Goal: Information Seeking & Learning: Check status

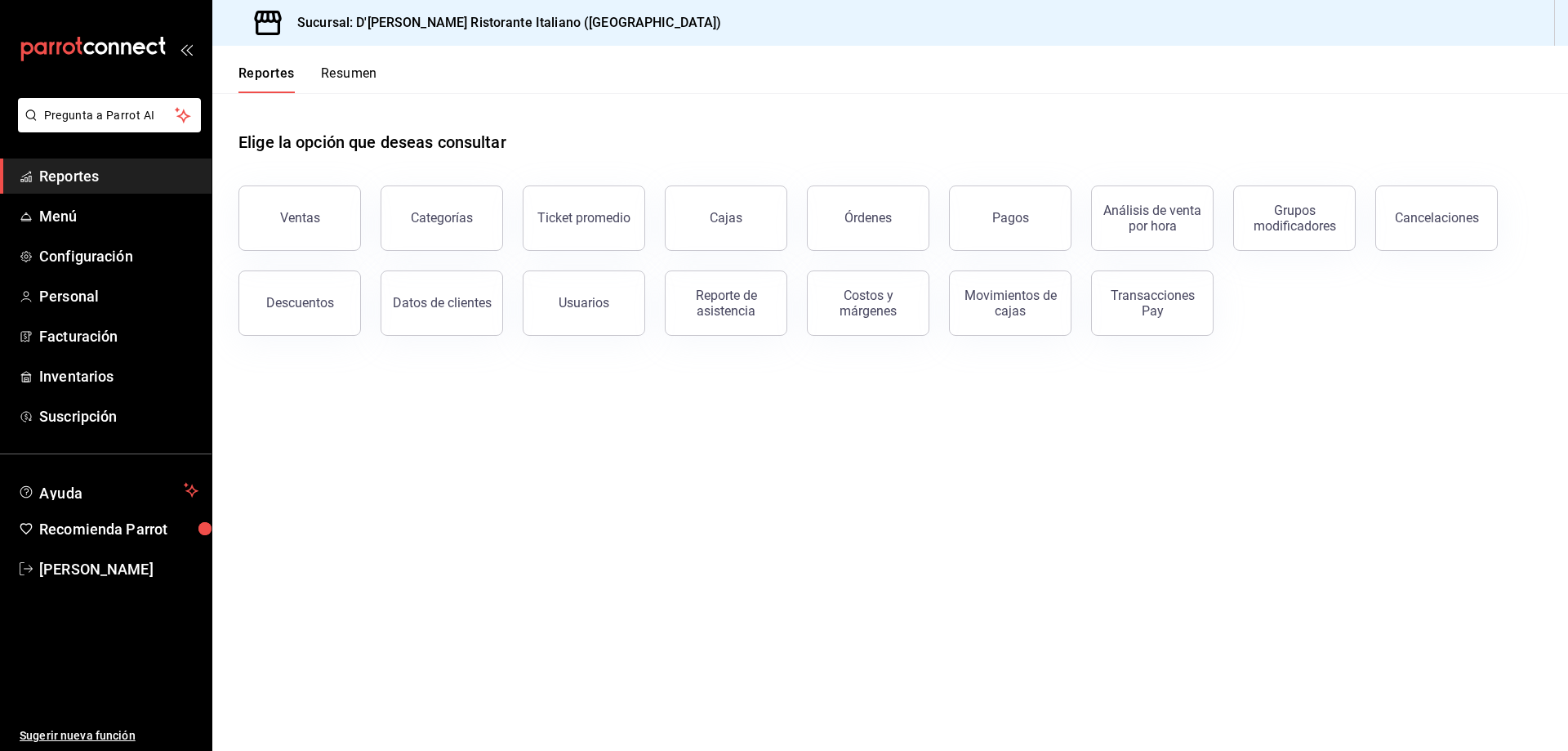
drag, startPoint x: 713, startPoint y: 308, endPoint x: 1567, endPoint y: 747, distance: 960.2
click at [713, 308] on div "Reporte de asistencia" at bounding box center [726, 303] width 102 height 31
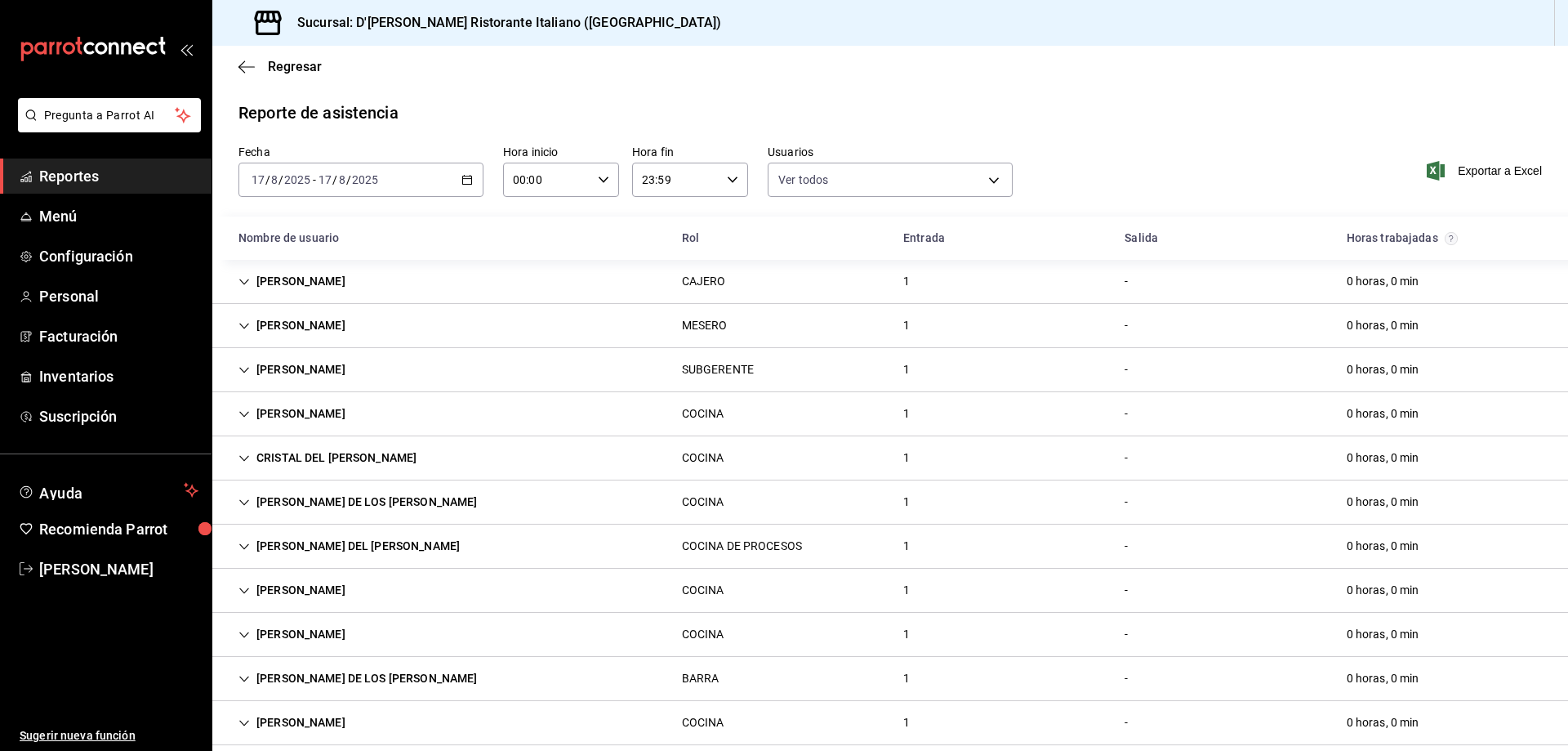
scroll to position [21, 0]
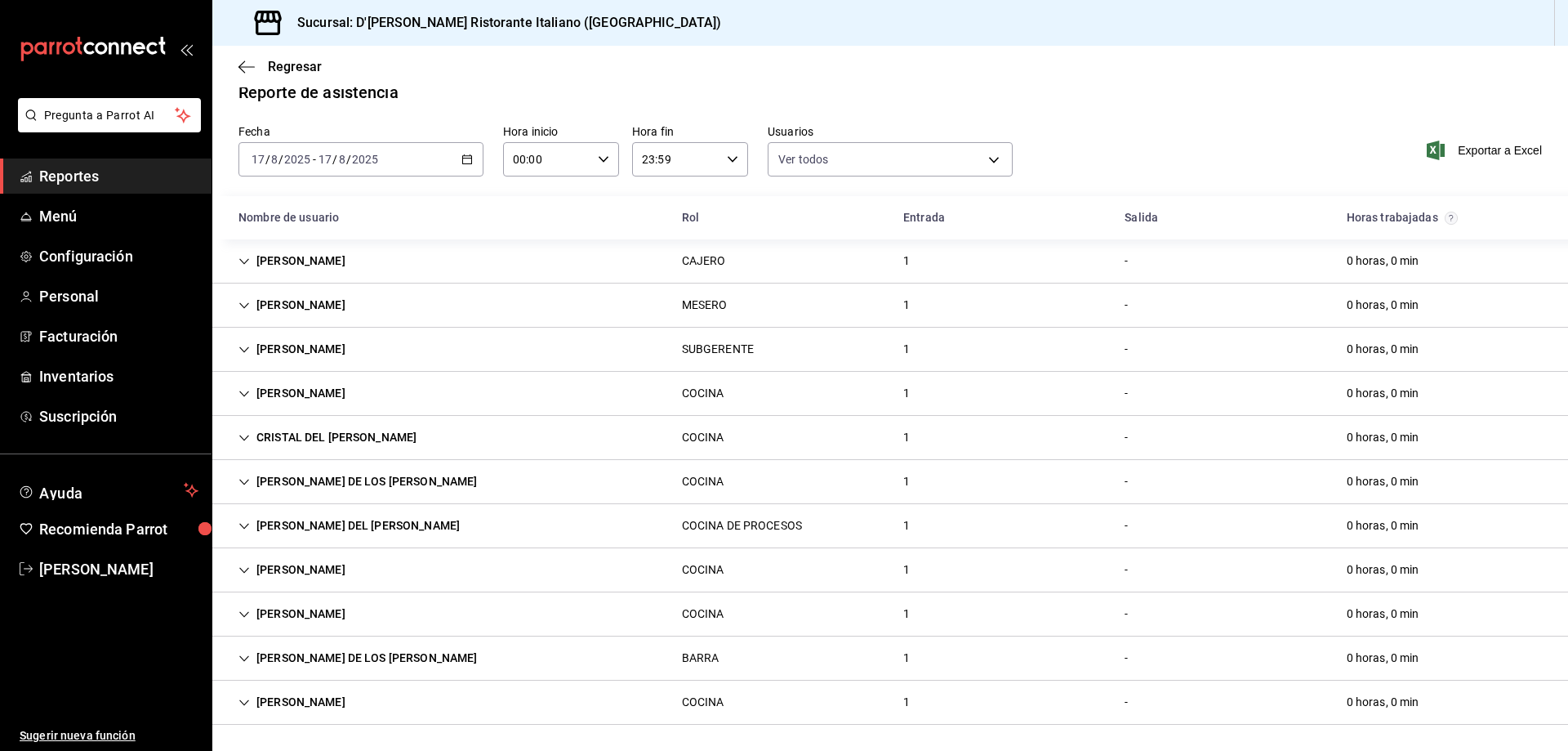
click at [248, 262] on icon "Cell" at bounding box center [243, 261] width 11 height 11
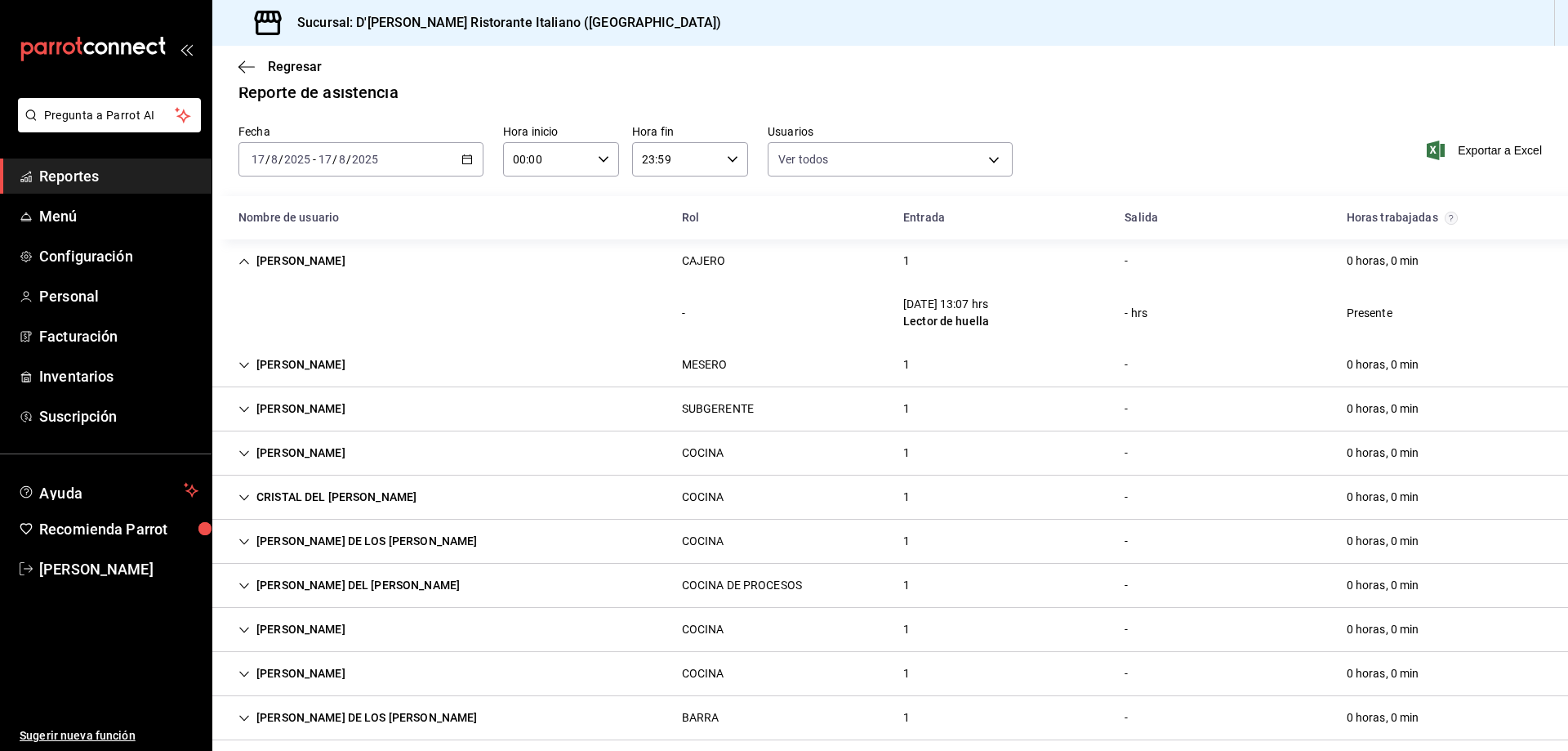
click at [248, 262] on icon "Cell" at bounding box center [243, 261] width 9 height 6
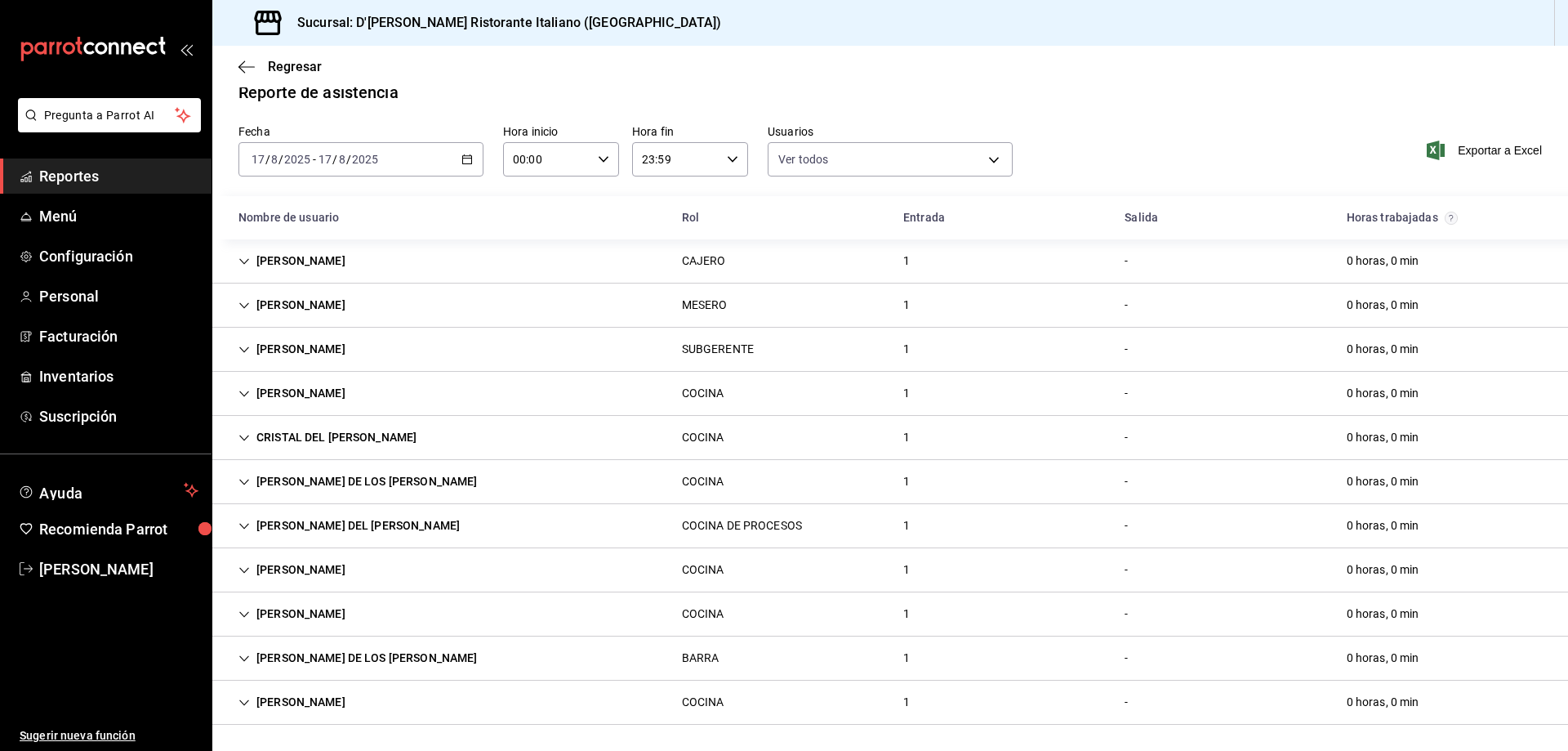
click at [245, 347] on icon "Cell" at bounding box center [243, 349] width 11 height 11
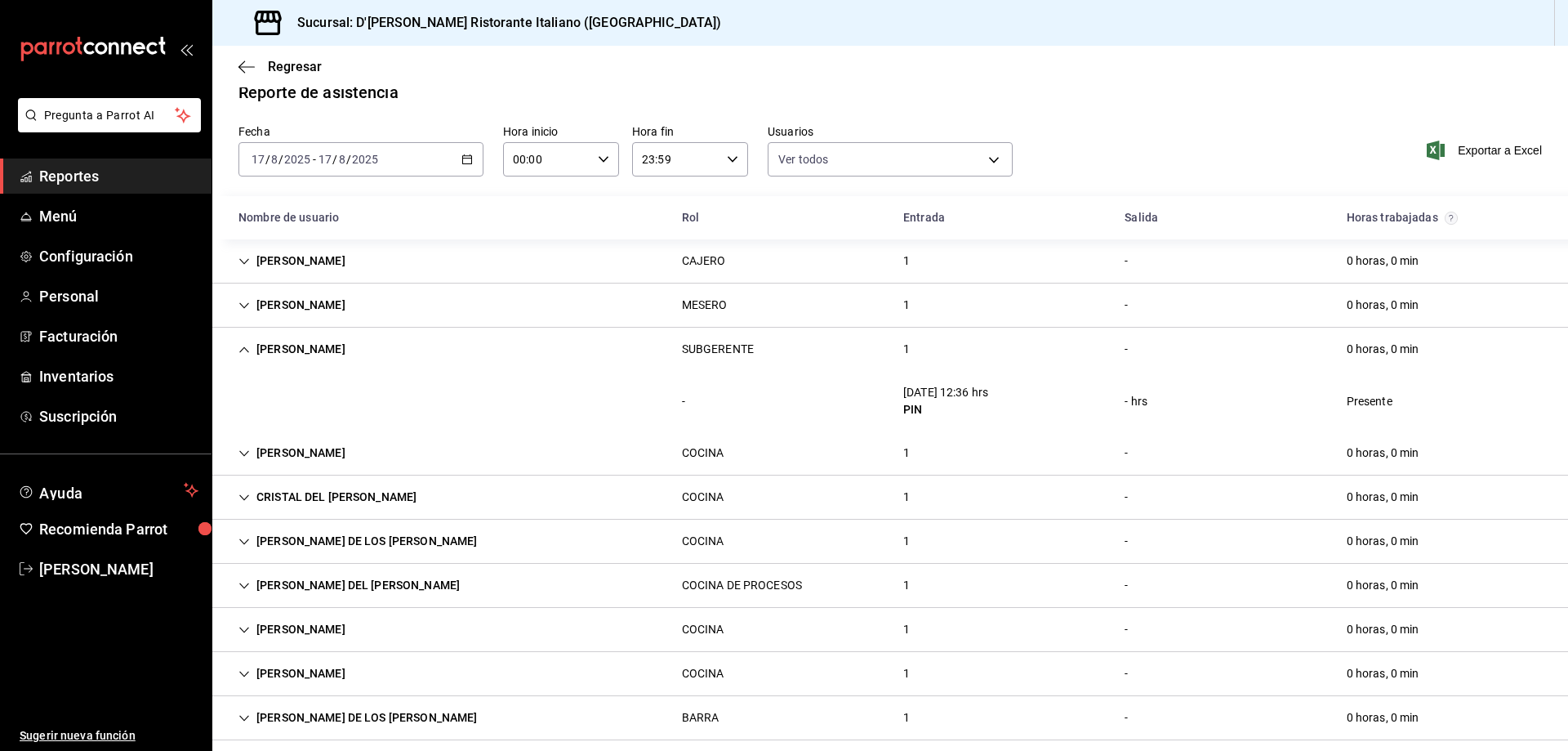
click at [245, 347] on icon "Cell" at bounding box center [243, 349] width 11 height 11
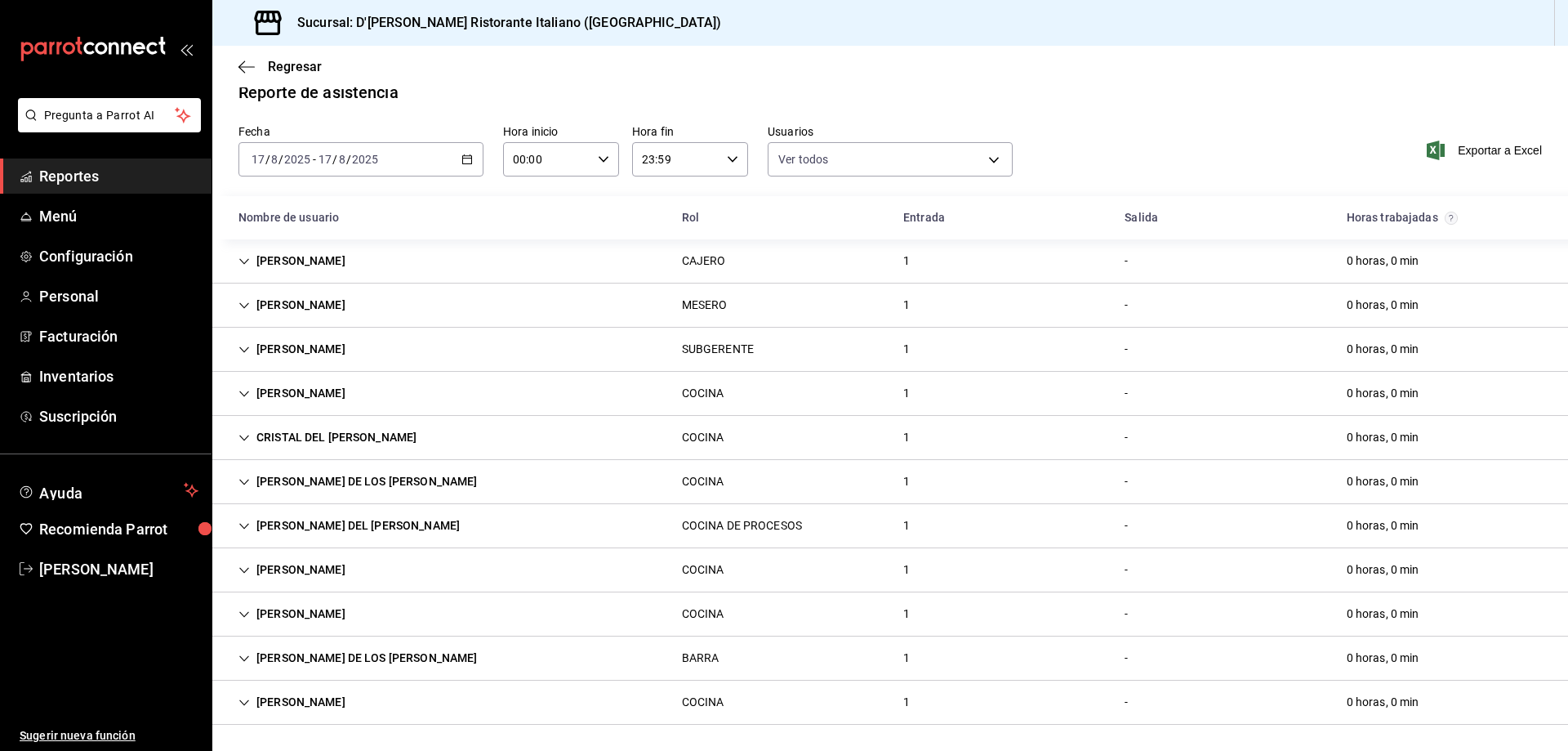
click at [241, 523] on icon "Cell" at bounding box center [243, 525] width 11 height 11
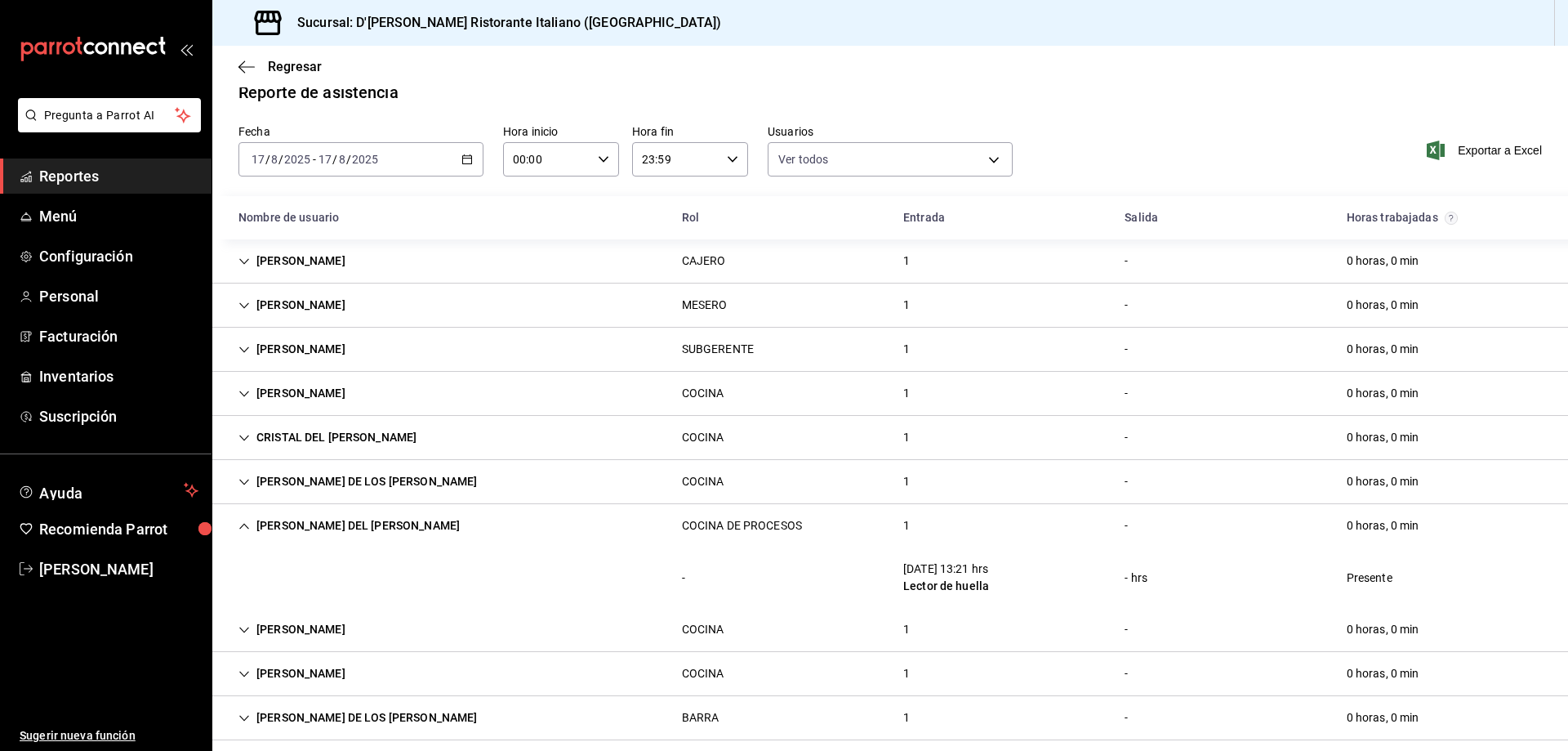
click at [241, 523] on icon "Cell" at bounding box center [243, 525] width 11 height 11
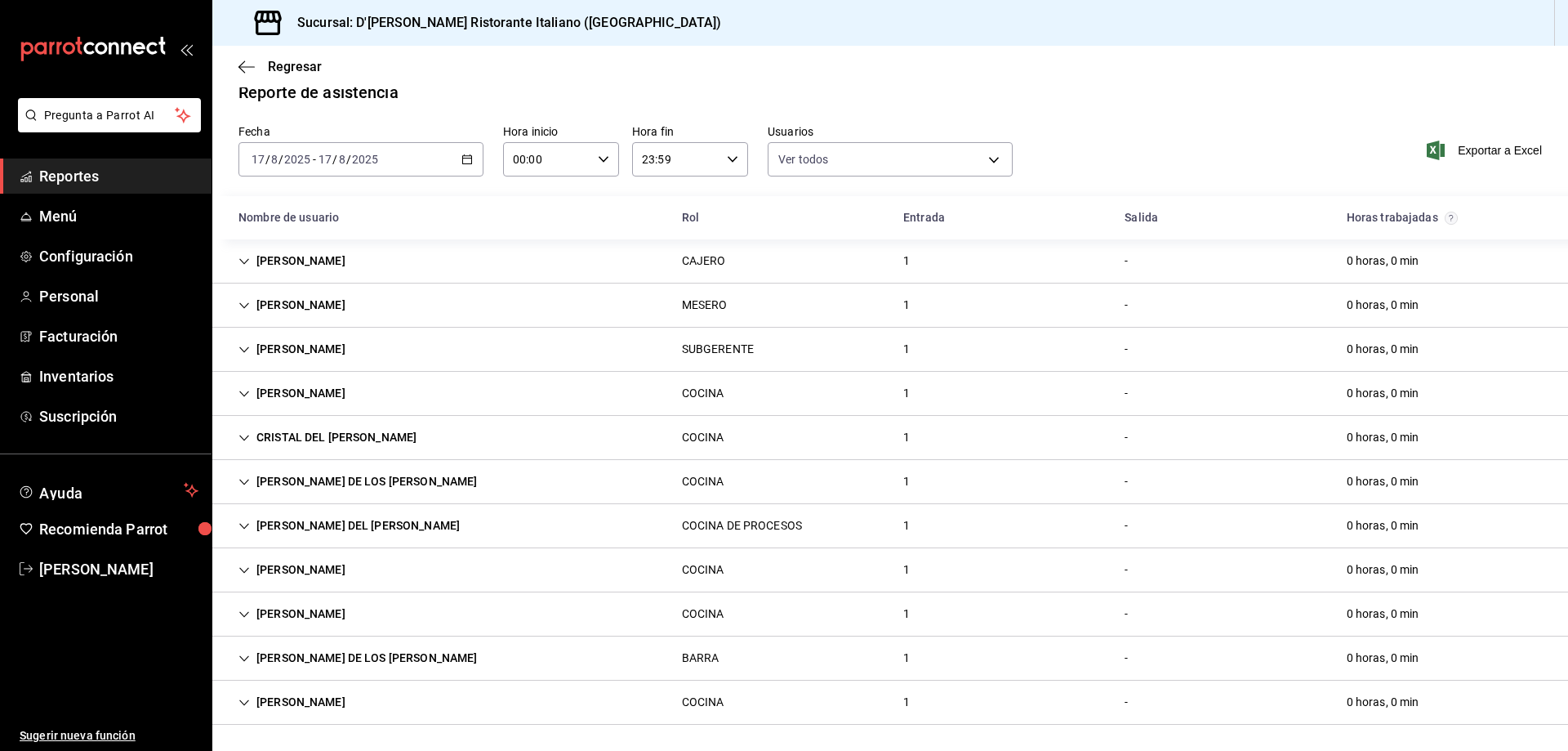
click at [247, 615] on icon "Cell" at bounding box center [243, 613] width 11 height 11
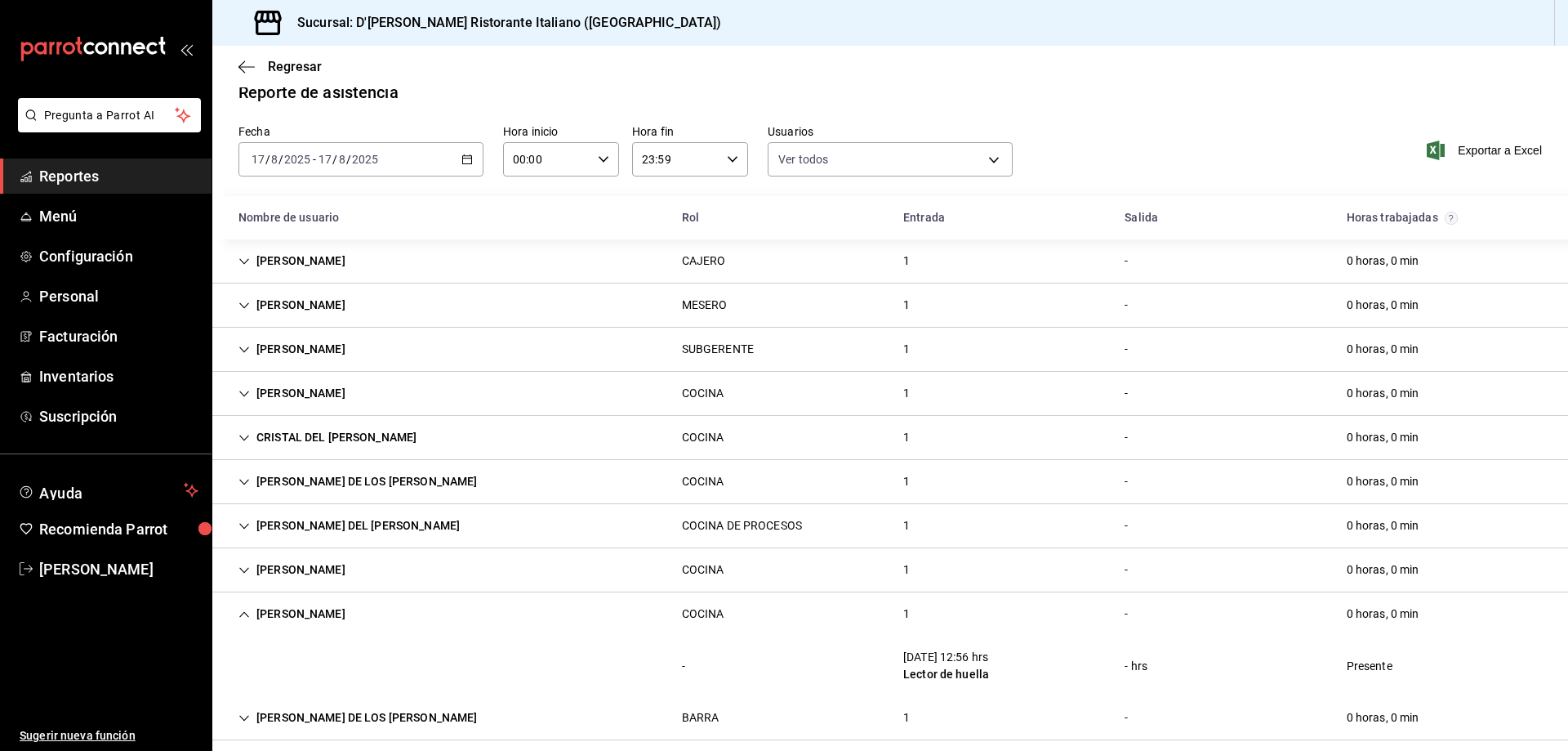
click at [247, 615] on icon "Cell" at bounding box center [243, 613] width 9 height 6
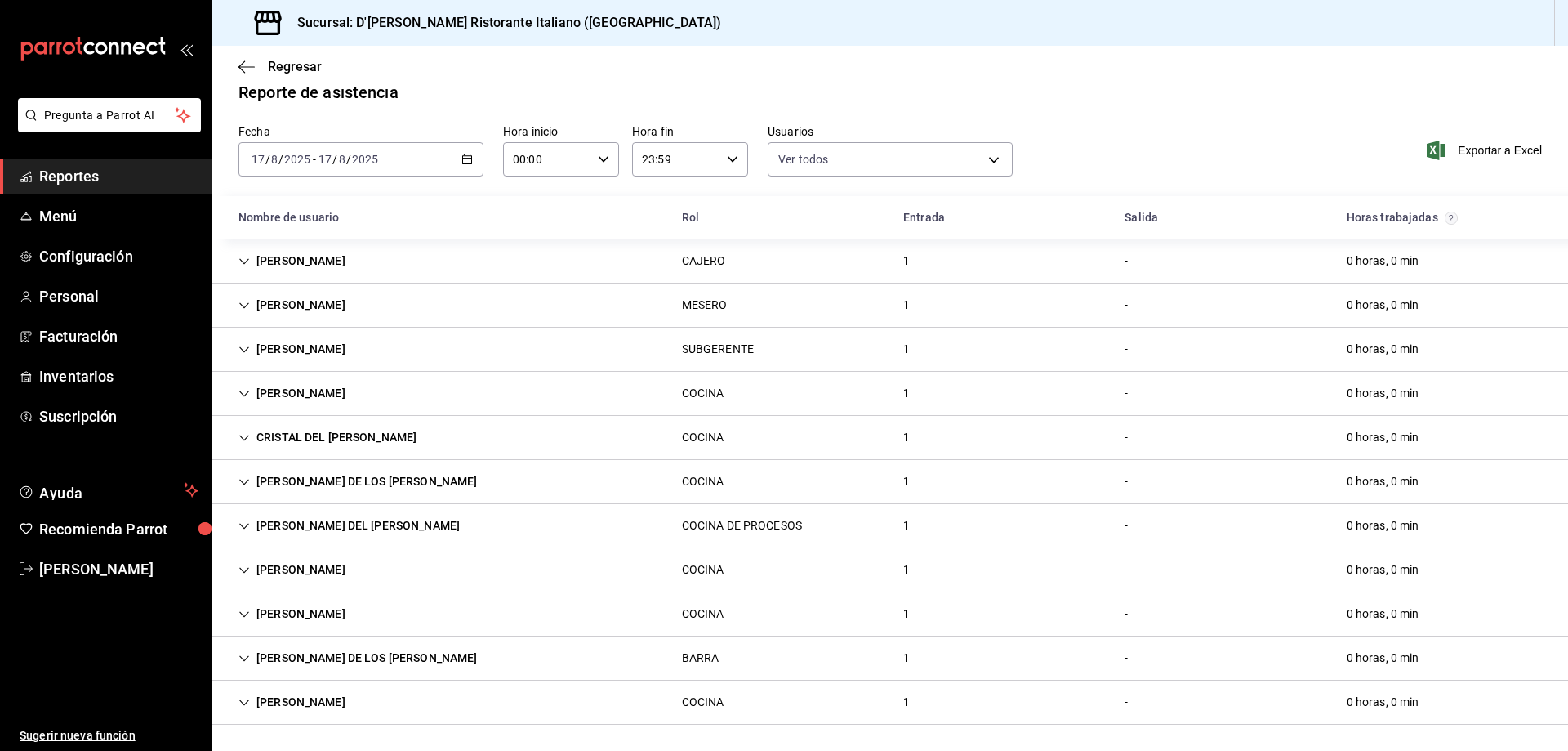
click at [249, 655] on icon "Cell" at bounding box center [243, 658] width 11 height 11
click at [246, 699] on icon "Cell" at bounding box center [243, 702] width 11 height 11
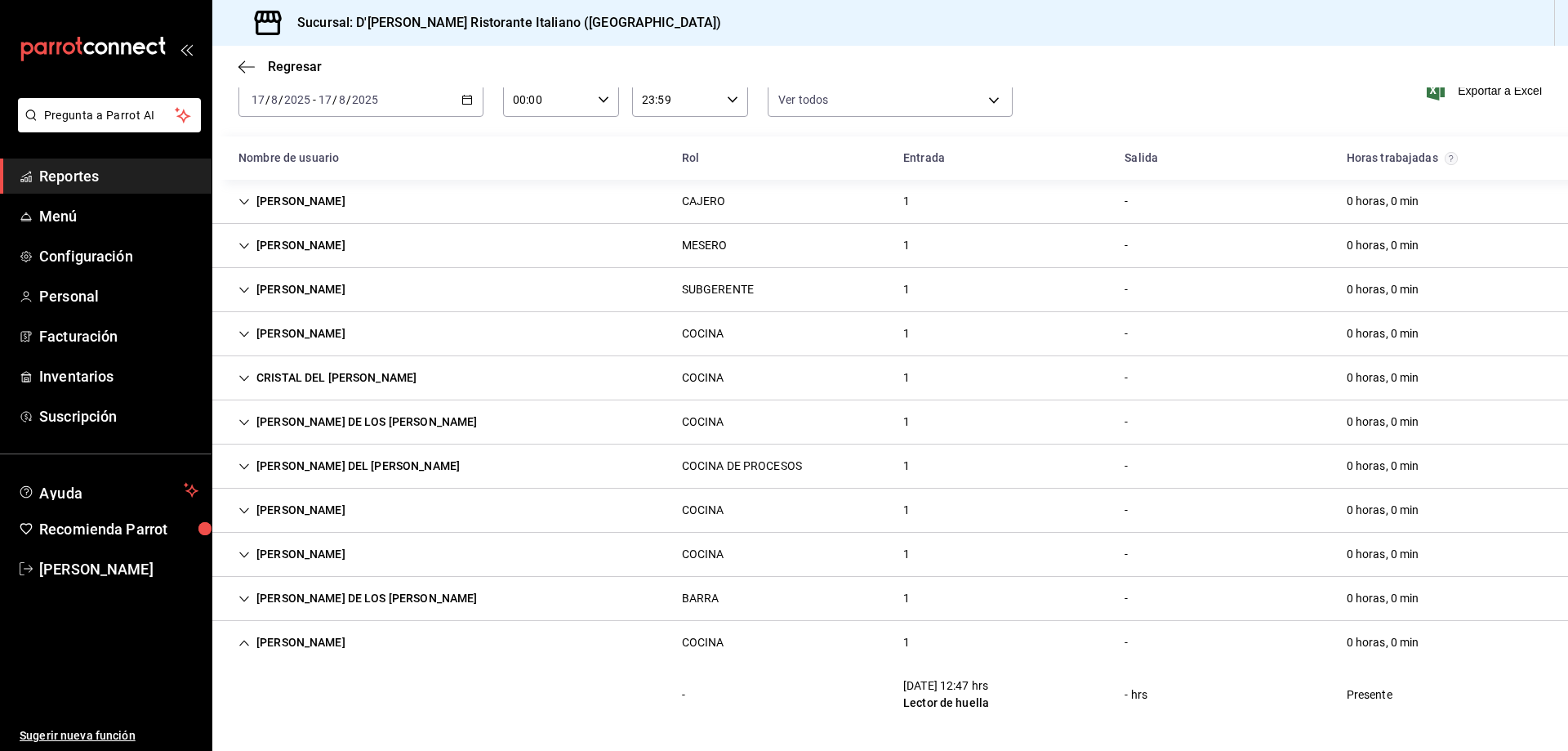
click at [246, 643] on icon "Cell" at bounding box center [243, 642] width 9 height 6
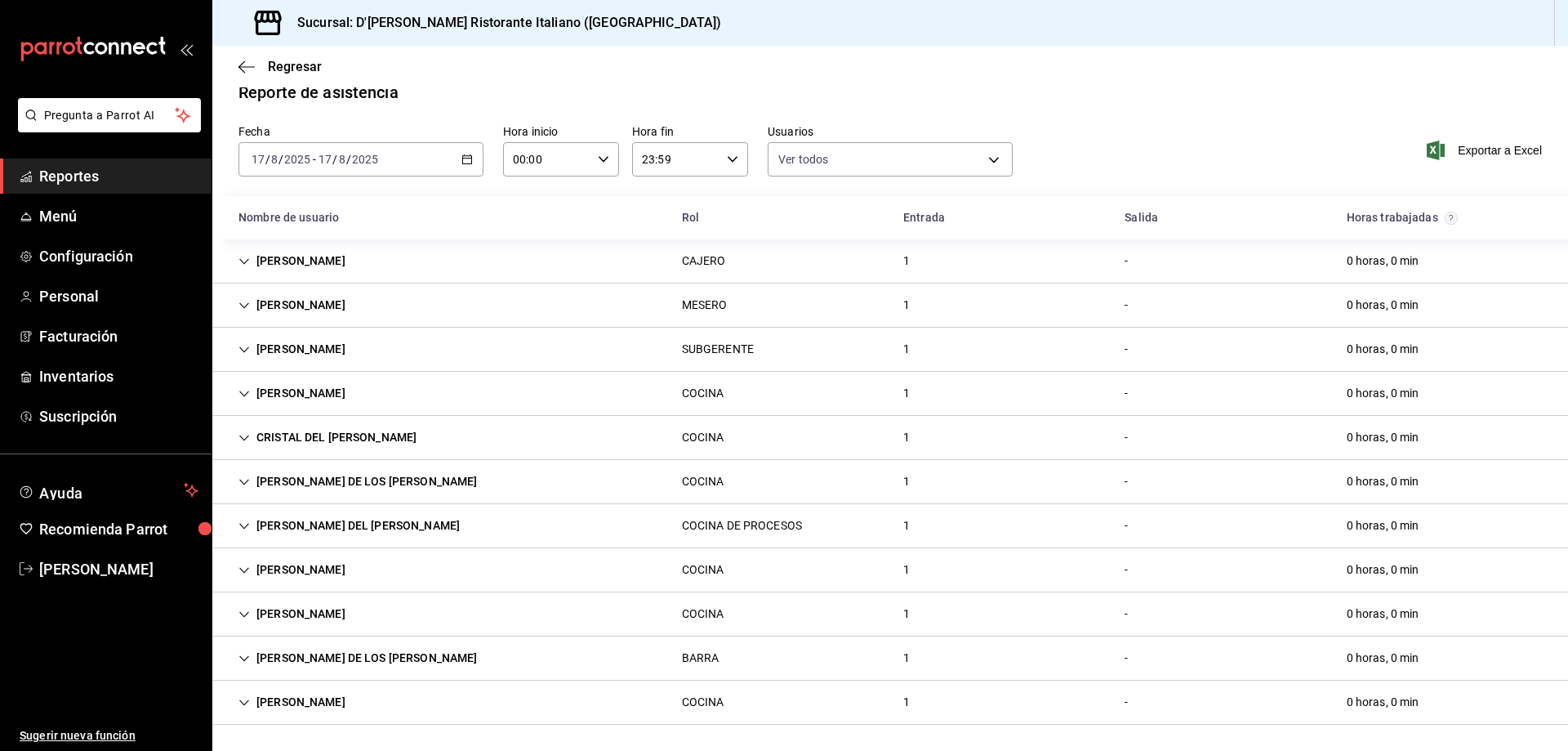
scroll to position [21, 0]
click at [242, 308] on icon "Cell" at bounding box center [243, 305] width 11 height 11
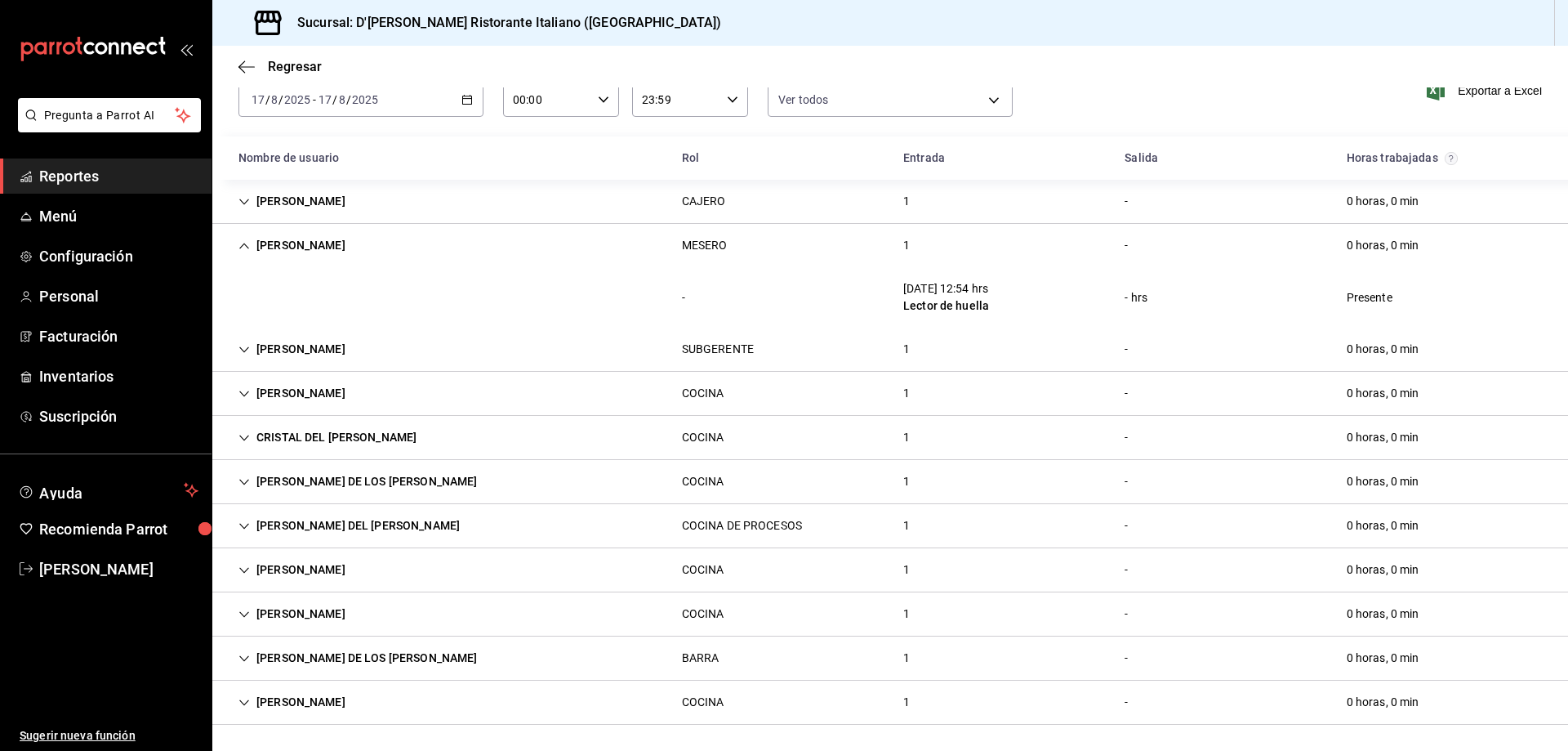
scroll to position [80, 0]
click at [242, 308] on div "- [DATE] 12:54 hrs Lector de huella - hrs Presente" at bounding box center [890, 297] width 1355 height 61
click at [243, 480] on icon "Cell" at bounding box center [243, 481] width 11 height 11
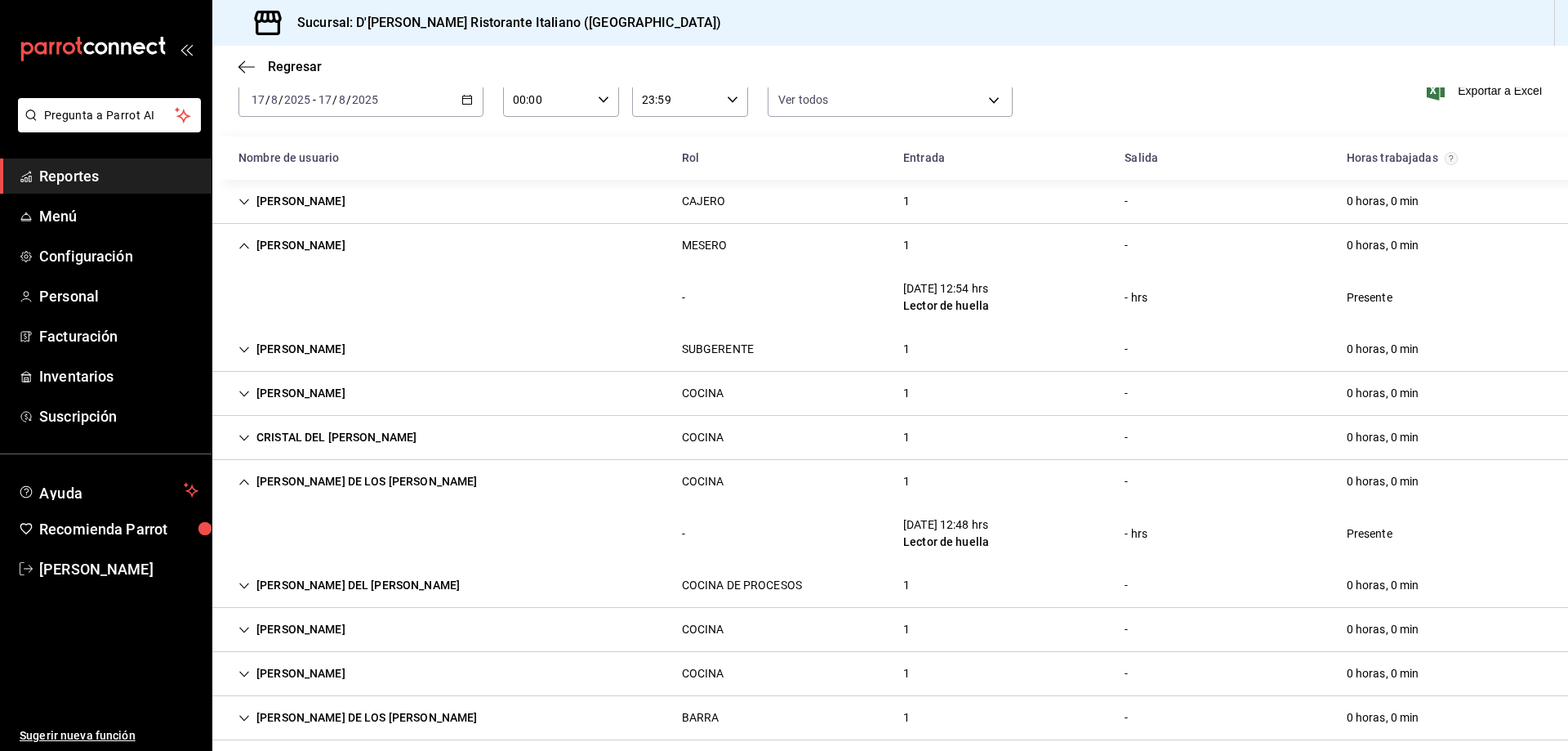
click at [243, 480] on icon "Cell" at bounding box center [243, 481] width 11 height 11
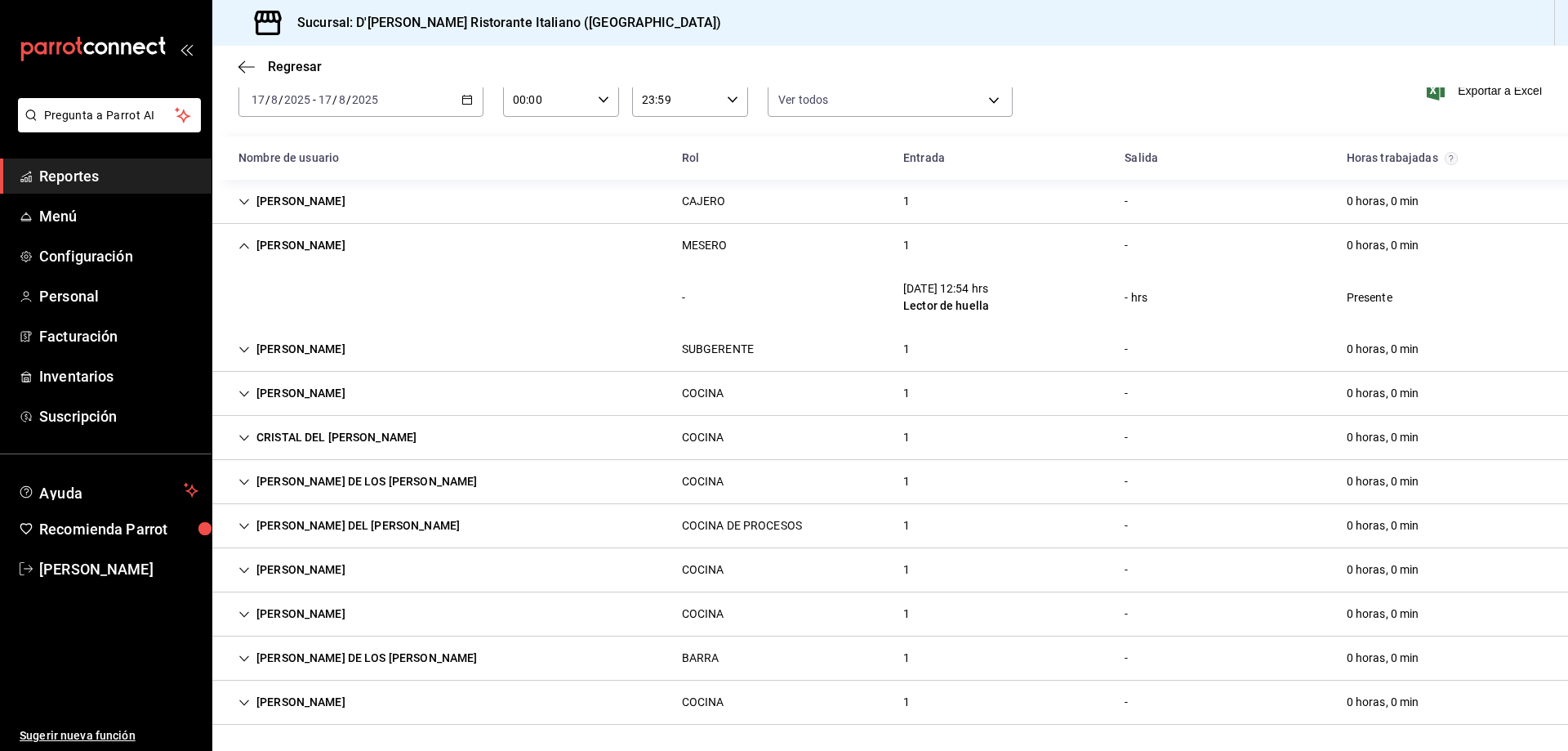
click at [241, 393] on icon "Cell" at bounding box center [243, 393] width 11 height 11
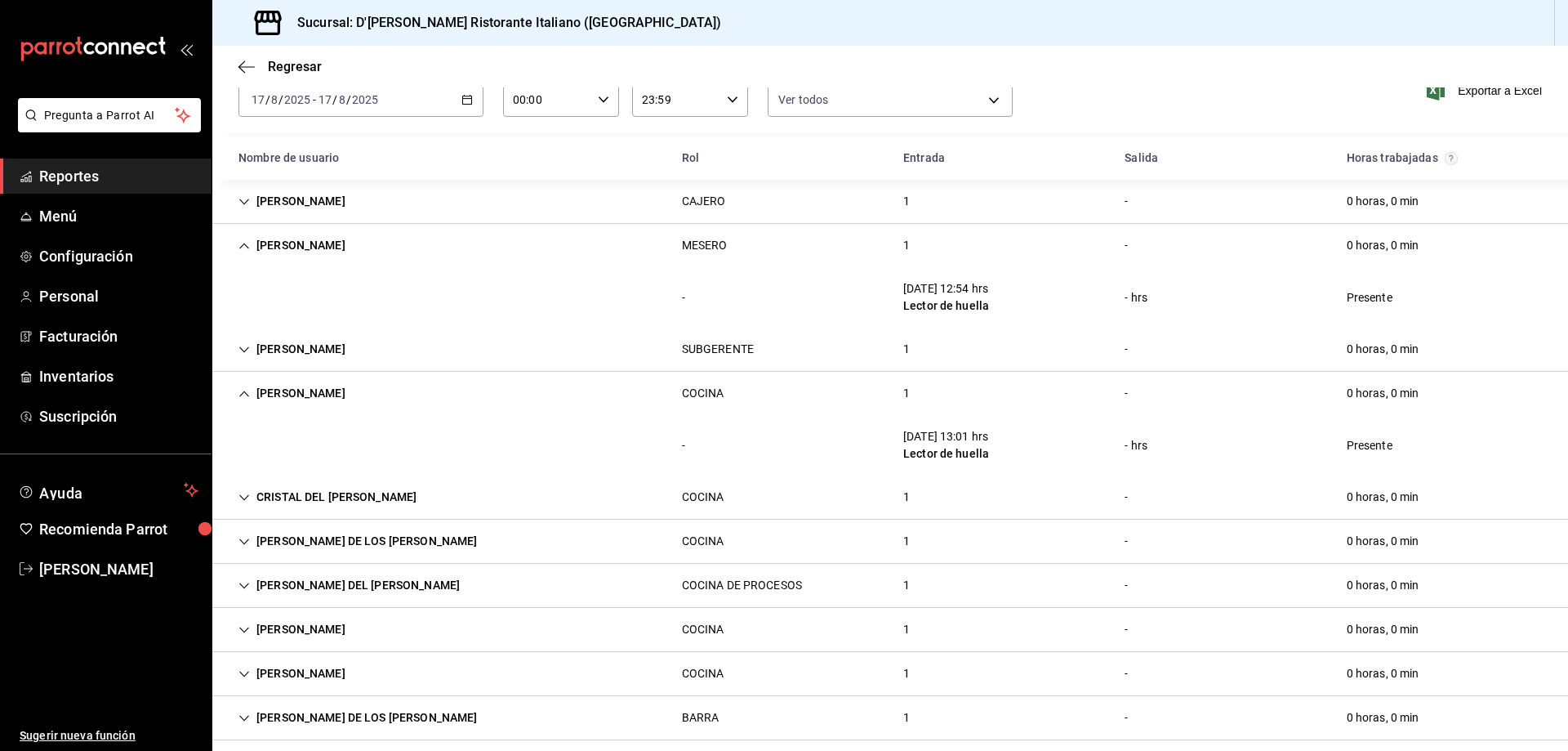
click at [241, 393] on icon "Cell" at bounding box center [243, 393] width 11 height 11
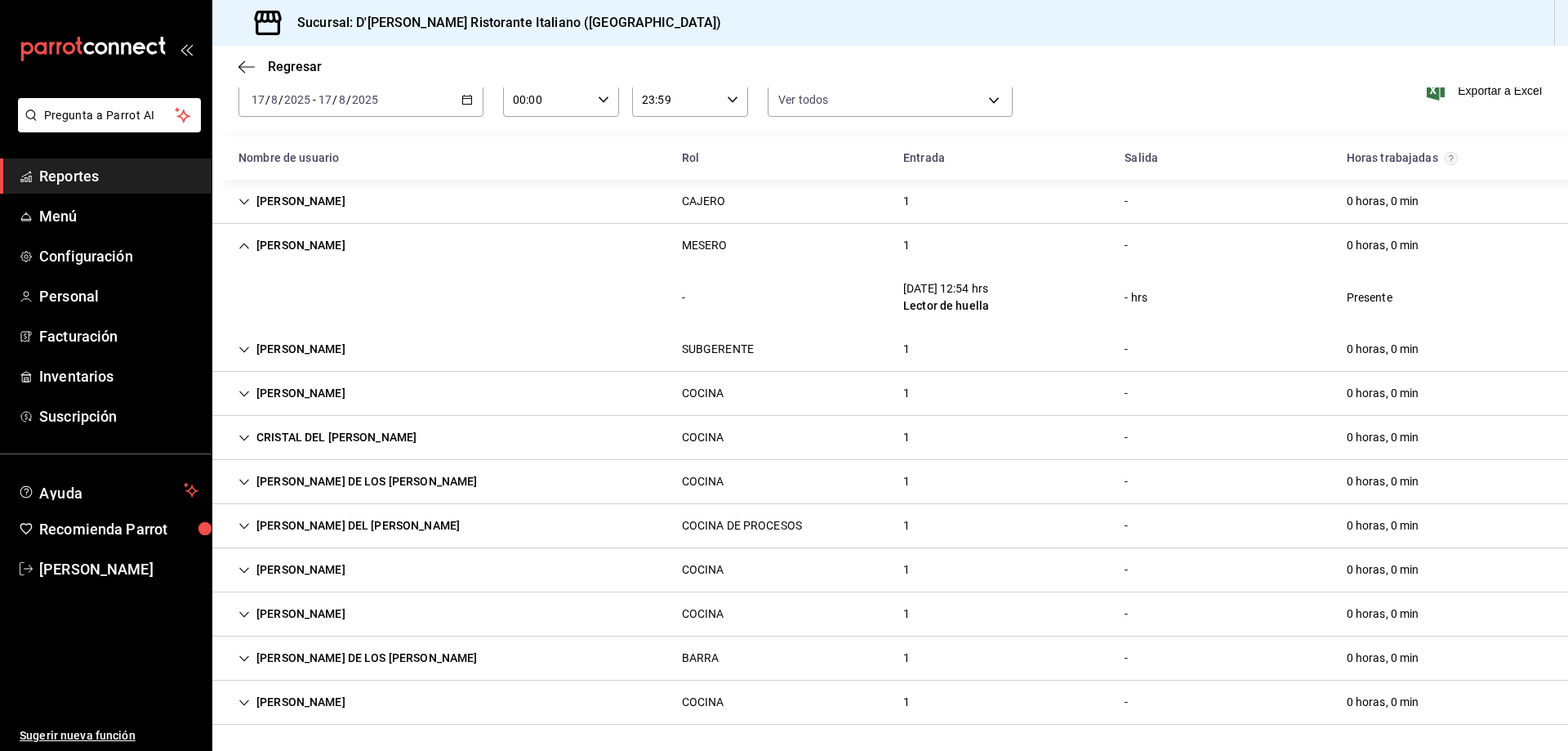
click at [238, 241] on icon "Cell" at bounding box center [243, 245] width 11 height 11
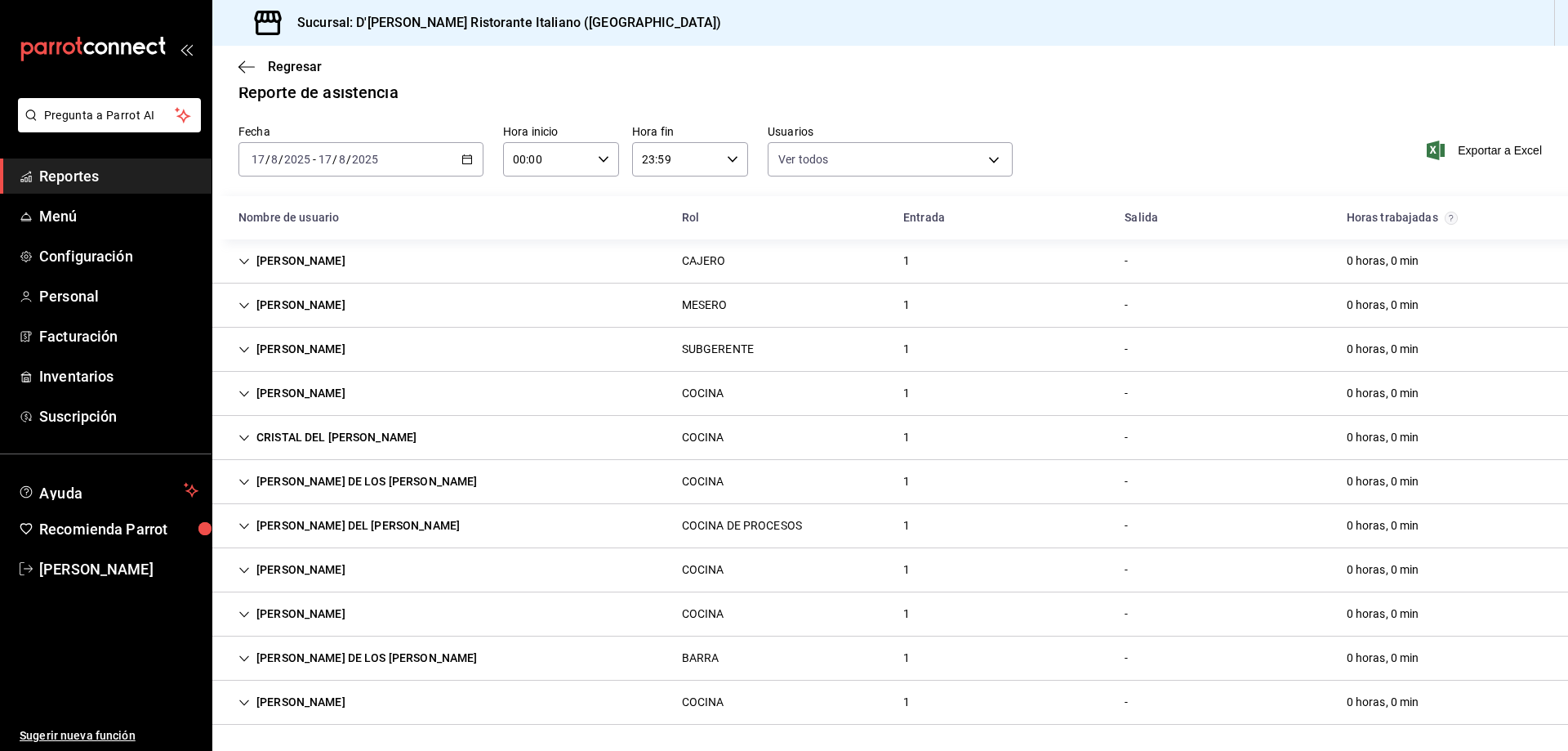
scroll to position [21, 0]
click at [238, 261] on icon "Cell" at bounding box center [243, 261] width 11 height 11
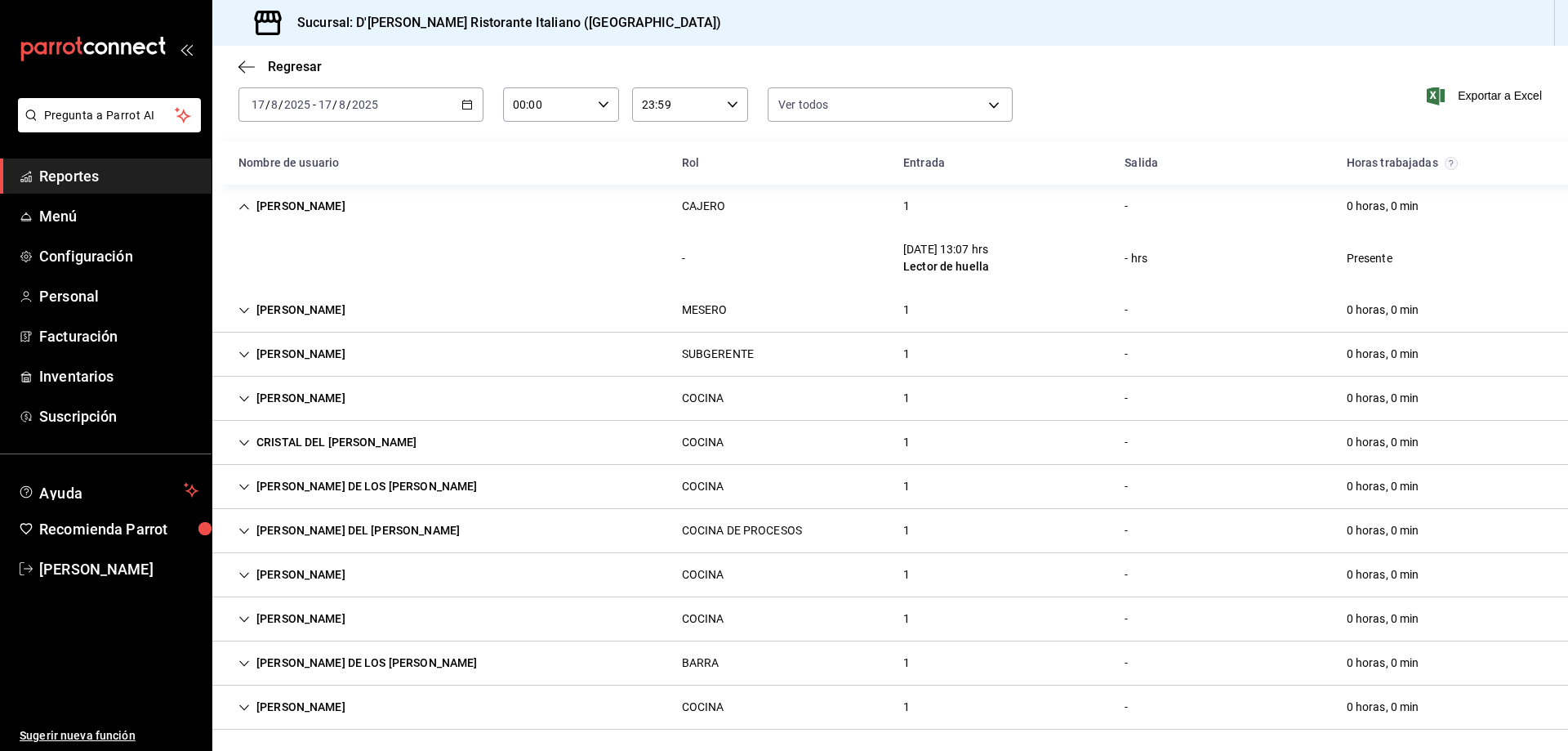
scroll to position [80, 0]
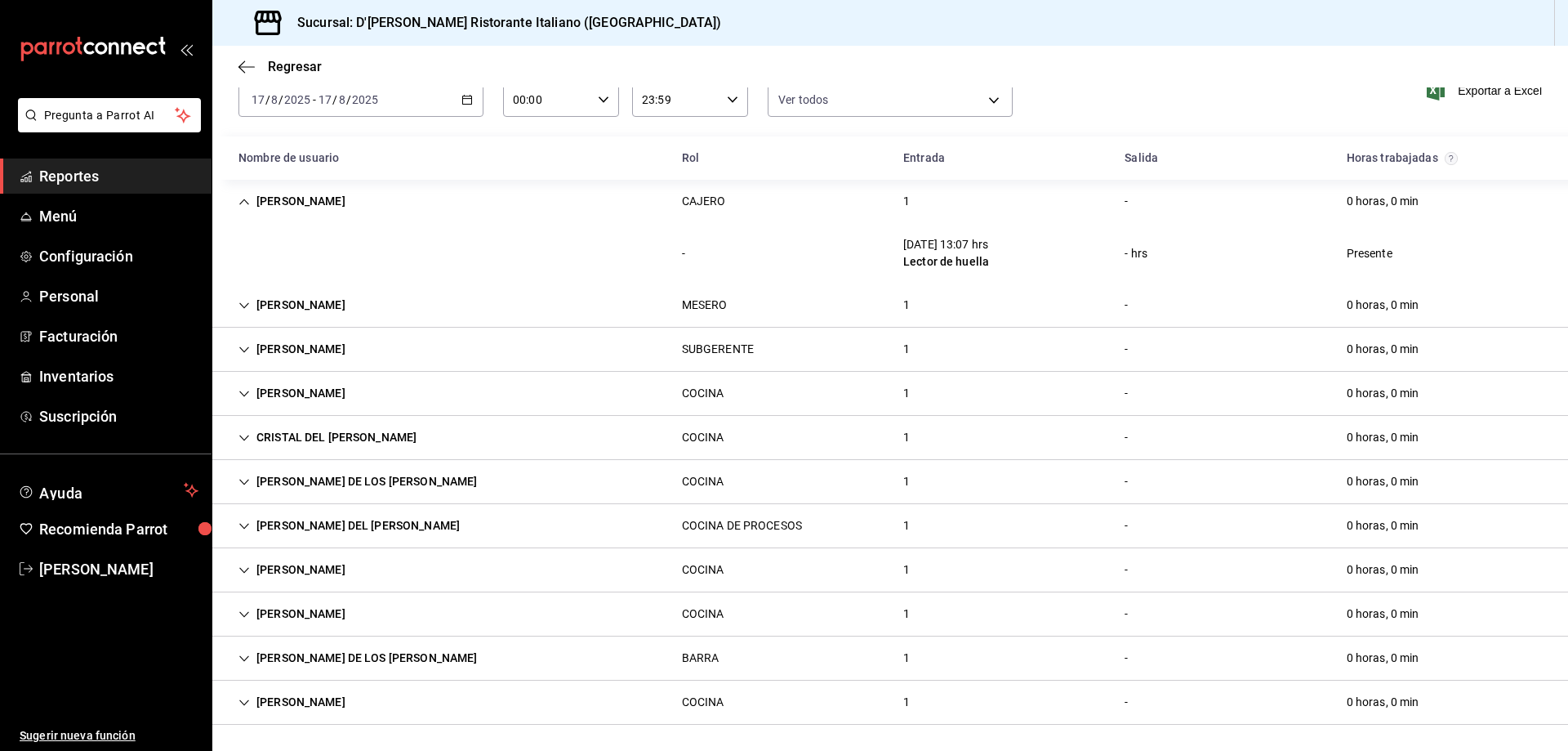
click at [243, 197] on icon "Cell" at bounding box center [243, 201] width 11 height 11
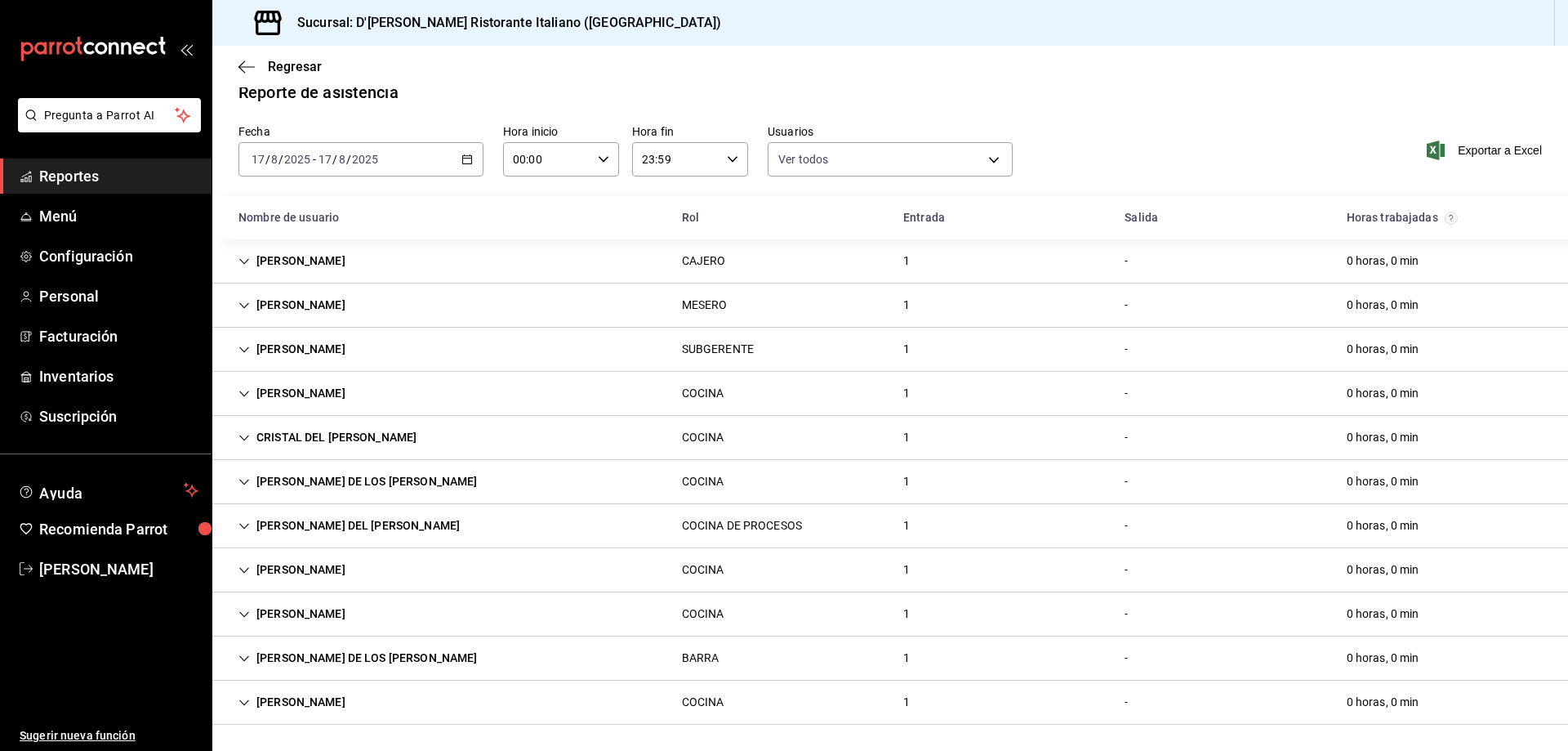
scroll to position [21, 0]
click at [243, 479] on icon "Cell" at bounding box center [243, 481] width 11 height 11
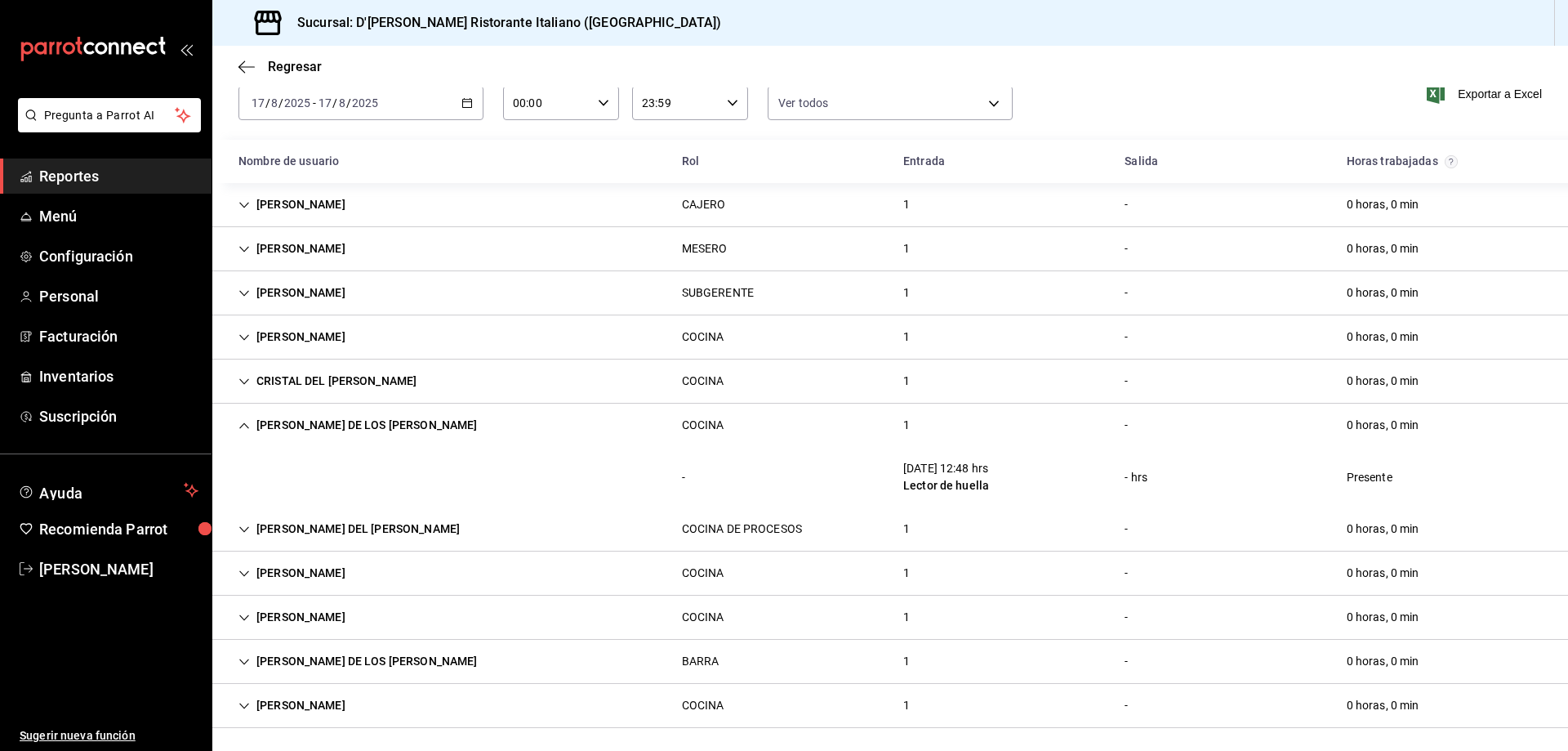
scroll to position [80, 0]
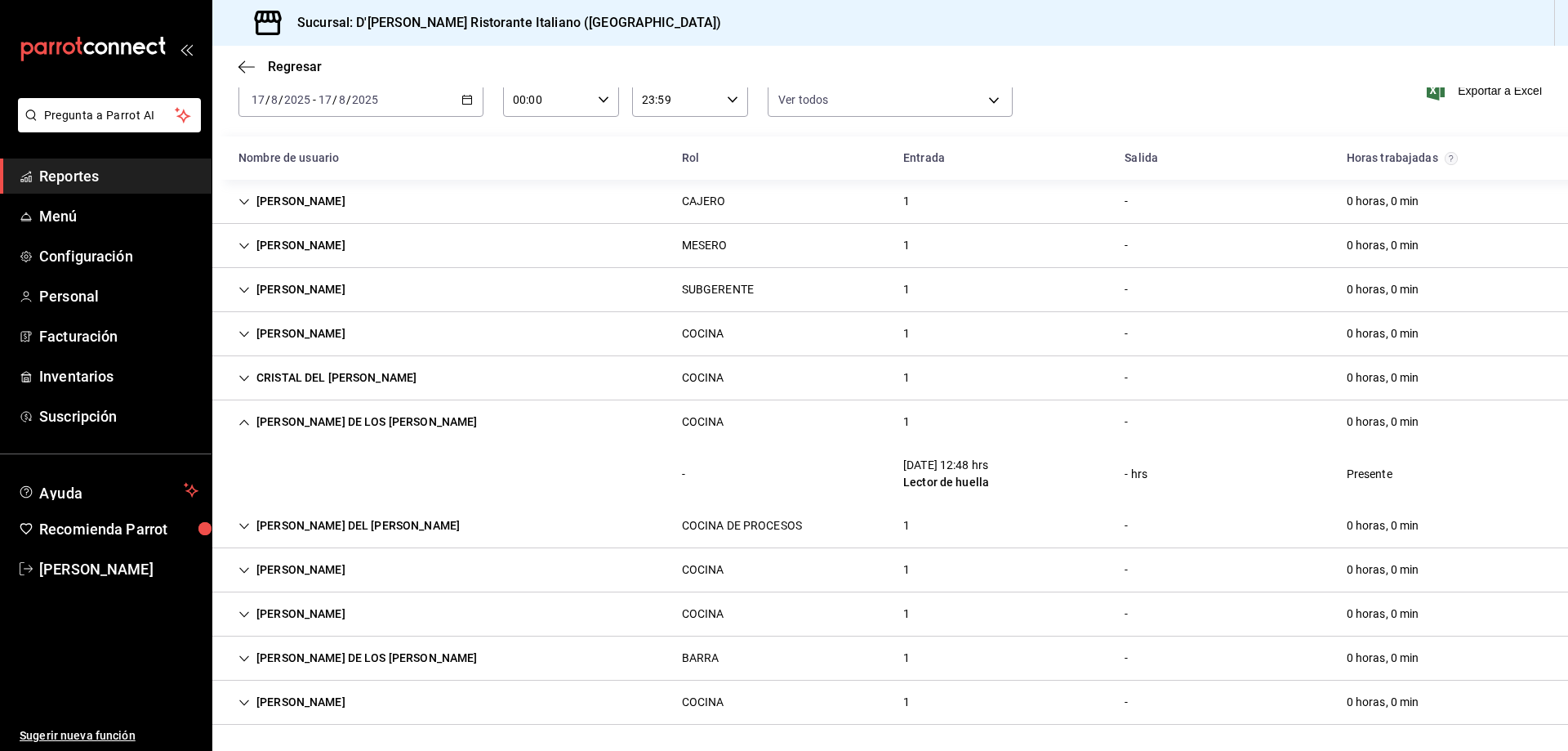
click at [243, 479] on div "Cell" at bounding box center [238, 473] width 26 height 13
click at [243, 418] on icon "Cell" at bounding box center [243, 422] width 11 height 11
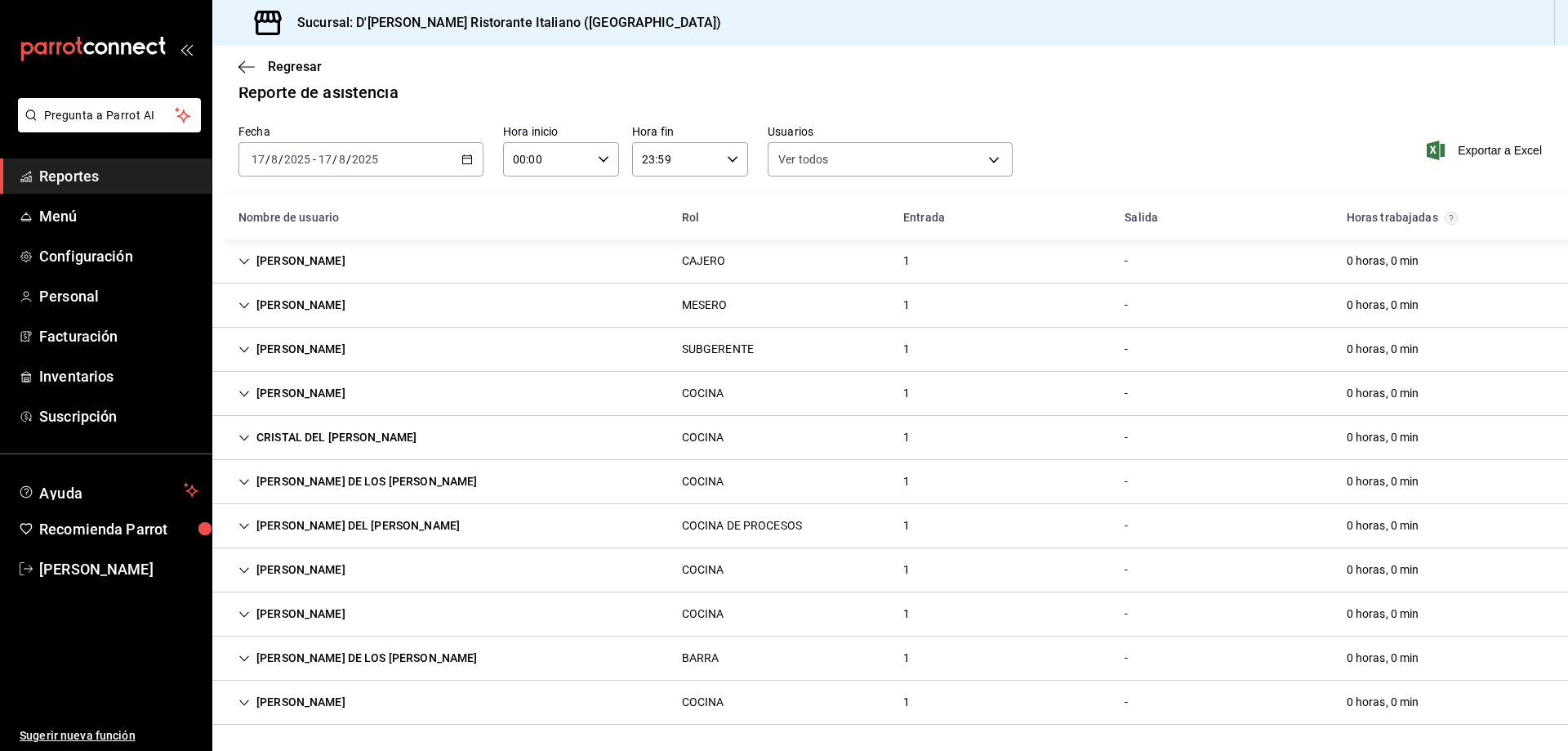
scroll to position [21, 0]
click at [246, 67] on icon "button" at bounding box center [246, 66] width 16 height 1
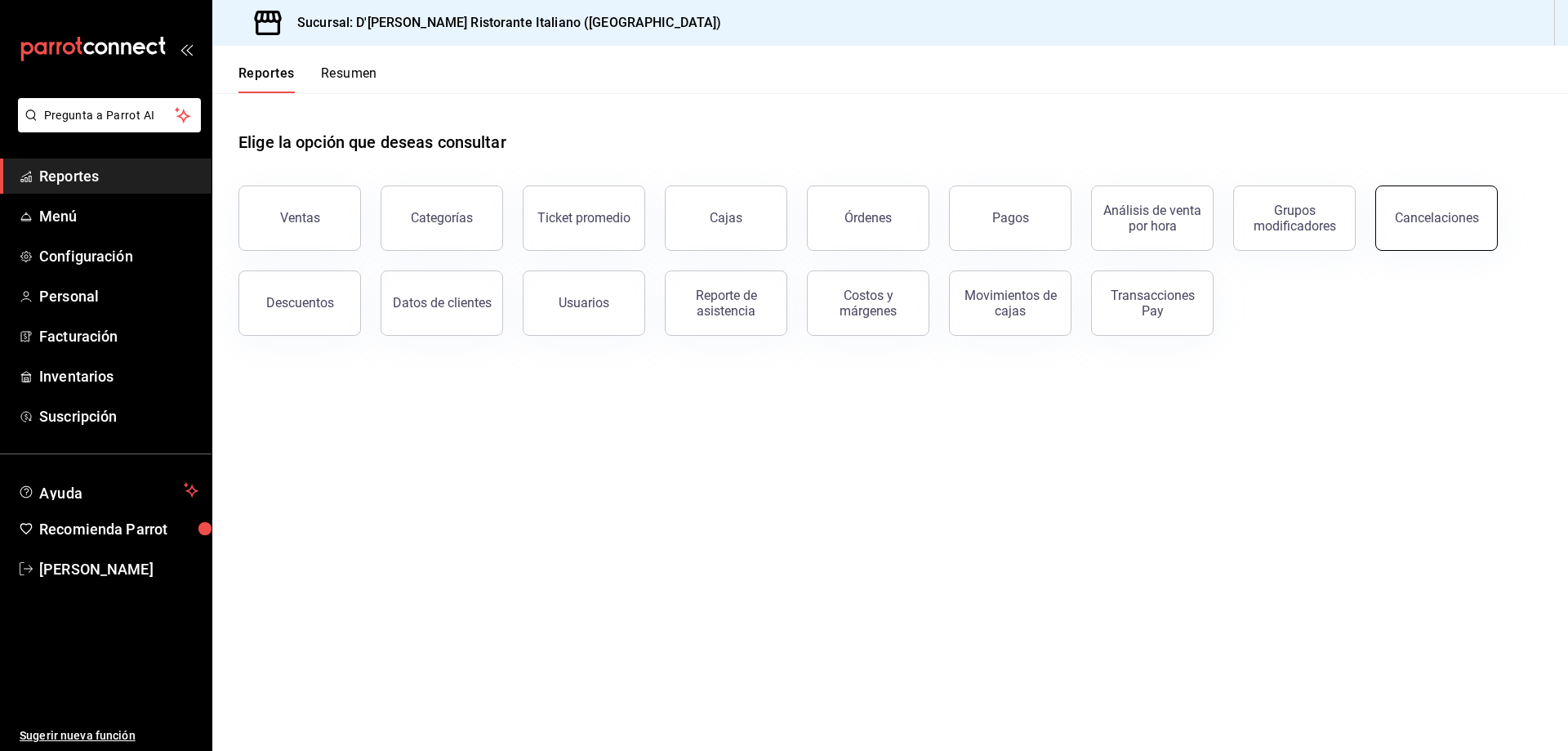
click at [1439, 221] on div "Cancelaciones" at bounding box center [1436, 218] width 84 height 15
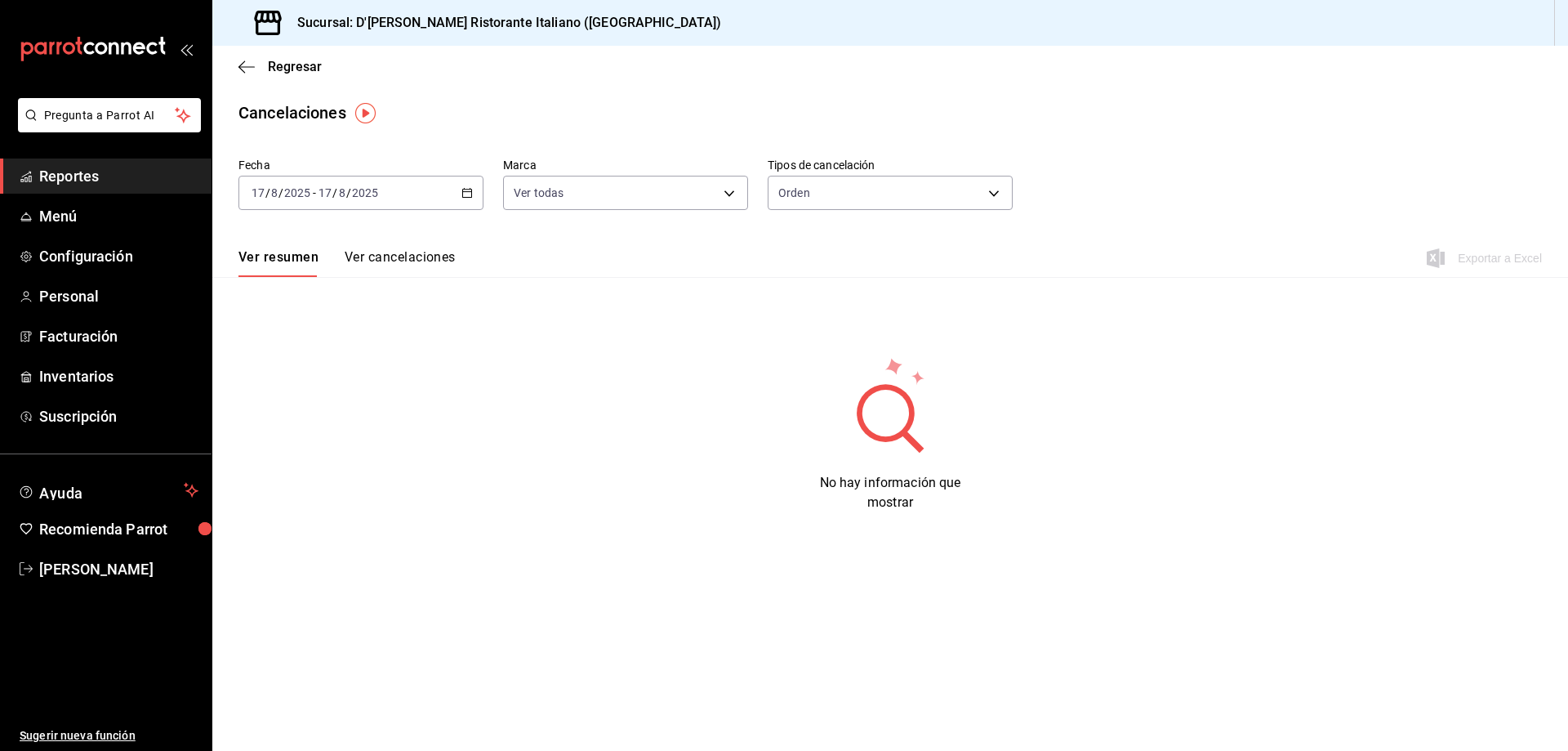
click at [462, 192] on \(Stroke\) "button" at bounding box center [466, 193] width 9 height 9
click at [314, 319] on span "Semana actual" at bounding box center [315, 316] width 126 height 17
click at [469, 194] on icon "button" at bounding box center [466, 192] width 11 height 11
click at [336, 353] on span "Mes actual" at bounding box center [315, 353] width 126 height 17
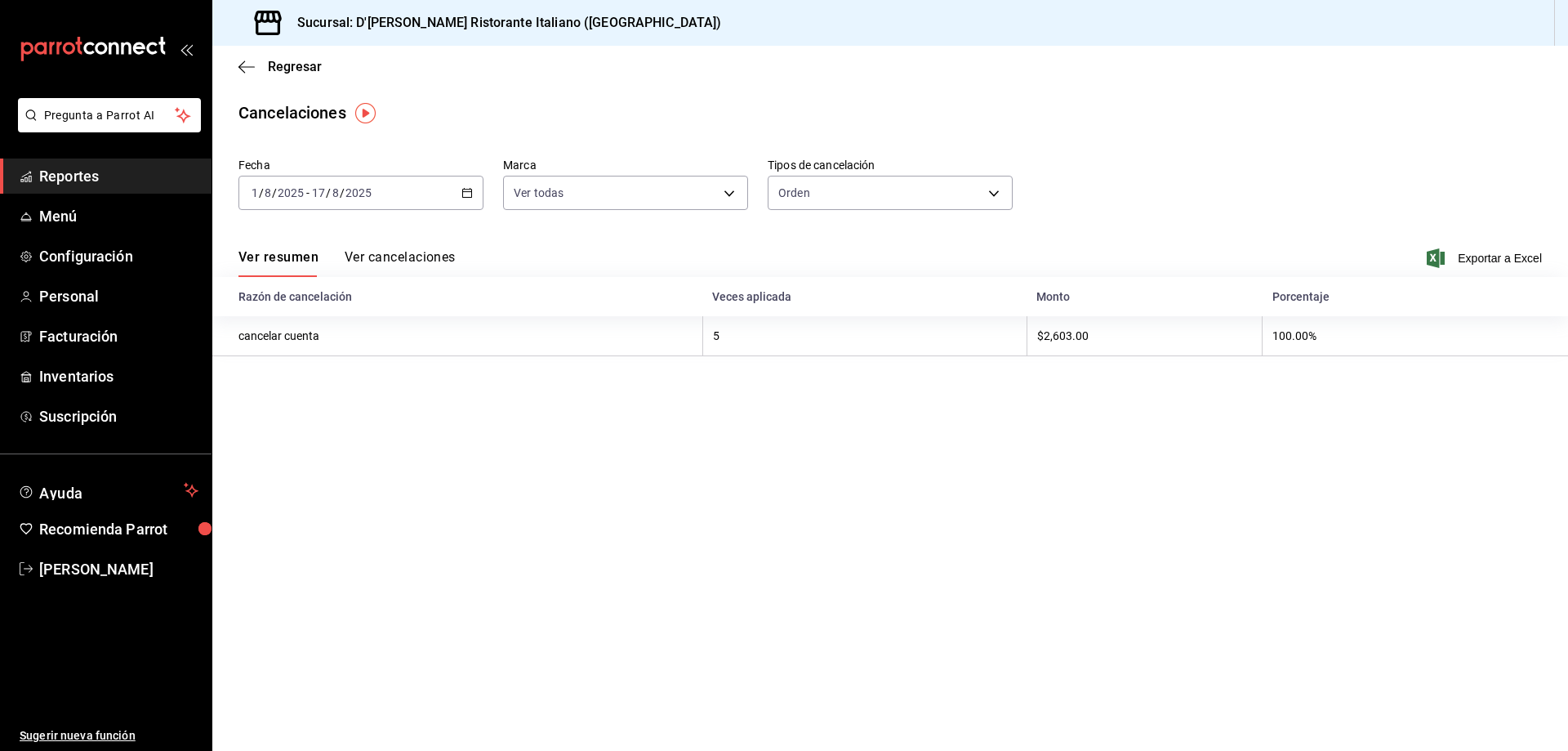
click at [401, 257] on button "Ver cancelaciones" at bounding box center [401, 263] width 111 height 28
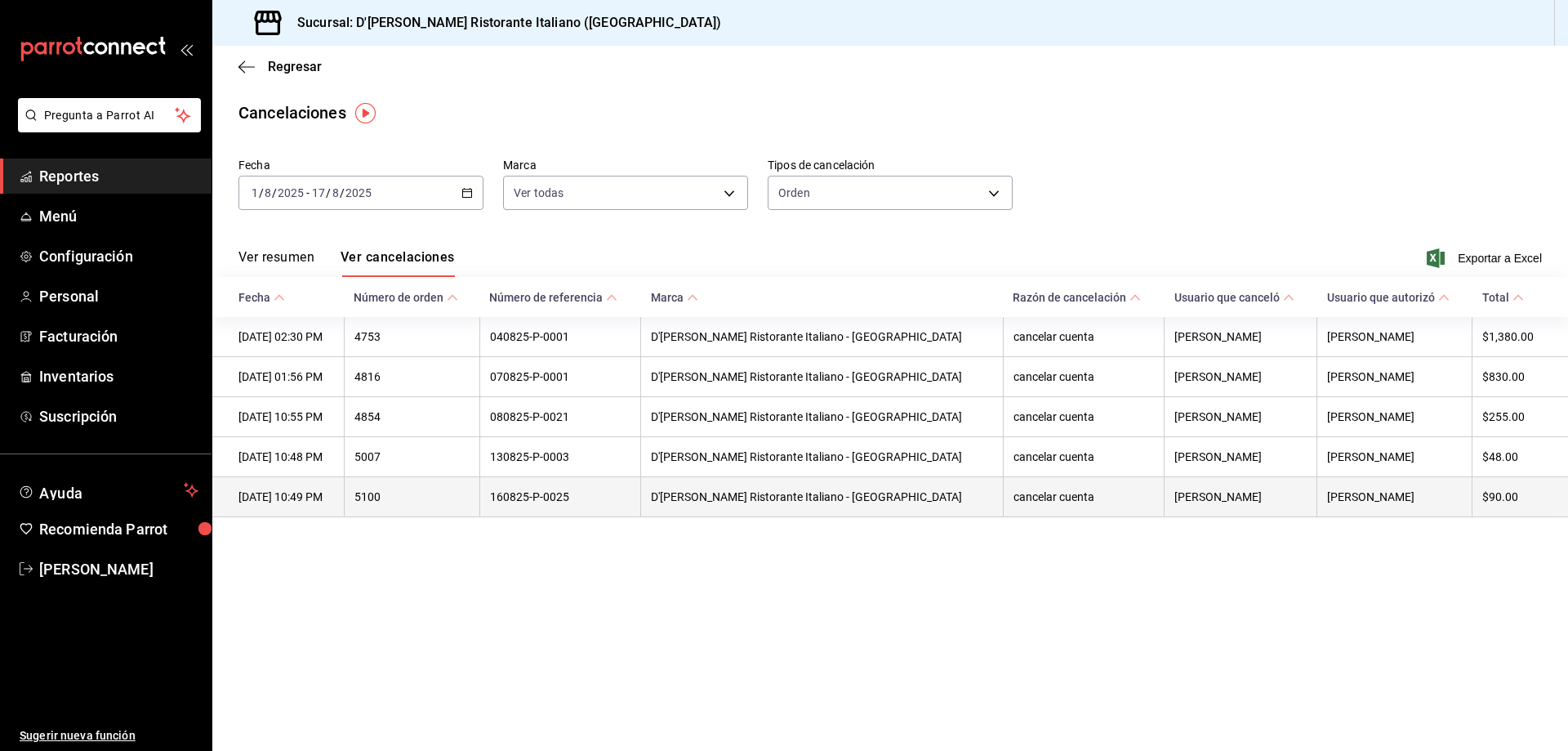
click at [302, 498] on th "[DATE] 10:49 PM" at bounding box center [278, 496] width 132 height 40
click at [701, 502] on th "D'[PERSON_NAME] Ristorante Italiano - [GEOGRAPHIC_DATA]" at bounding box center [822, 496] width 362 height 40
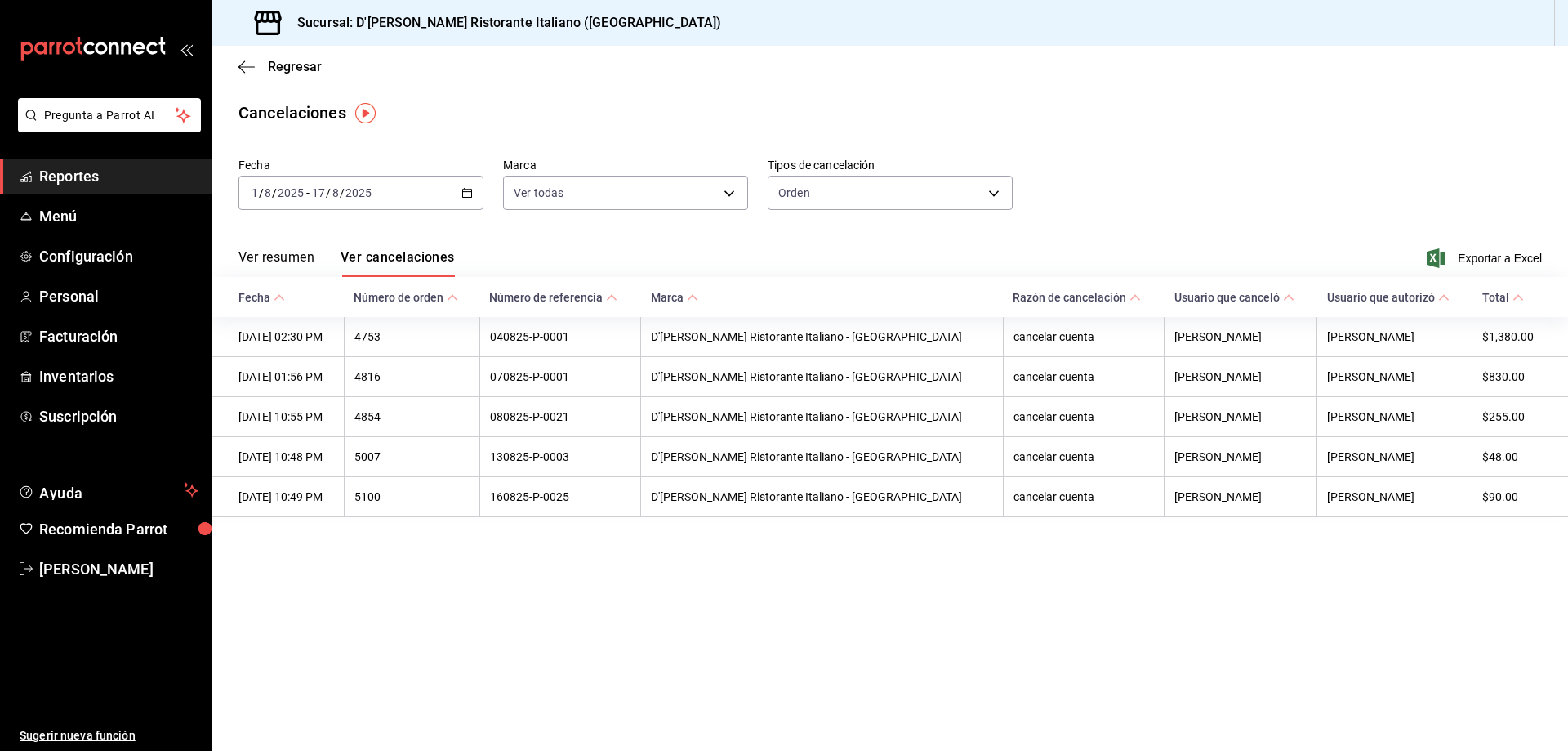
click at [707, 572] on main "Regresar Cancelaciones Fecha [DATE] [DATE] - [DATE] [DATE] Marca Ver todas [obj…" at bounding box center [890, 398] width 1355 height 705
click at [286, 67] on span "Regresar" at bounding box center [295, 67] width 54 height 15
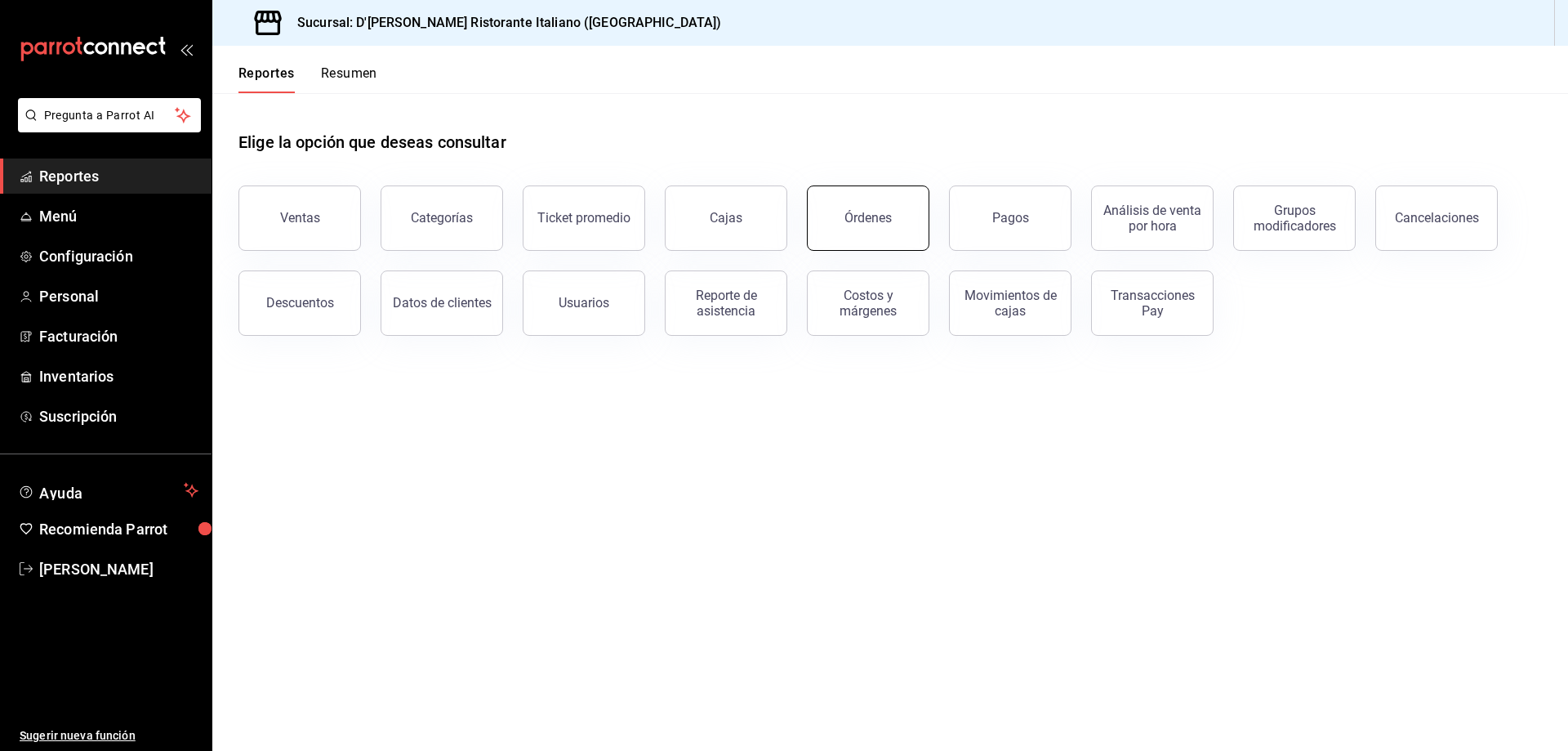
click at [856, 222] on div "Órdenes" at bounding box center [868, 218] width 47 height 15
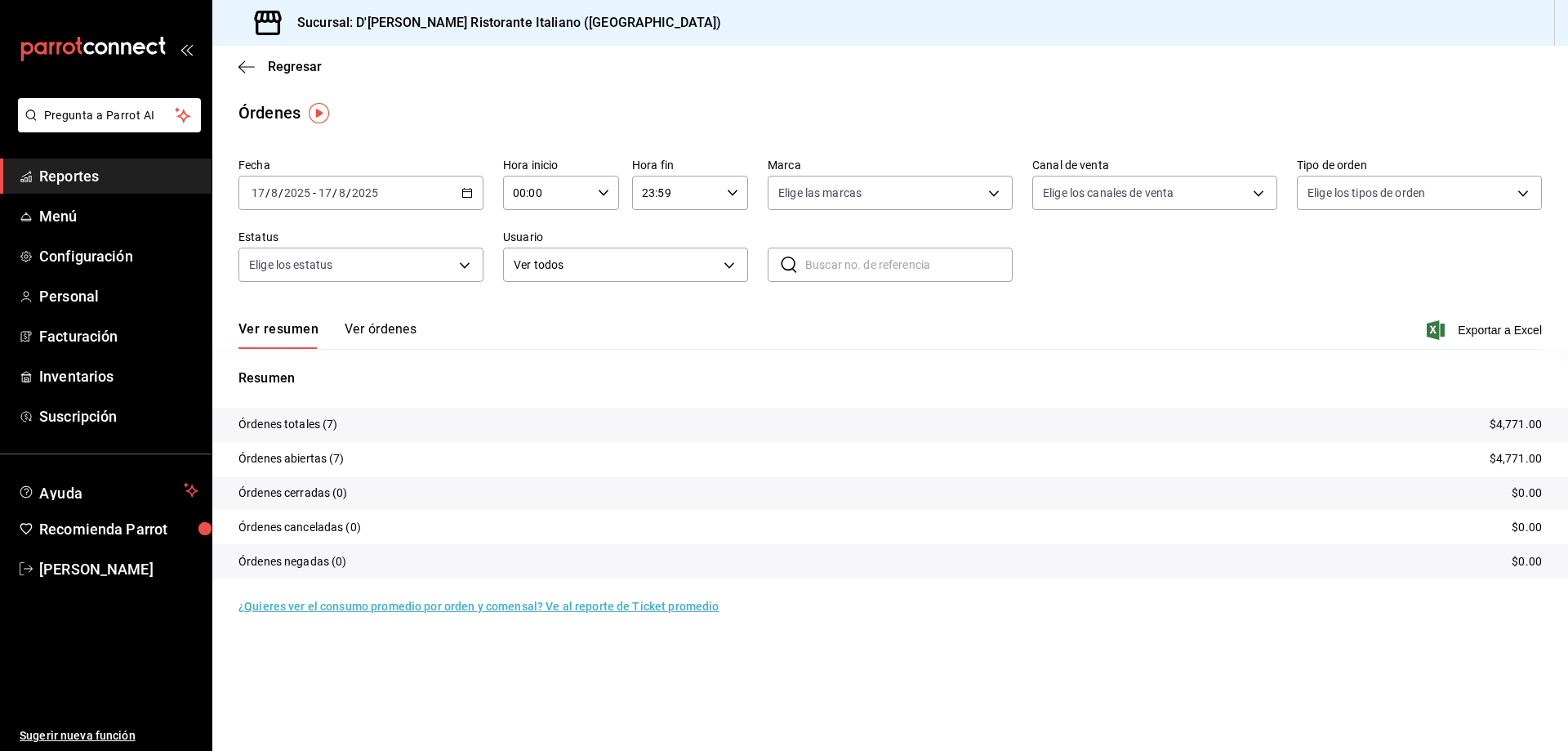
click at [466, 197] on \(Stroke\) "button" at bounding box center [466, 193] width 9 height 9
click at [321, 276] on span "Ayer" at bounding box center [315, 279] width 126 height 17
click at [400, 330] on button "Ver órdenes" at bounding box center [381, 335] width 72 height 28
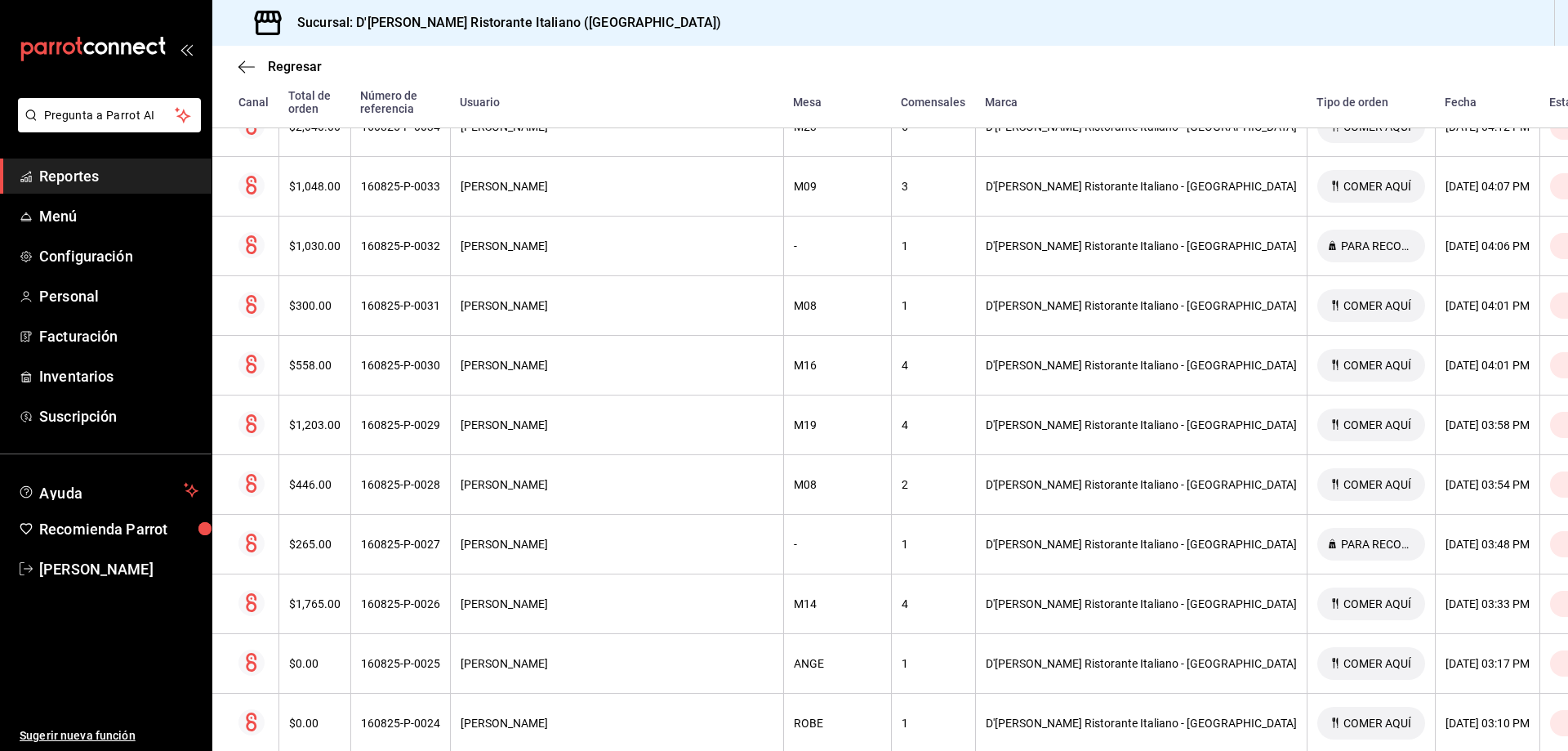
scroll to position [1961, 0]
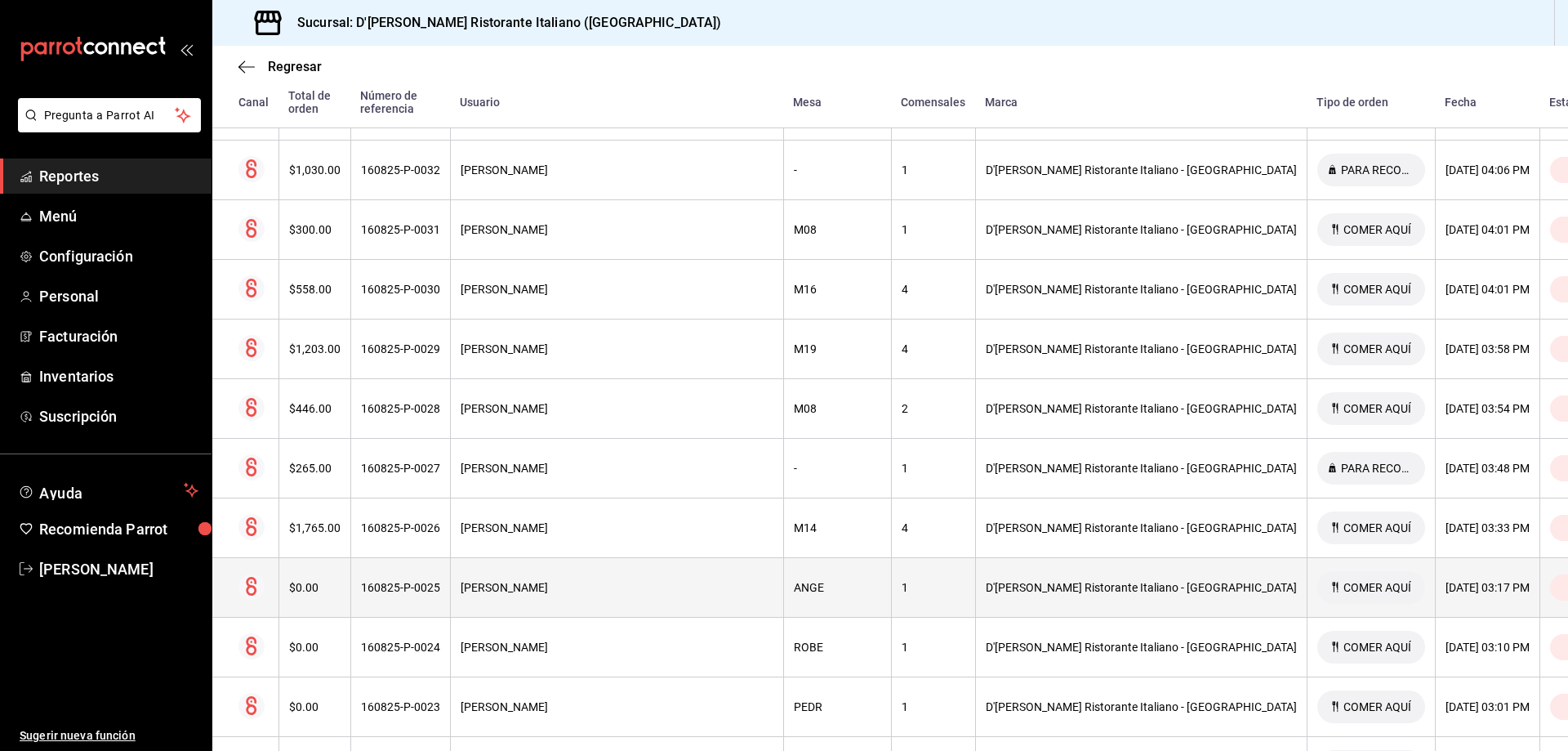
click at [587, 587] on th "[PERSON_NAME]" at bounding box center [617, 588] width 333 height 60
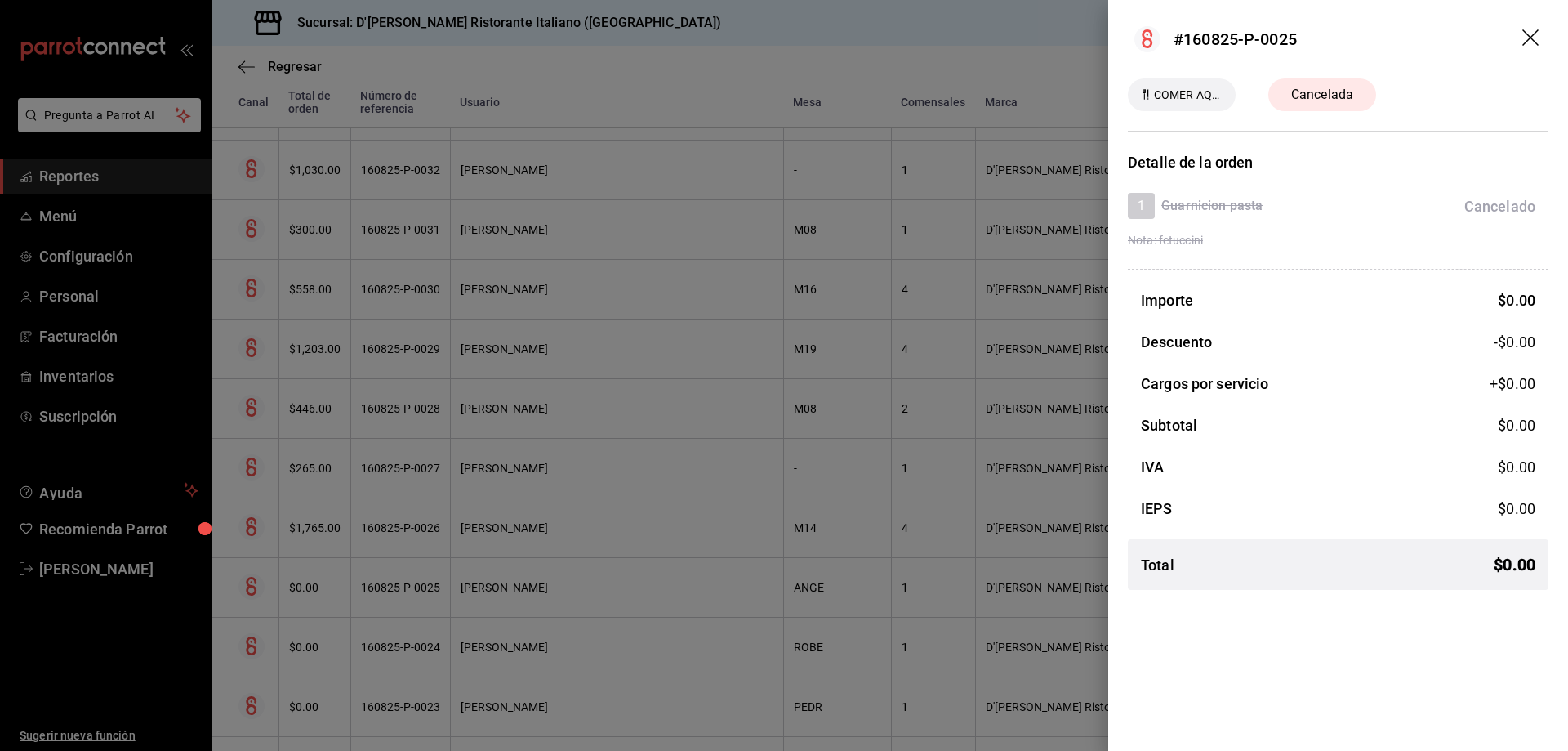
click at [1530, 37] on icon "drag" at bounding box center [1530, 37] width 16 height 16
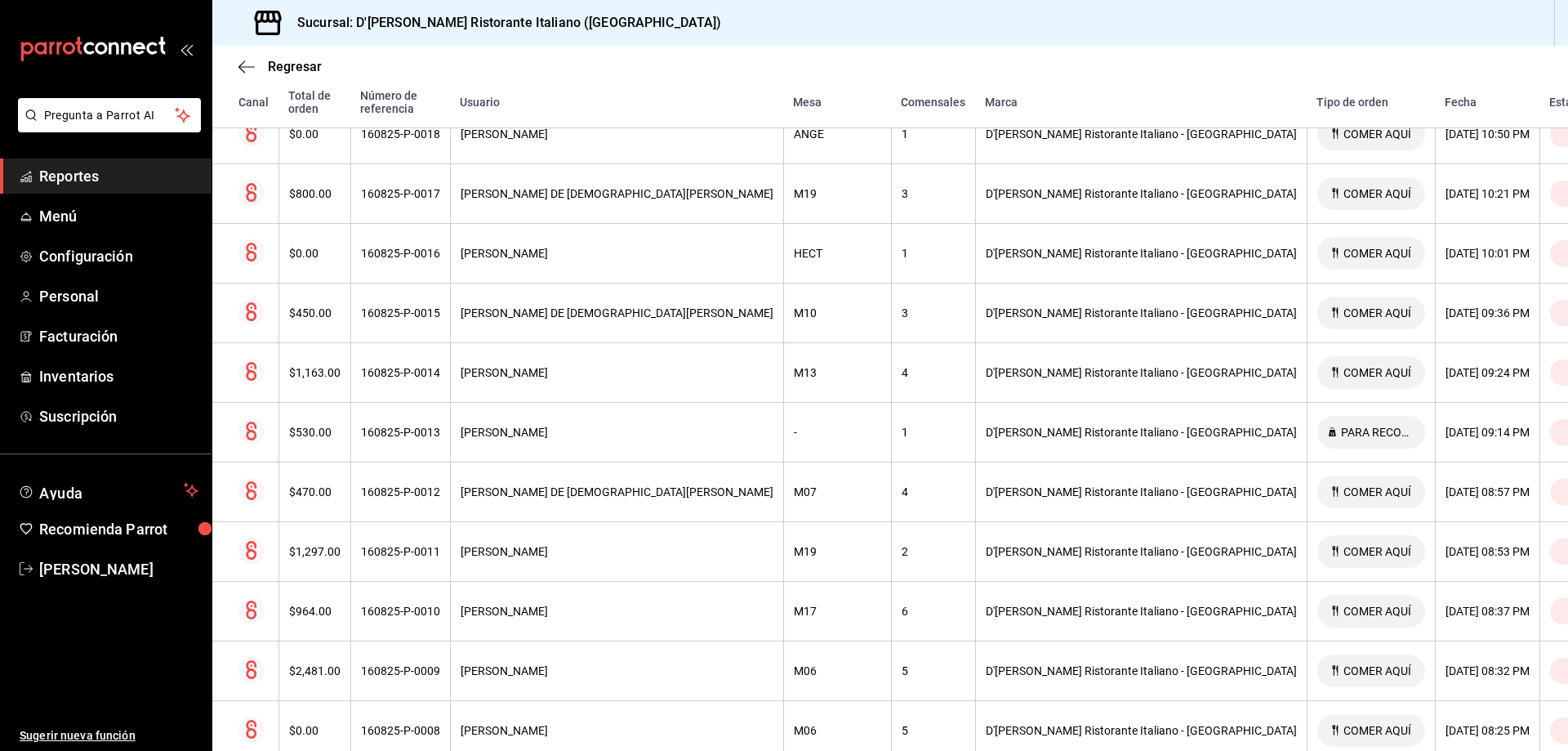
scroll to position [245, 0]
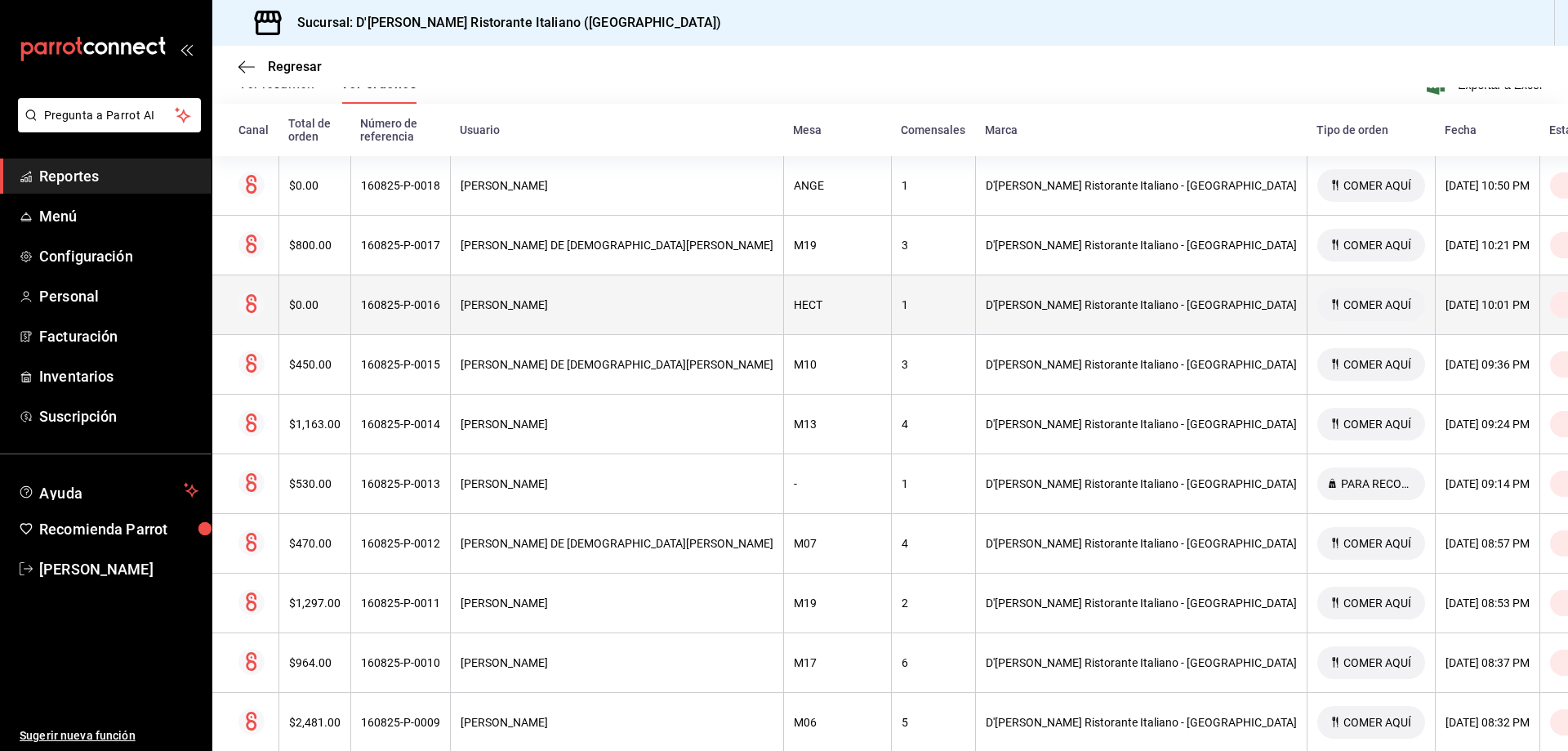
click at [635, 298] on div "[PERSON_NAME]" at bounding box center [617, 304] width 313 height 13
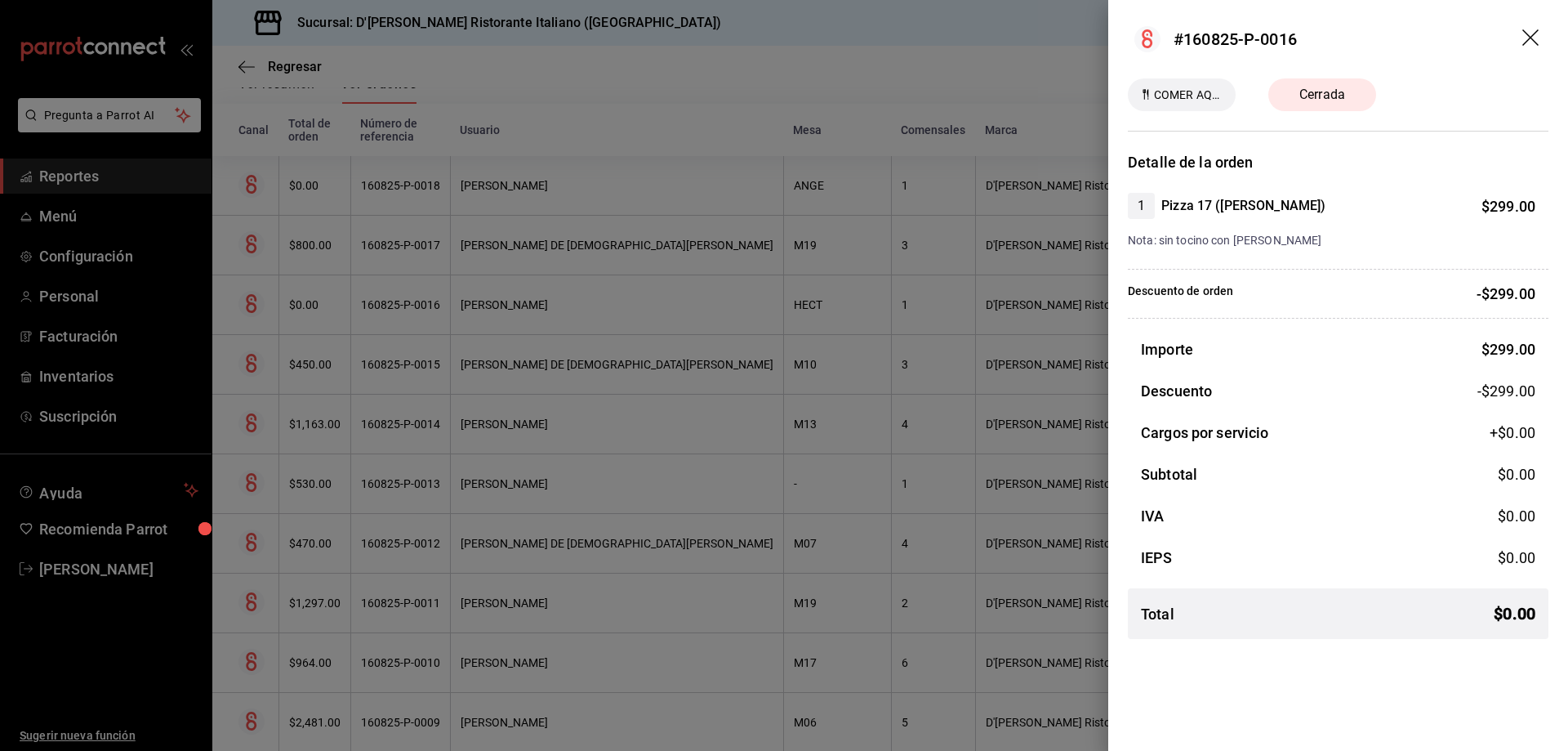
click at [1528, 33] on icon "drag" at bounding box center [1531, 38] width 20 height 20
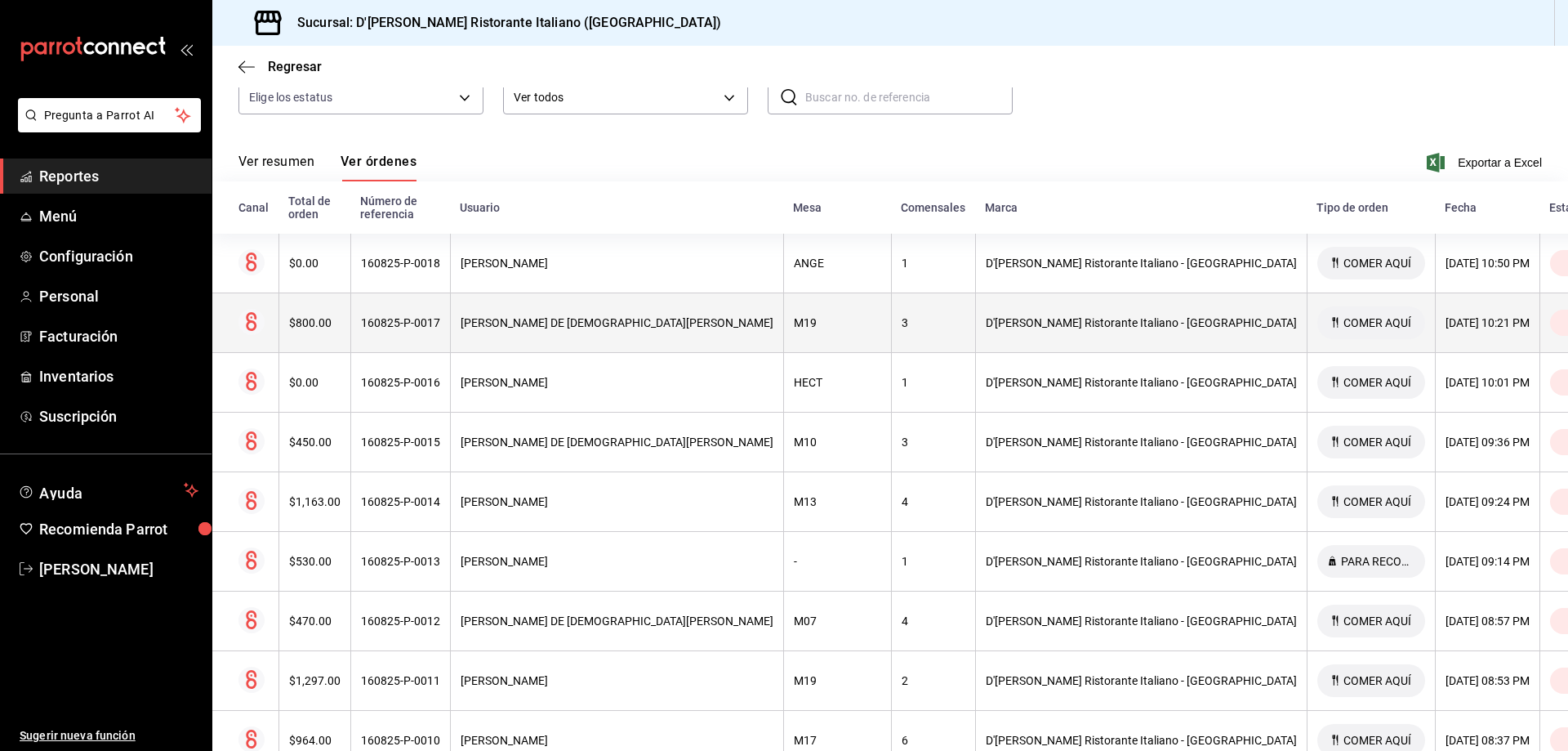
scroll to position [163, 0]
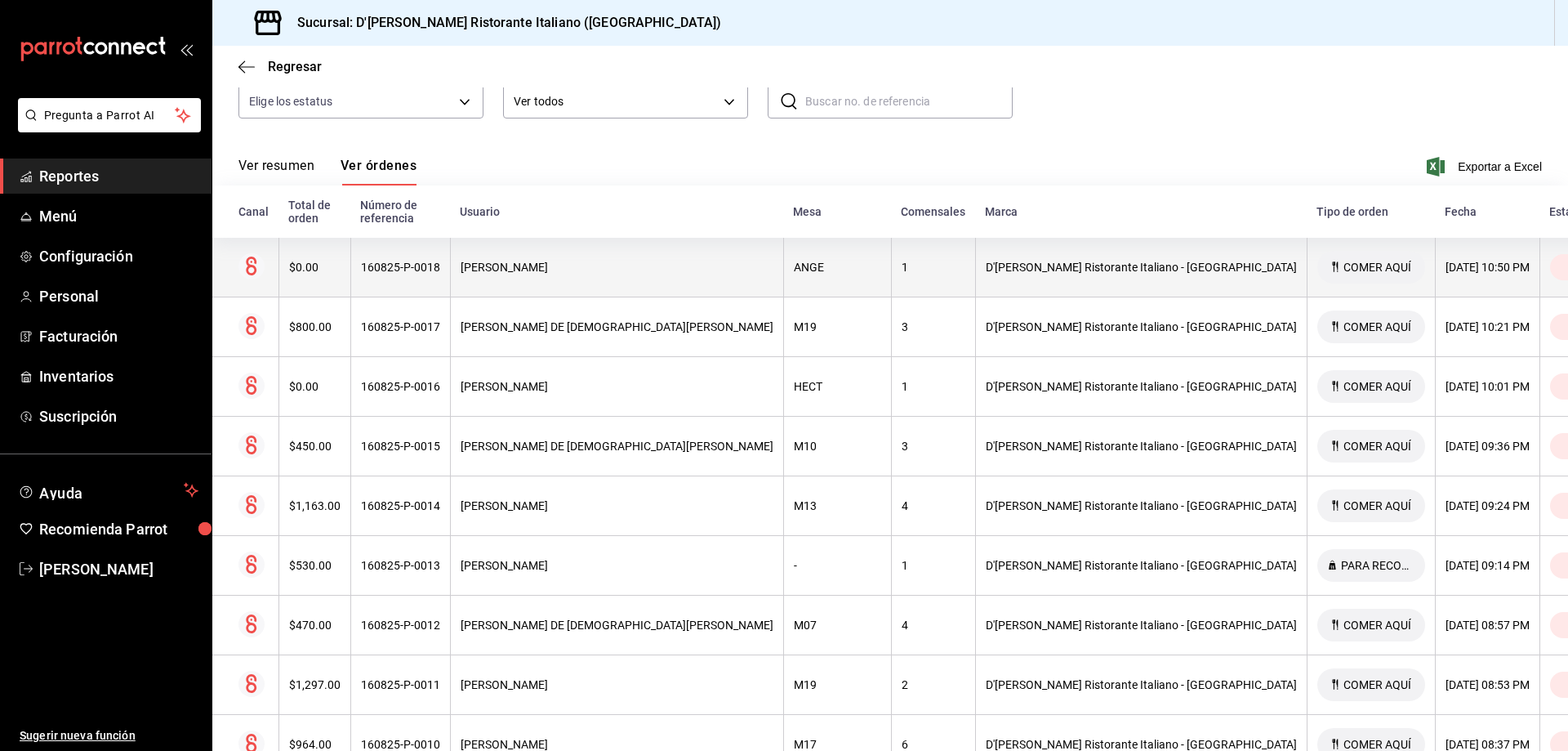
click at [577, 261] on div "[PERSON_NAME]" at bounding box center [617, 267] width 313 height 13
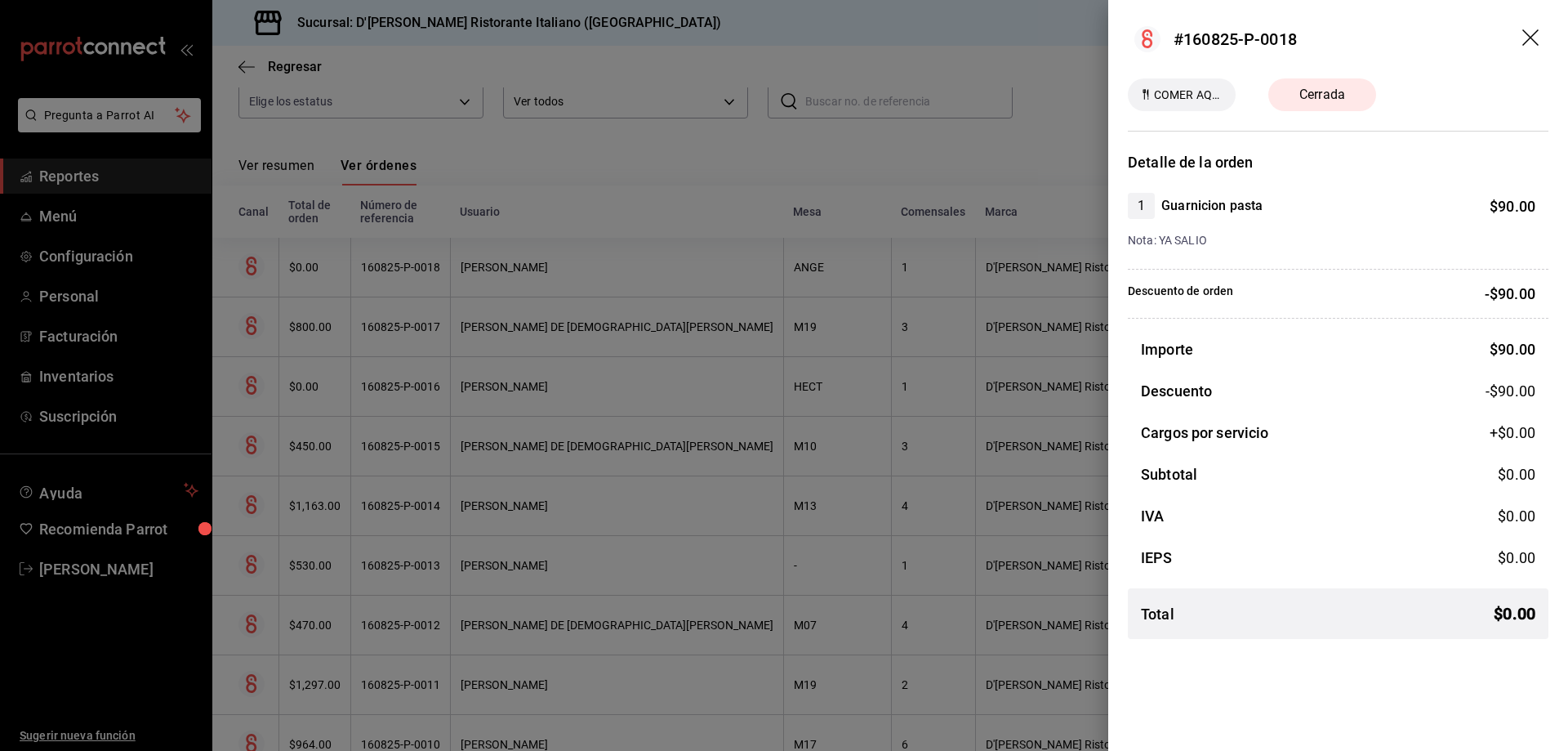
click at [1527, 39] on icon "drag" at bounding box center [1531, 38] width 20 height 20
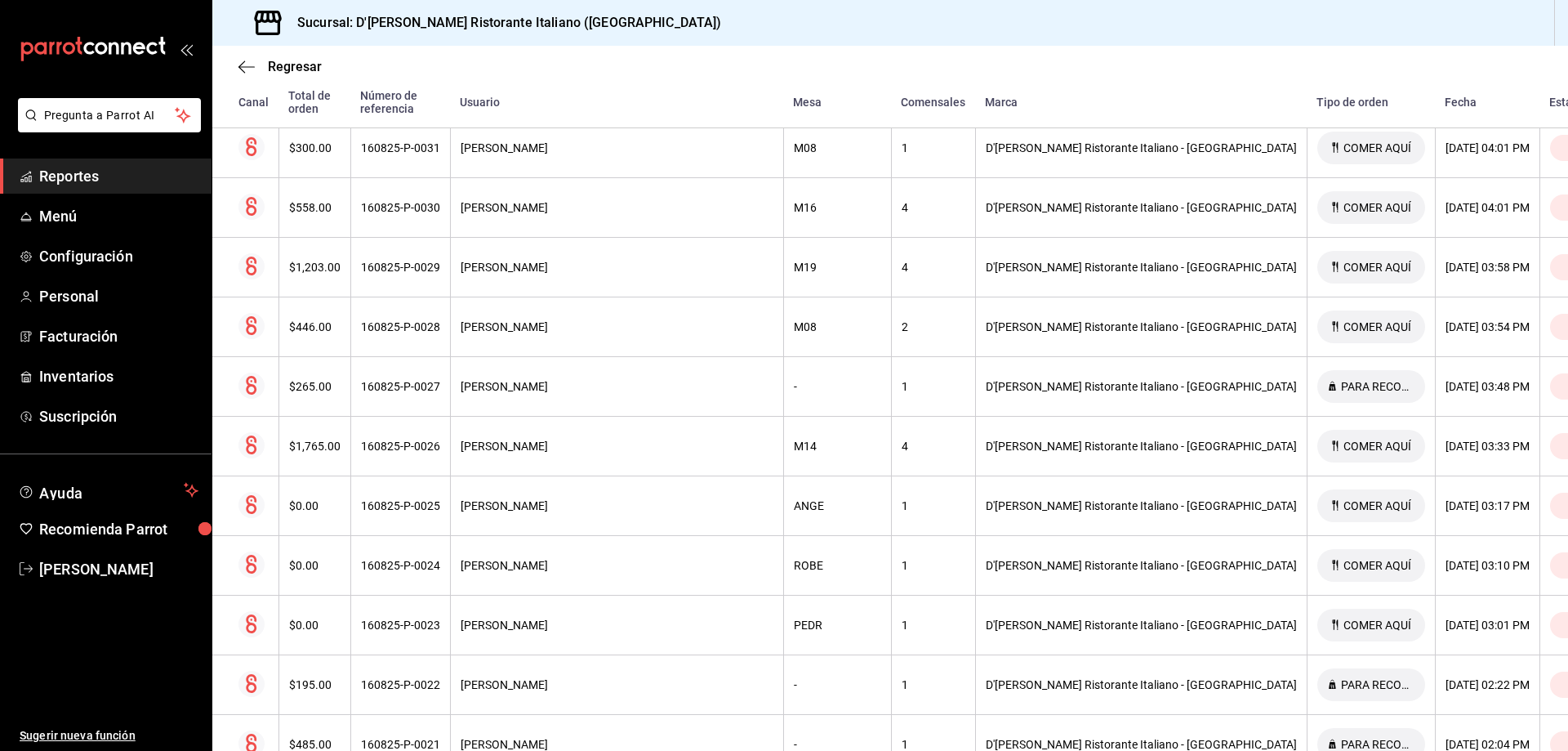
scroll to position [2124, 0]
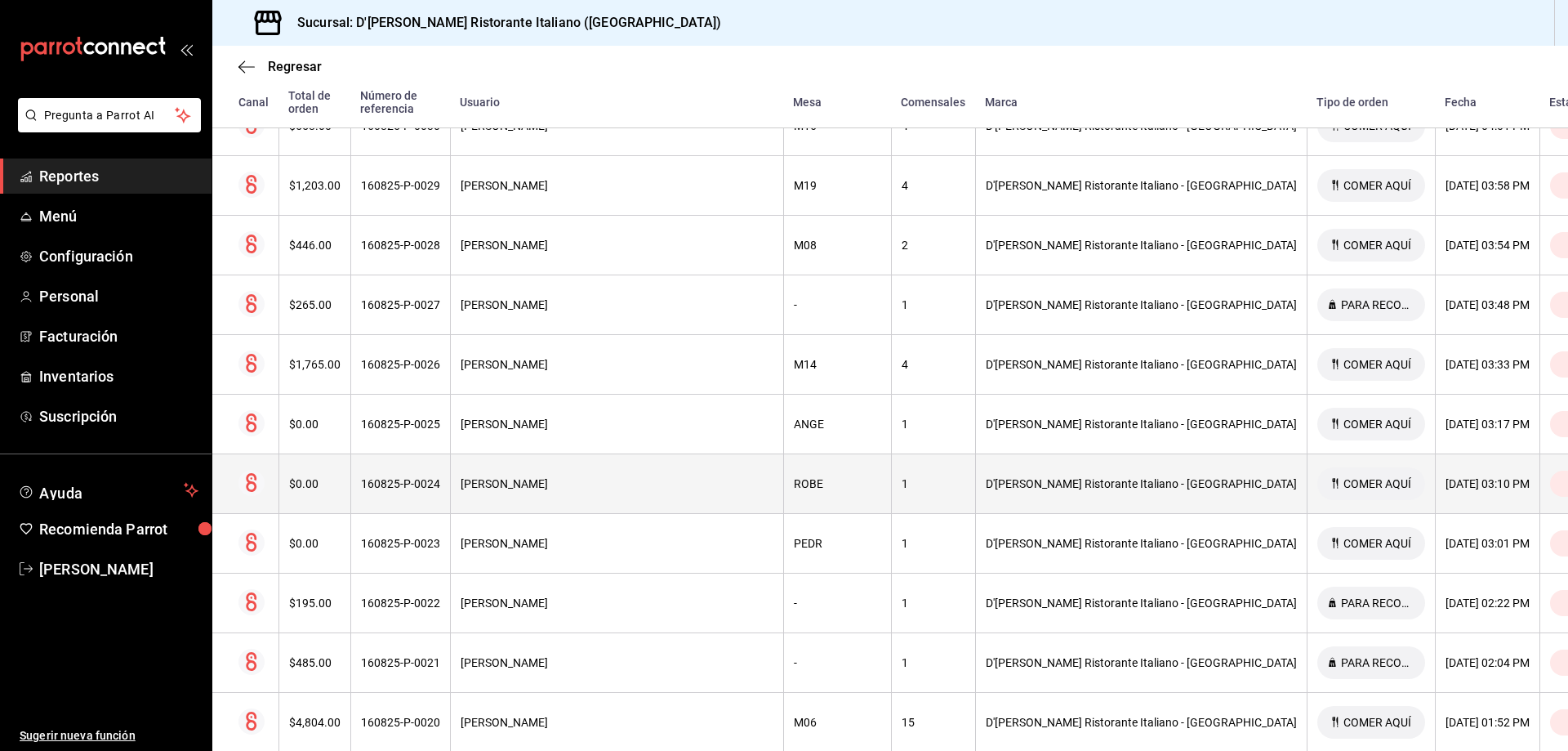
click at [701, 477] on div "[PERSON_NAME]" at bounding box center [617, 483] width 313 height 13
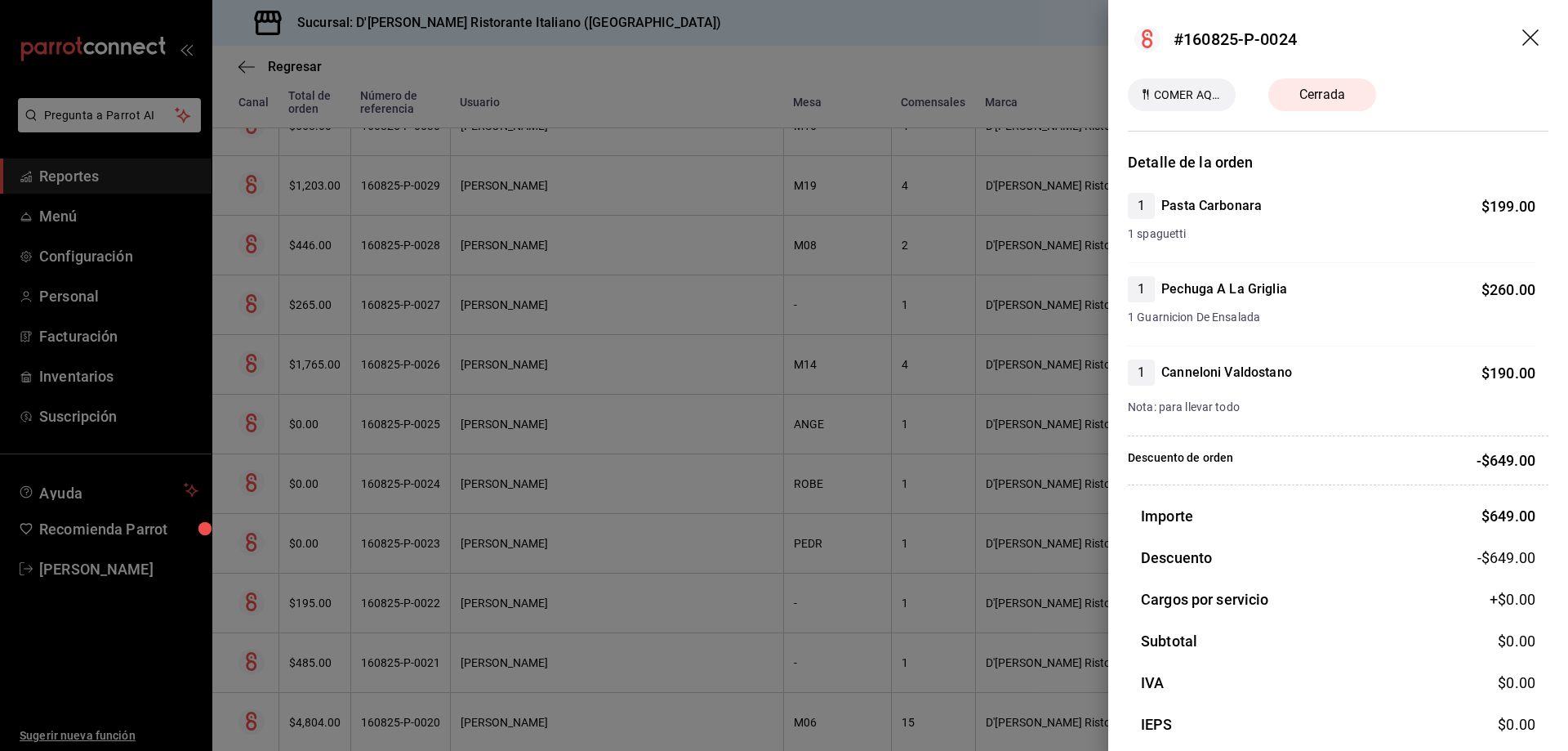
scroll to position [67, 0]
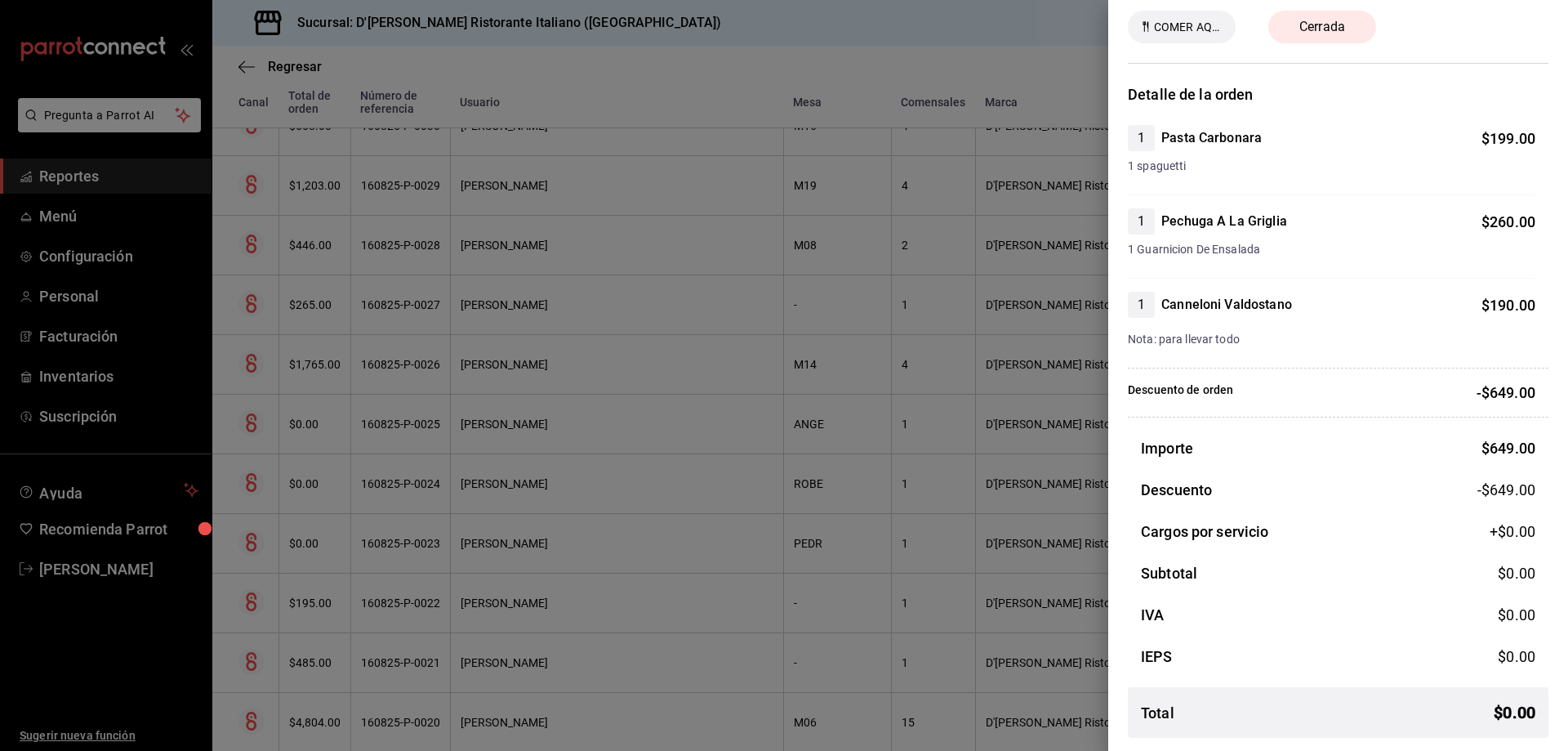
drag, startPoint x: 895, startPoint y: 100, endPoint x: 926, endPoint y: 91, distance: 32.3
click at [895, 100] on div at bounding box center [784, 375] width 1568 height 751
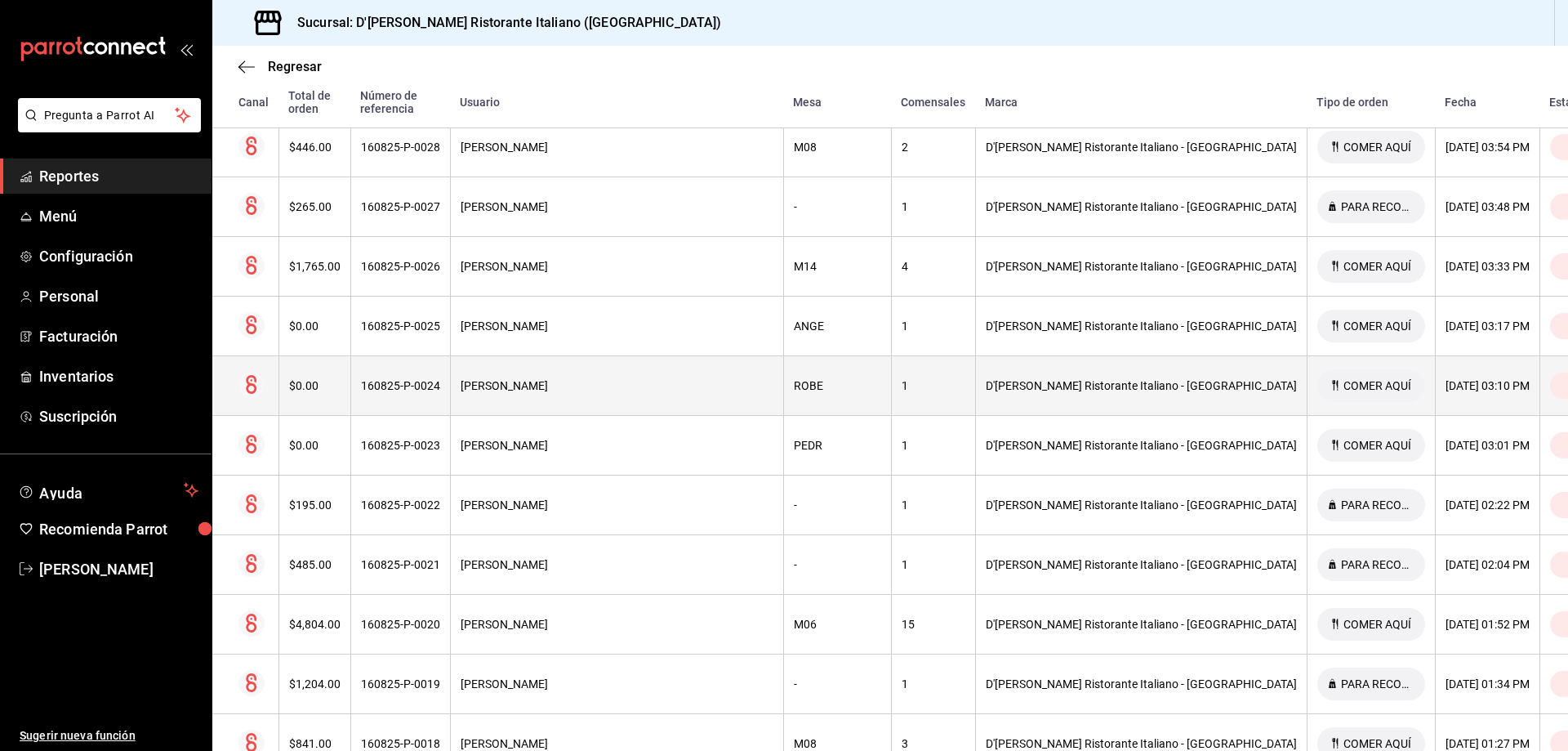
scroll to position [2266, 0]
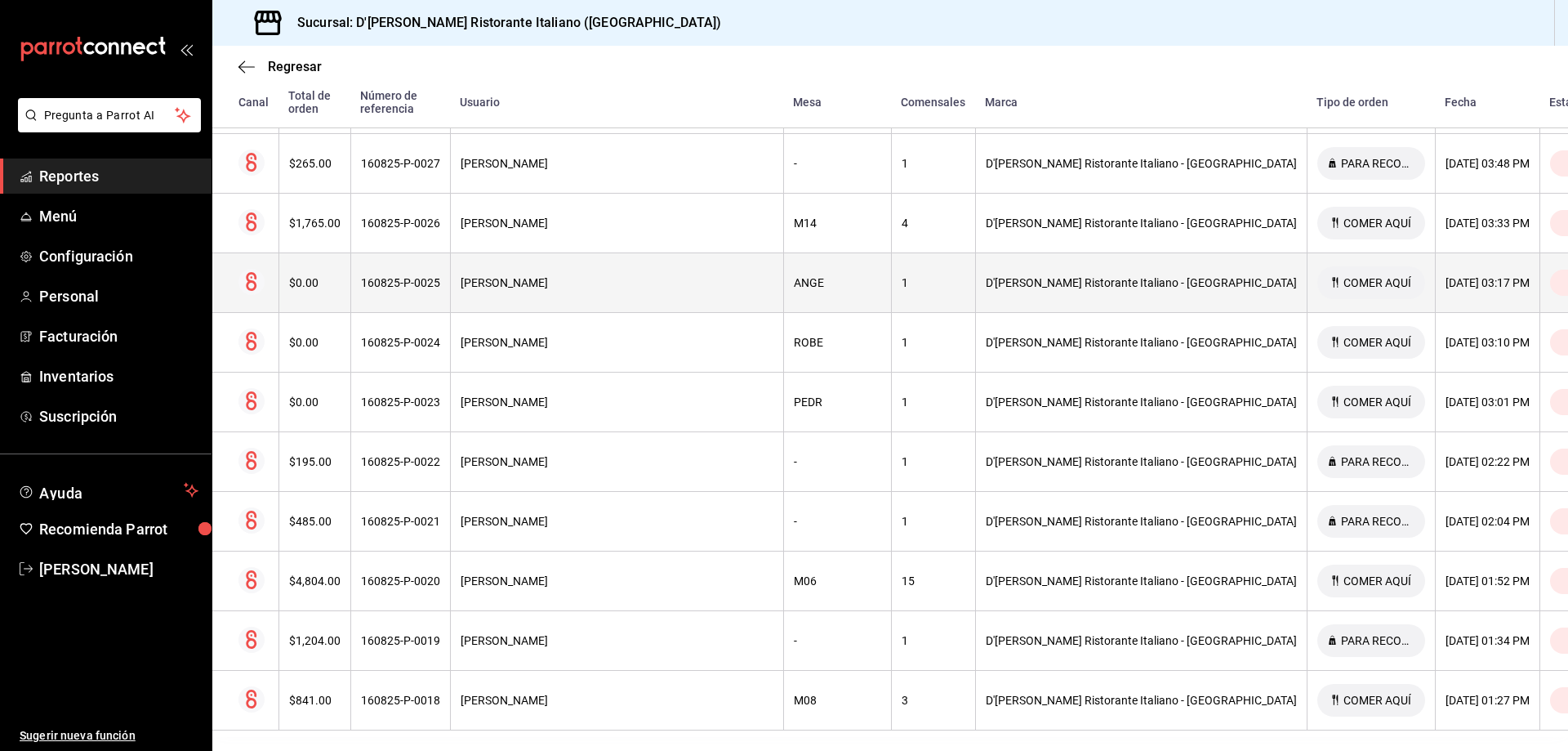
click at [654, 276] on div "[PERSON_NAME]" at bounding box center [617, 282] width 313 height 13
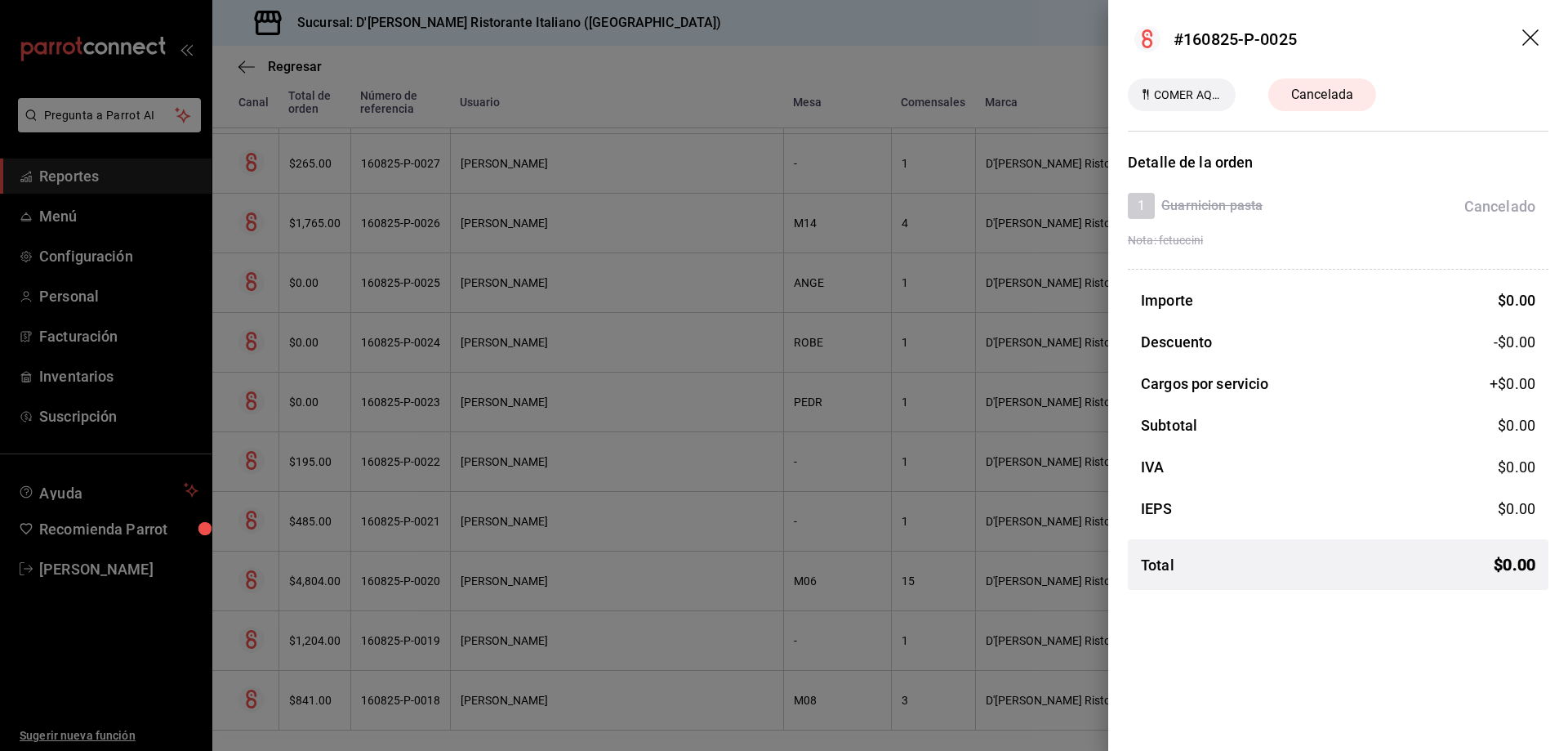
click at [1535, 33] on icon "drag" at bounding box center [1530, 37] width 16 height 16
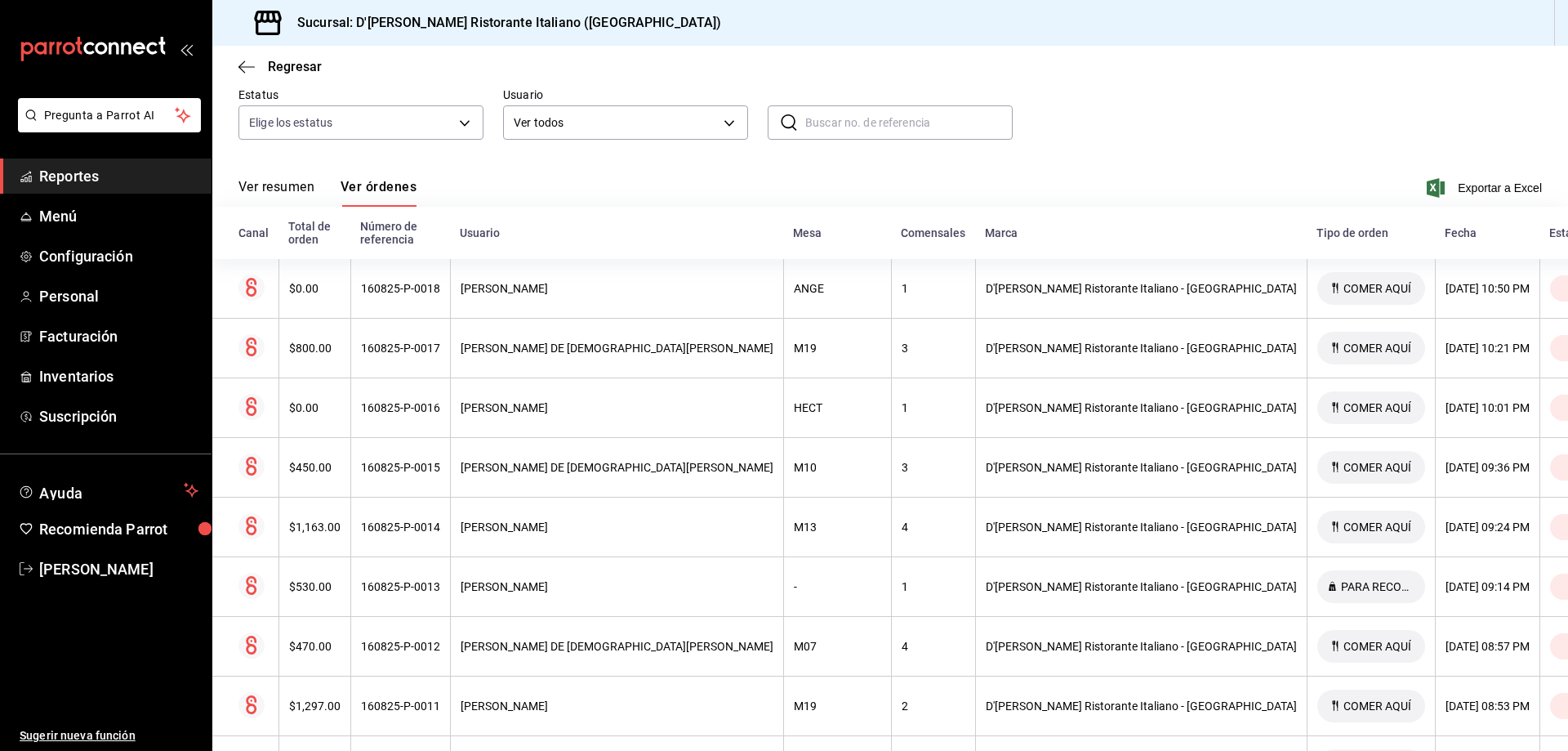
scroll to position [141, 0]
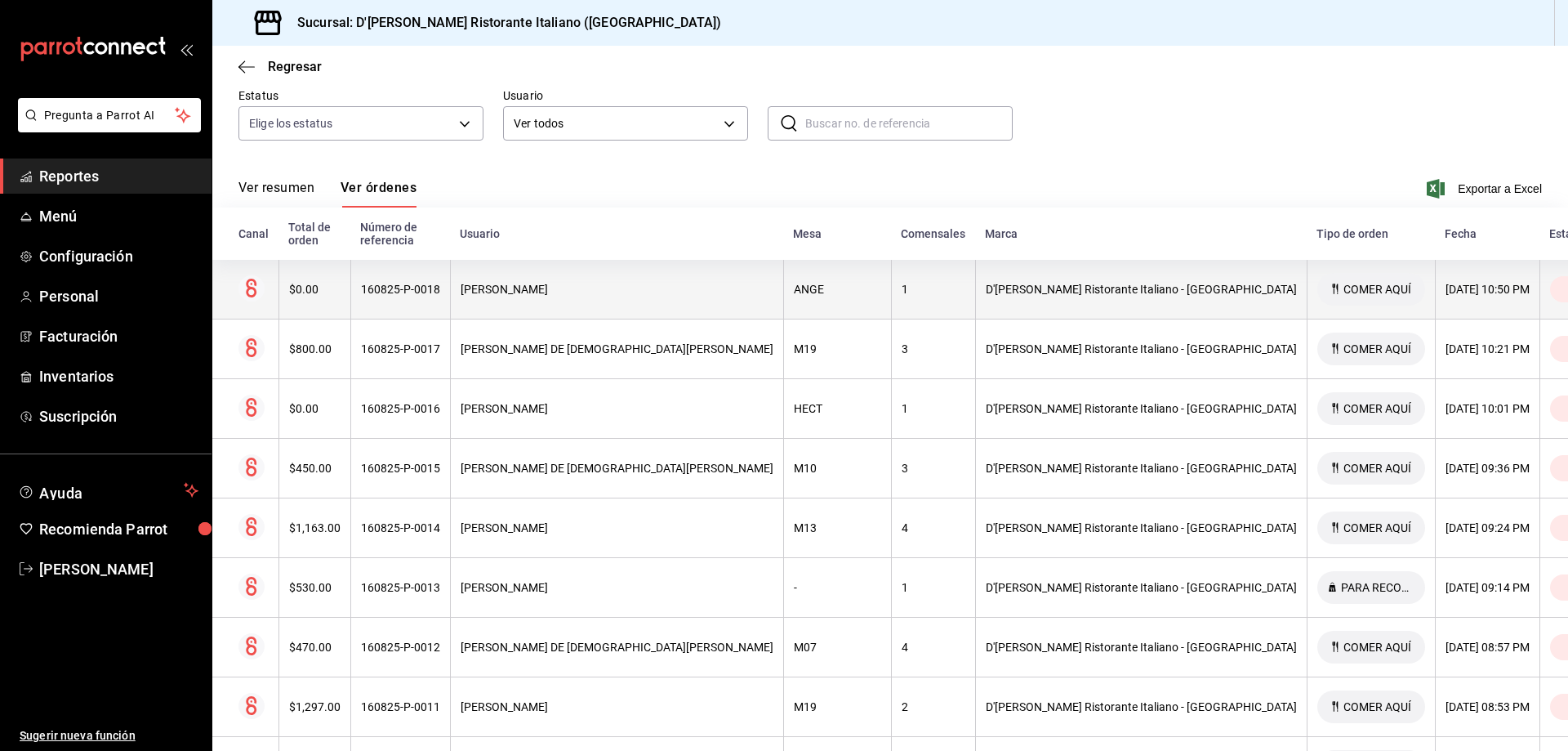
click at [628, 283] on div "[PERSON_NAME]" at bounding box center [617, 289] width 313 height 13
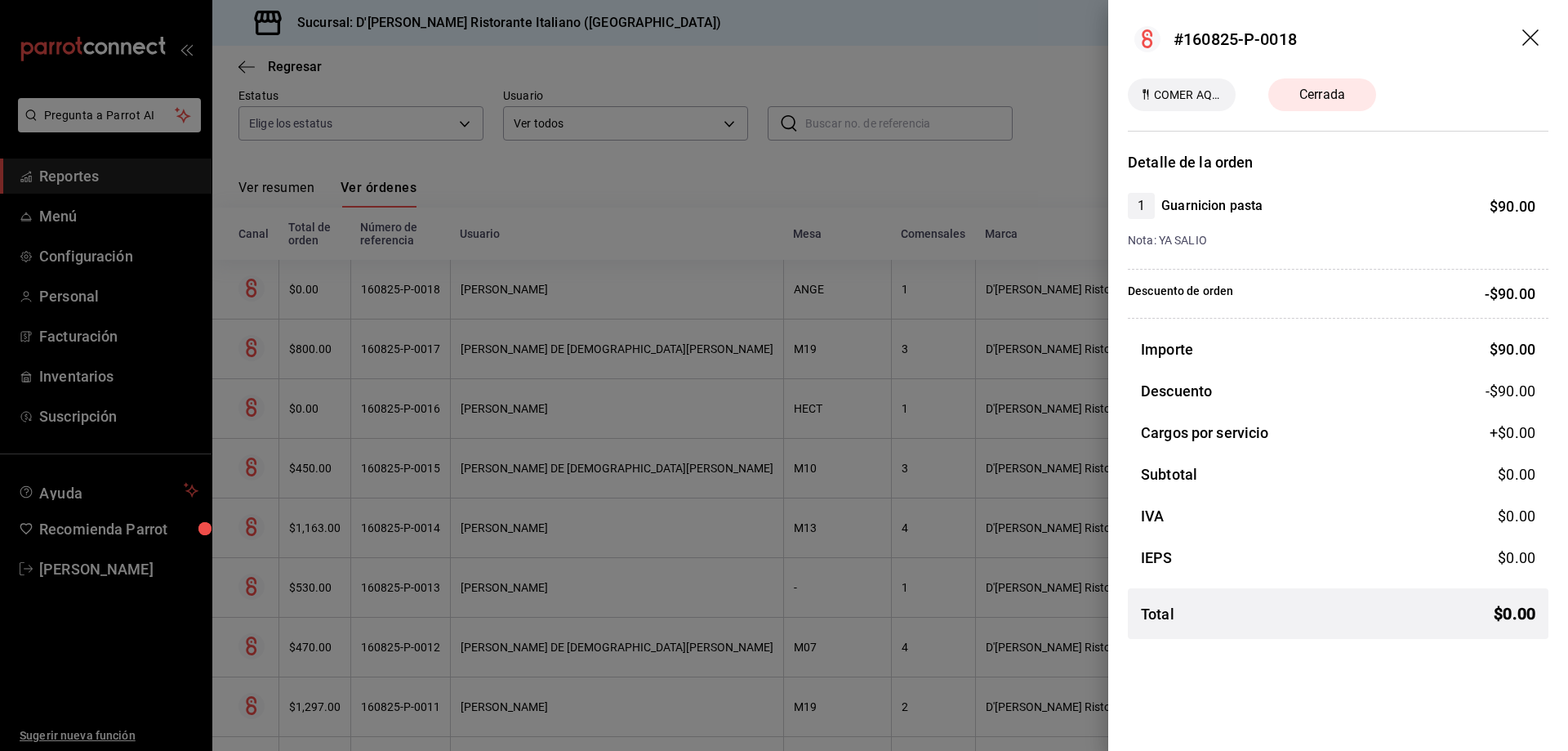
click at [680, 224] on div at bounding box center [784, 375] width 1568 height 751
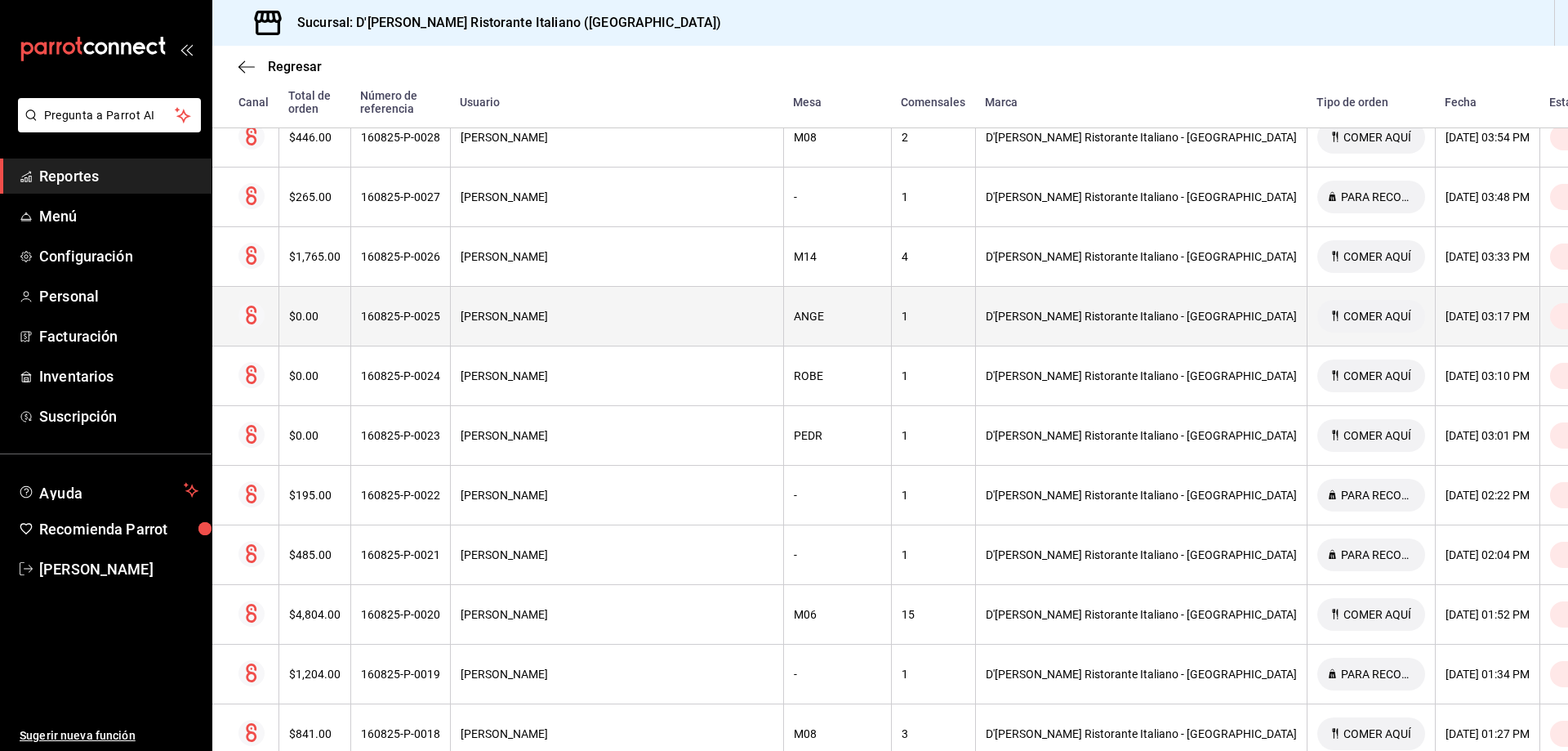
scroll to position [2236, 0]
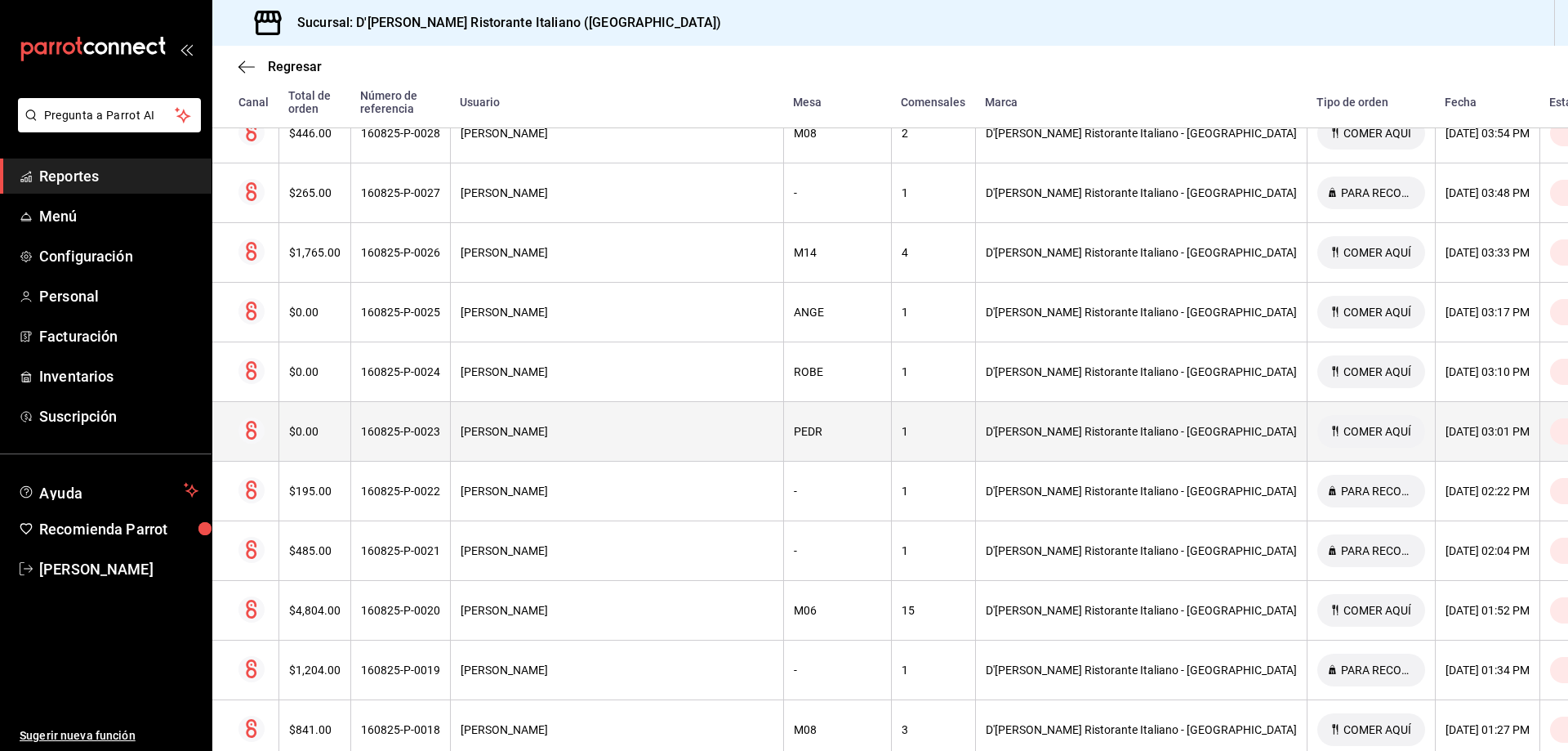
click at [572, 425] on div "[PERSON_NAME]" at bounding box center [617, 431] width 313 height 13
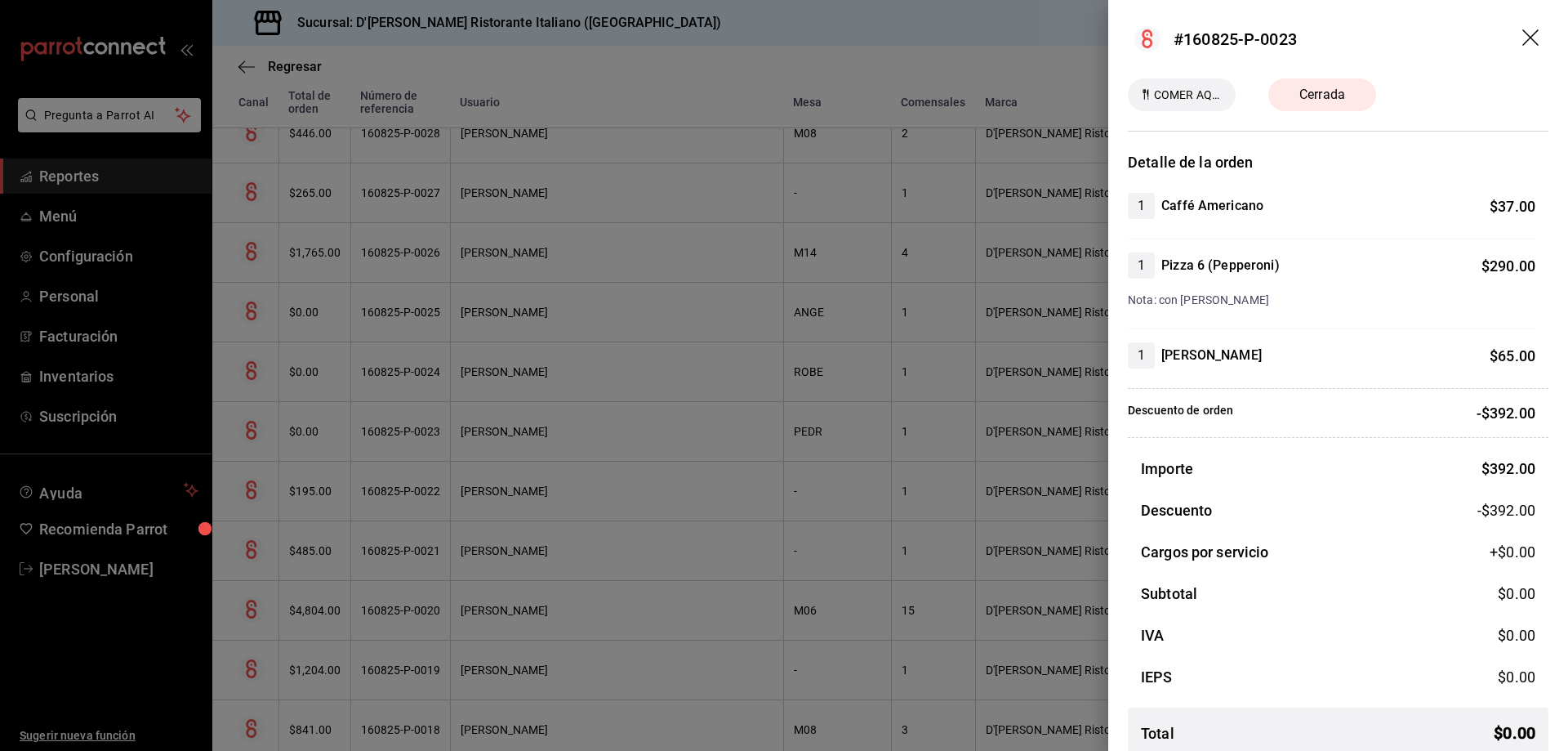
click at [1522, 40] on icon "drag" at bounding box center [1530, 37] width 16 height 16
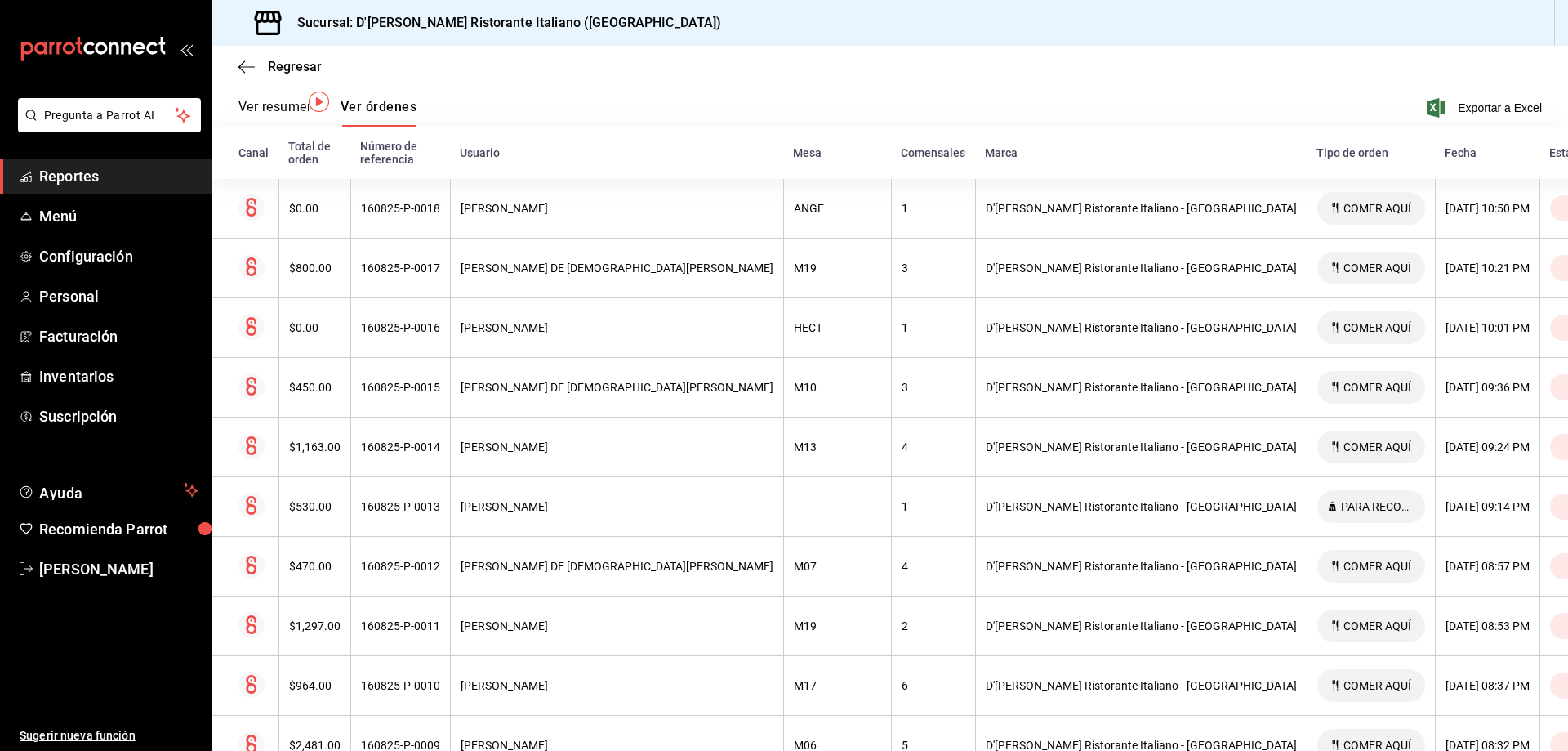
scroll to position [0, 0]
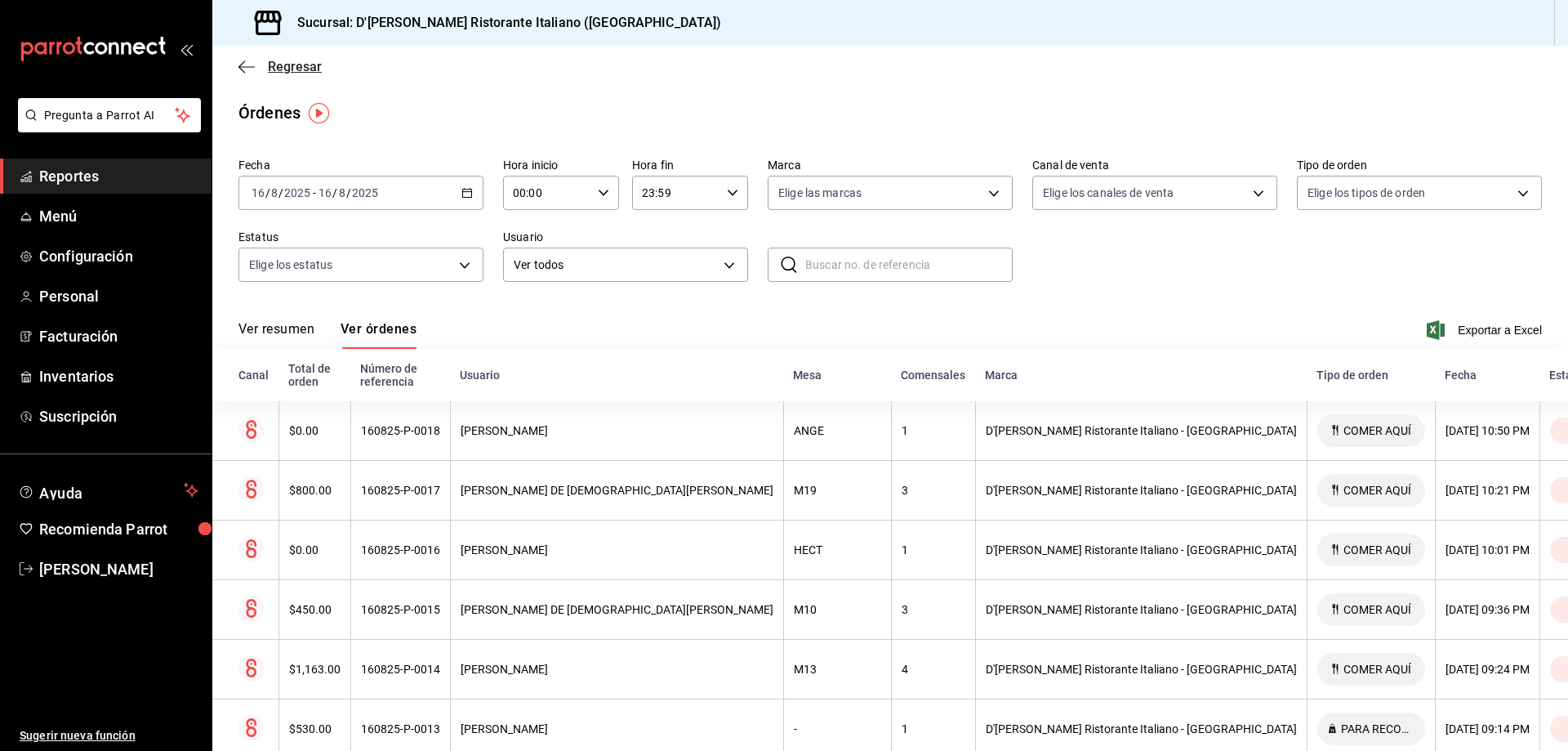
click at [295, 67] on span "Regresar" at bounding box center [295, 67] width 54 height 15
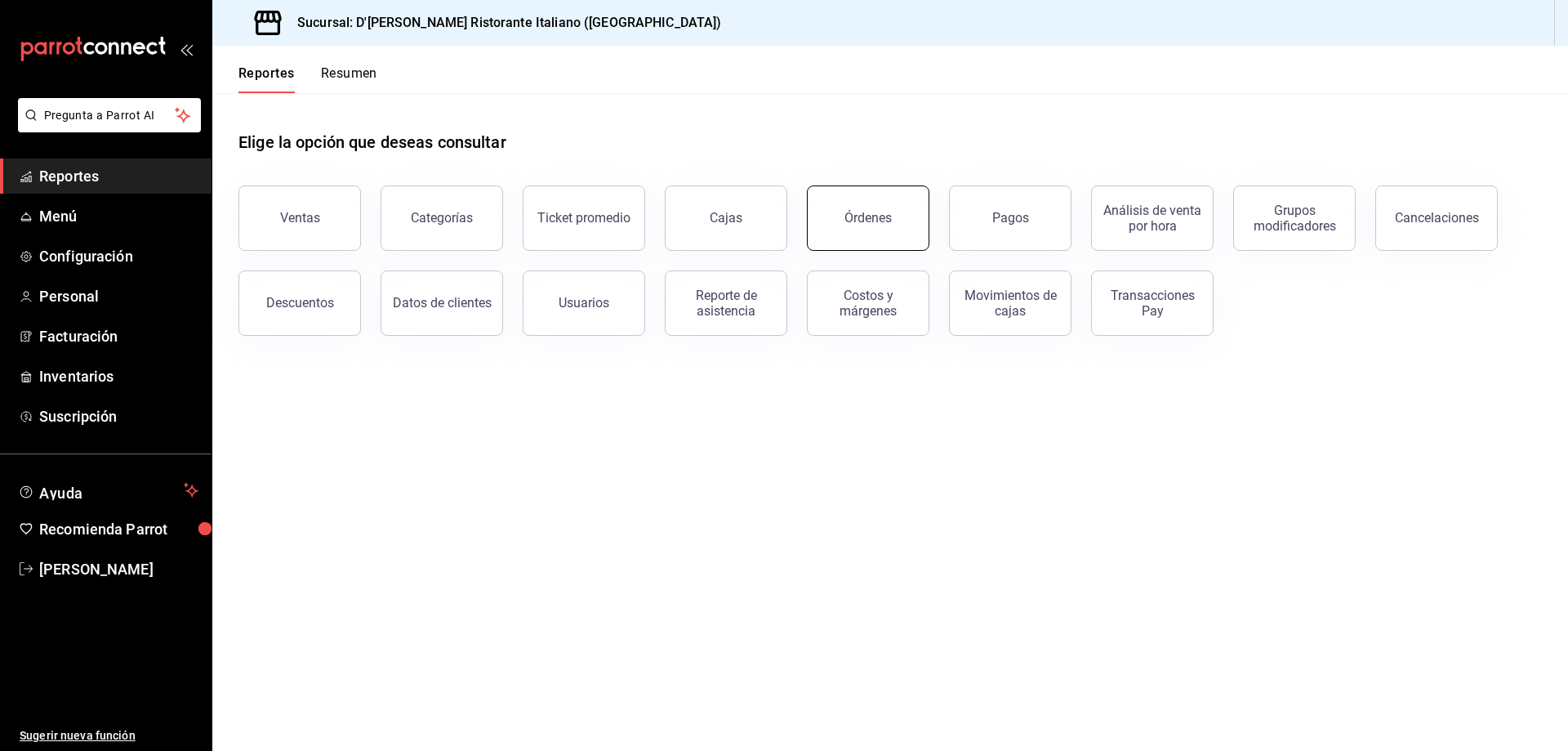
click at [838, 219] on button "Órdenes" at bounding box center [868, 218] width 122 height 65
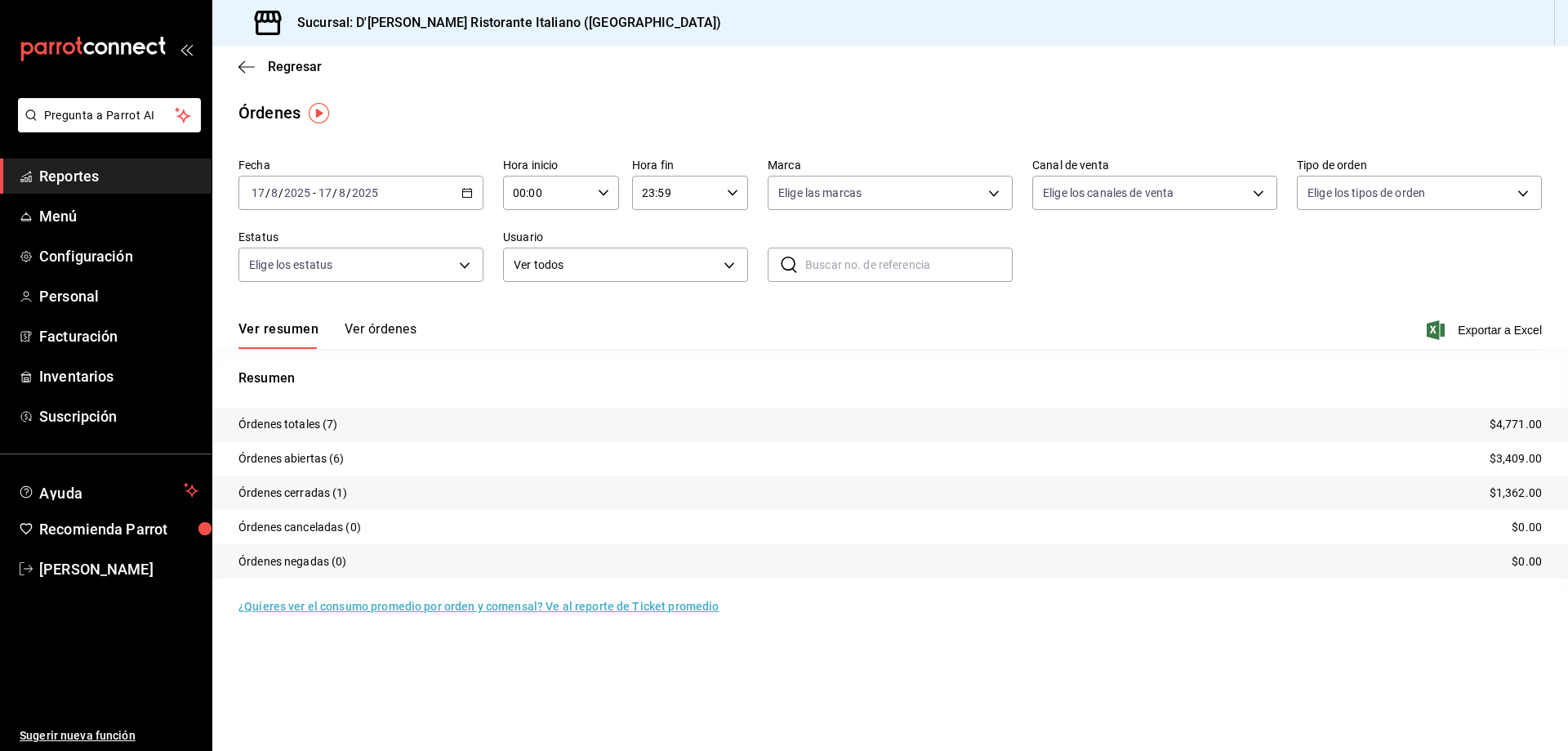
click at [372, 327] on button "Ver órdenes" at bounding box center [381, 335] width 72 height 28
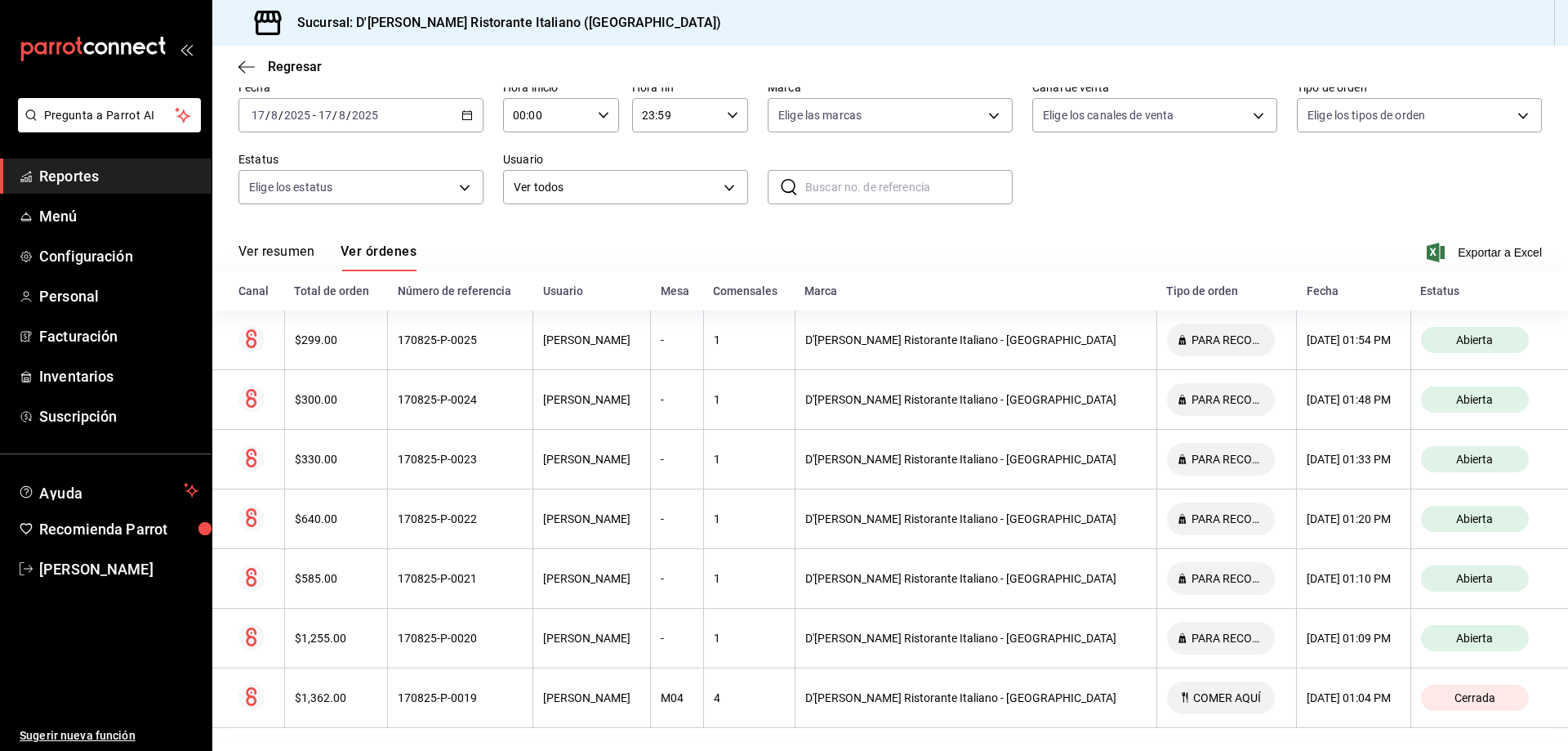
scroll to position [88, 0]
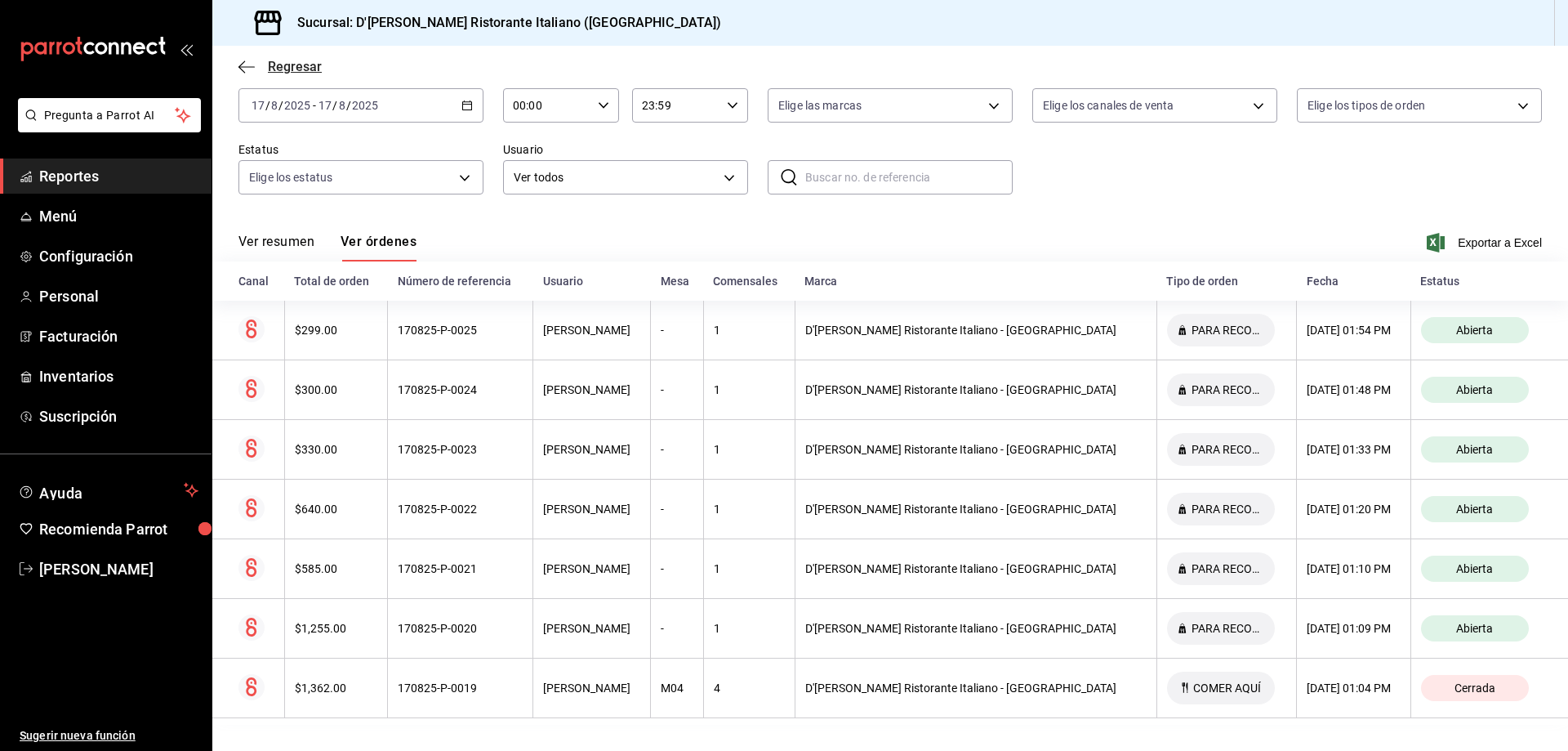
click at [290, 63] on span "Regresar" at bounding box center [295, 67] width 54 height 15
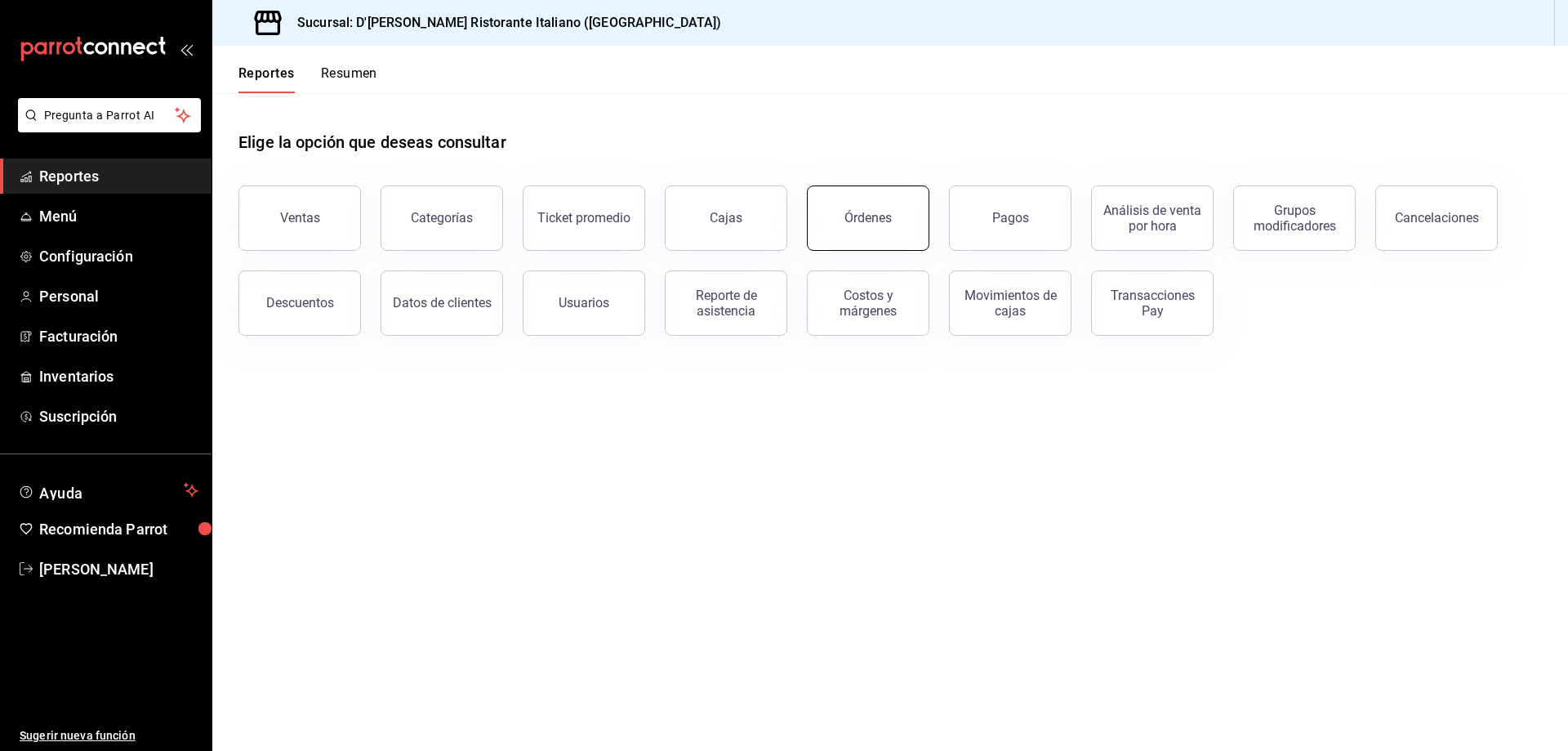
click at [864, 225] on div "Órdenes" at bounding box center [868, 218] width 47 height 15
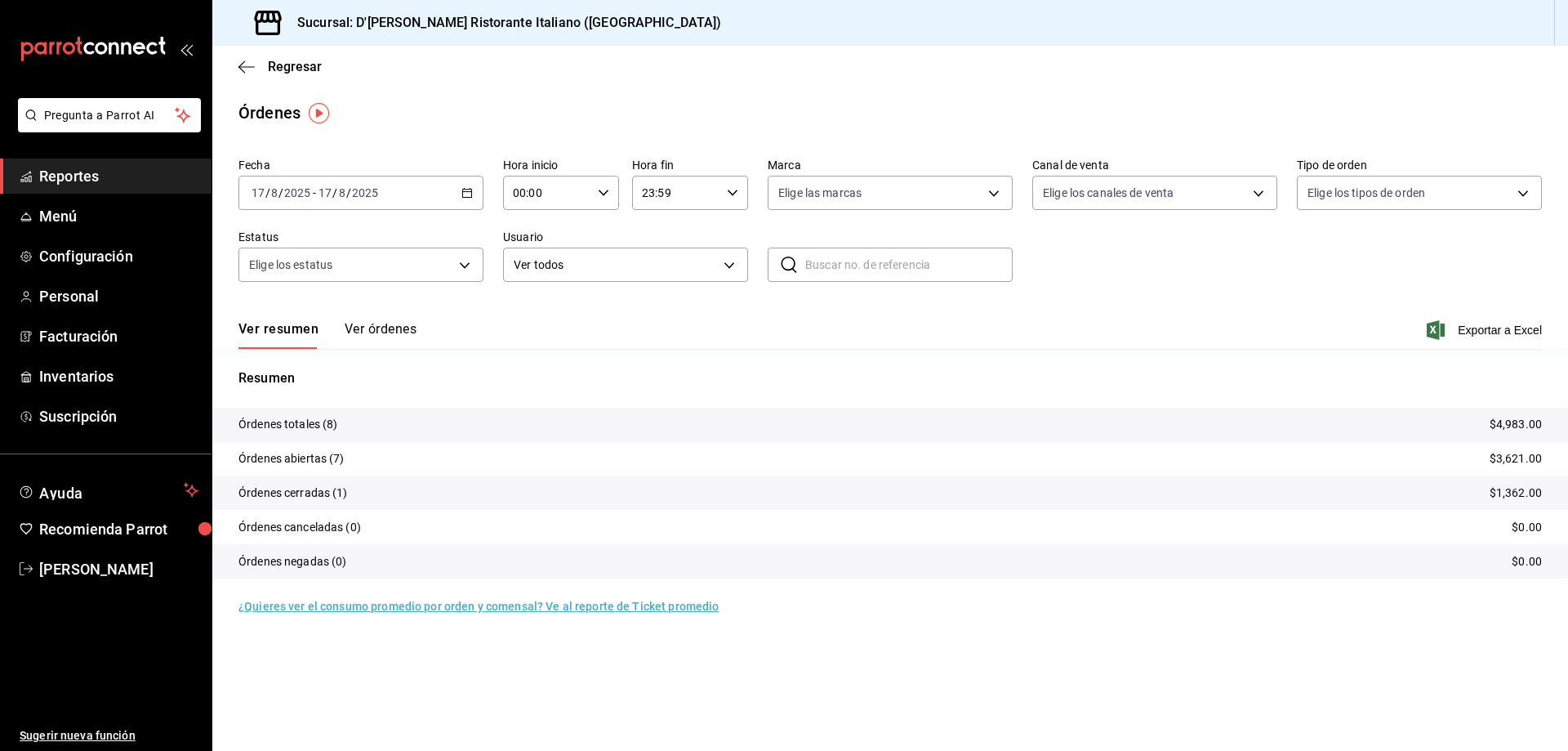
click at [401, 330] on button "Ver órdenes" at bounding box center [381, 335] width 72 height 28
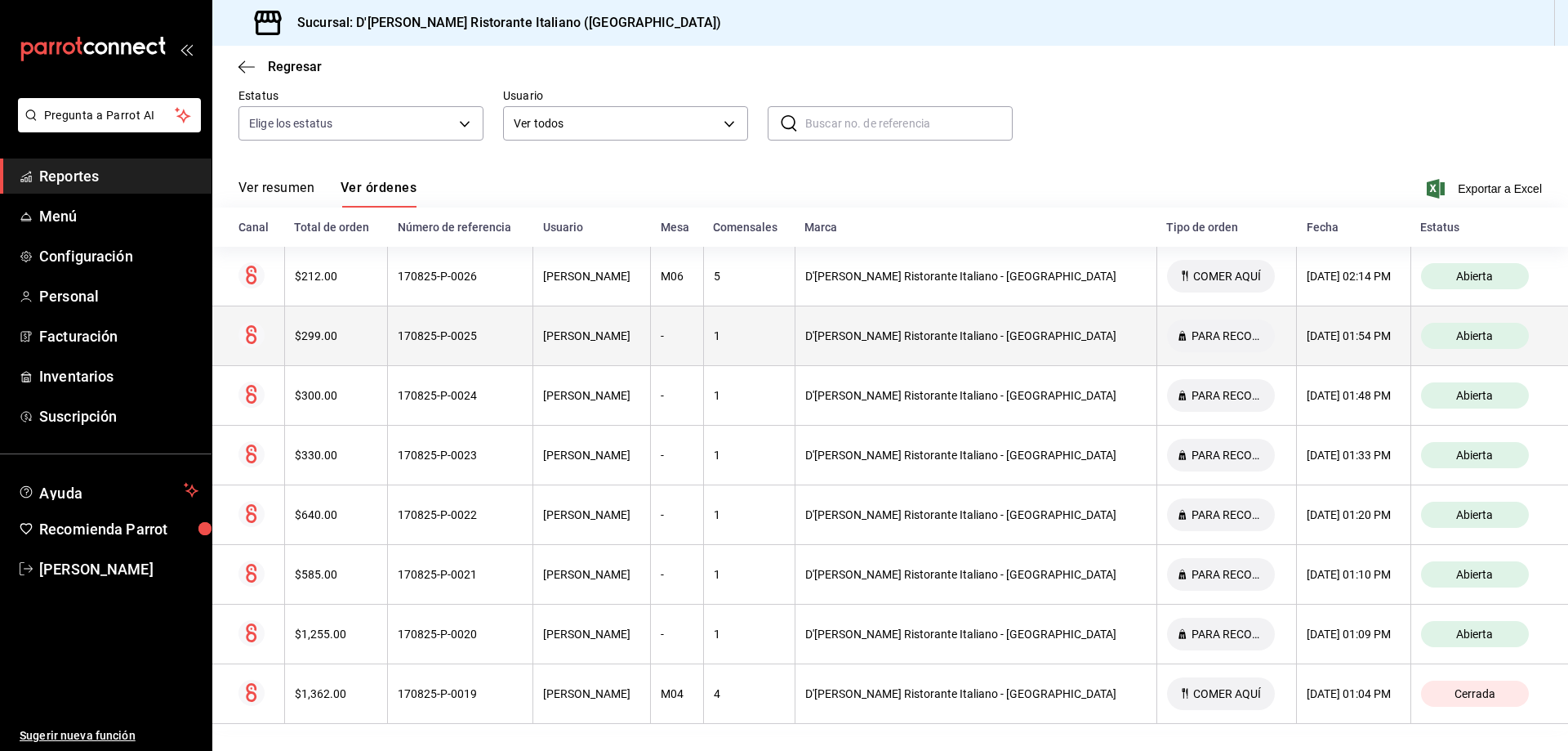
scroll to position [148, 0]
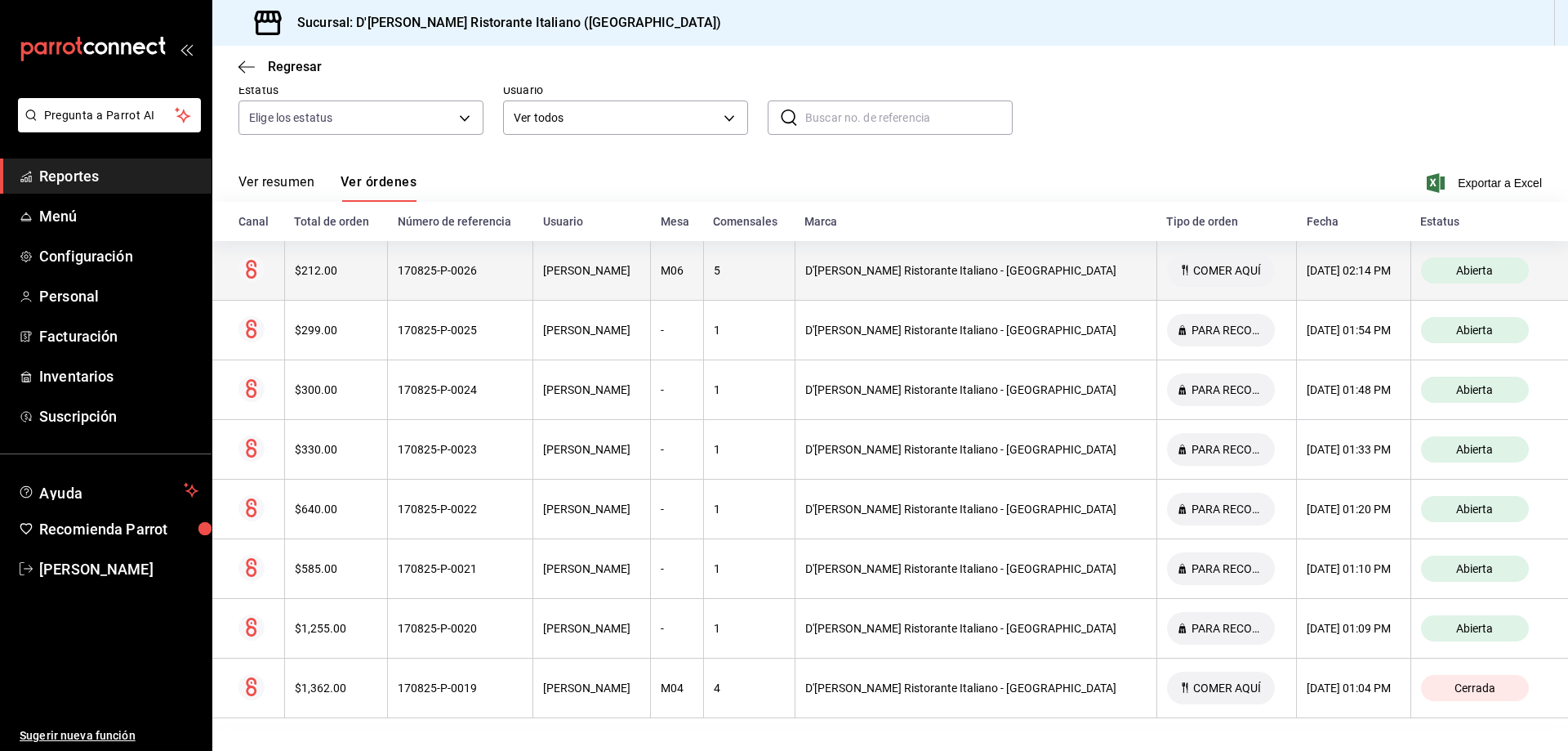
click at [641, 268] on div "[PERSON_NAME]" at bounding box center [592, 270] width 97 height 13
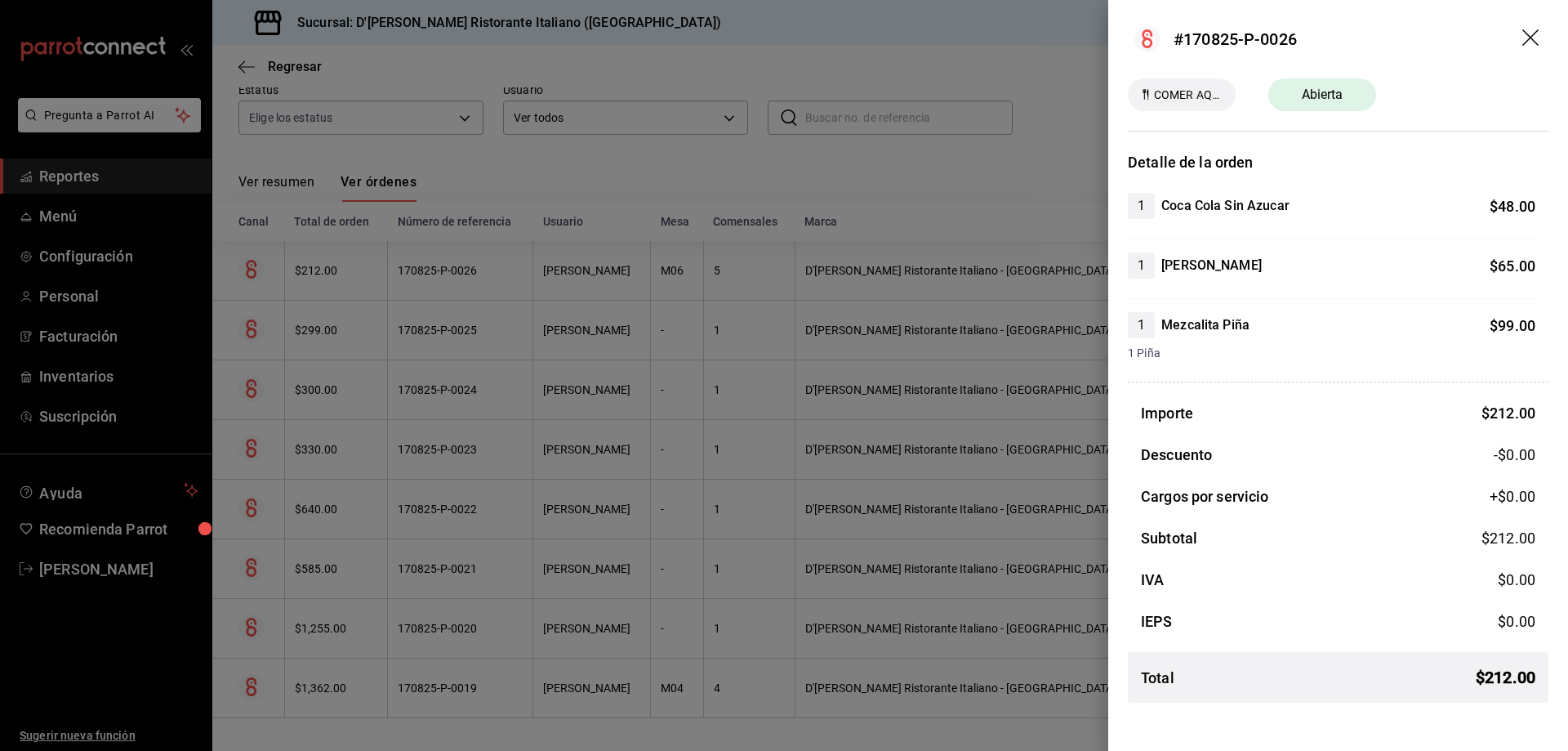
click at [1532, 34] on icon "drag" at bounding box center [1531, 38] width 20 height 20
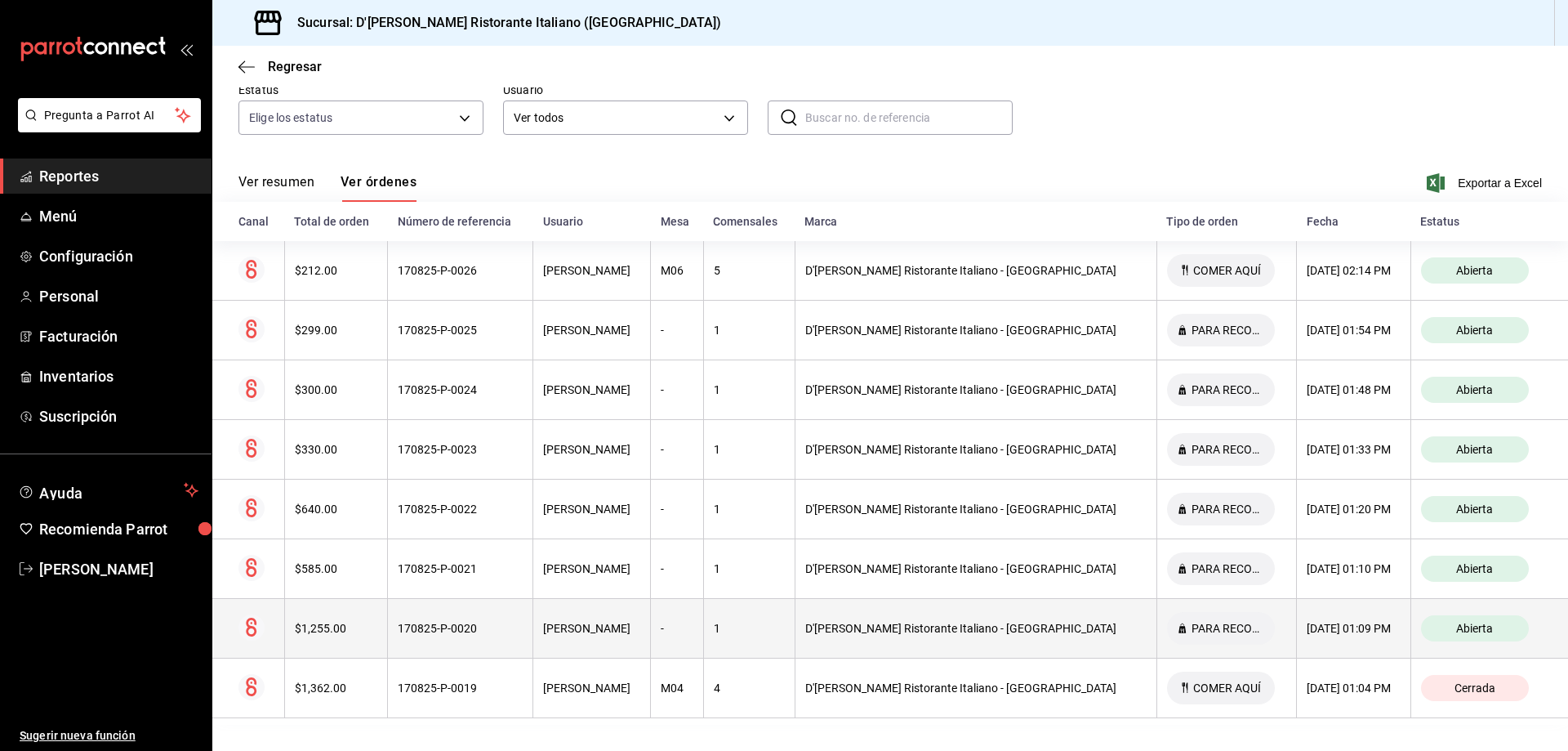
click at [641, 624] on div "[PERSON_NAME]" at bounding box center [592, 628] width 97 height 13
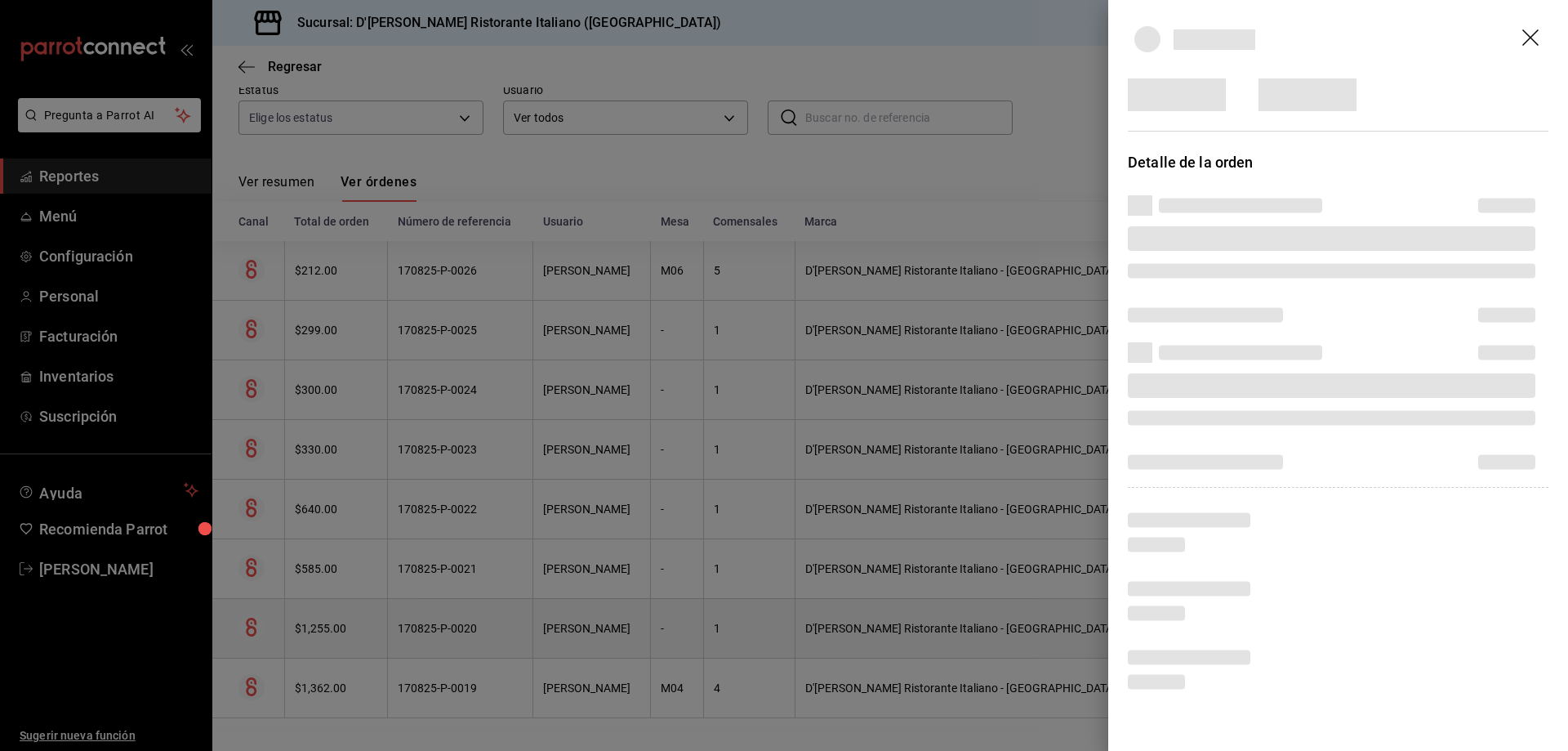
click at [641, 624] on div at bounding box center [784, 375] width 1568 height 751
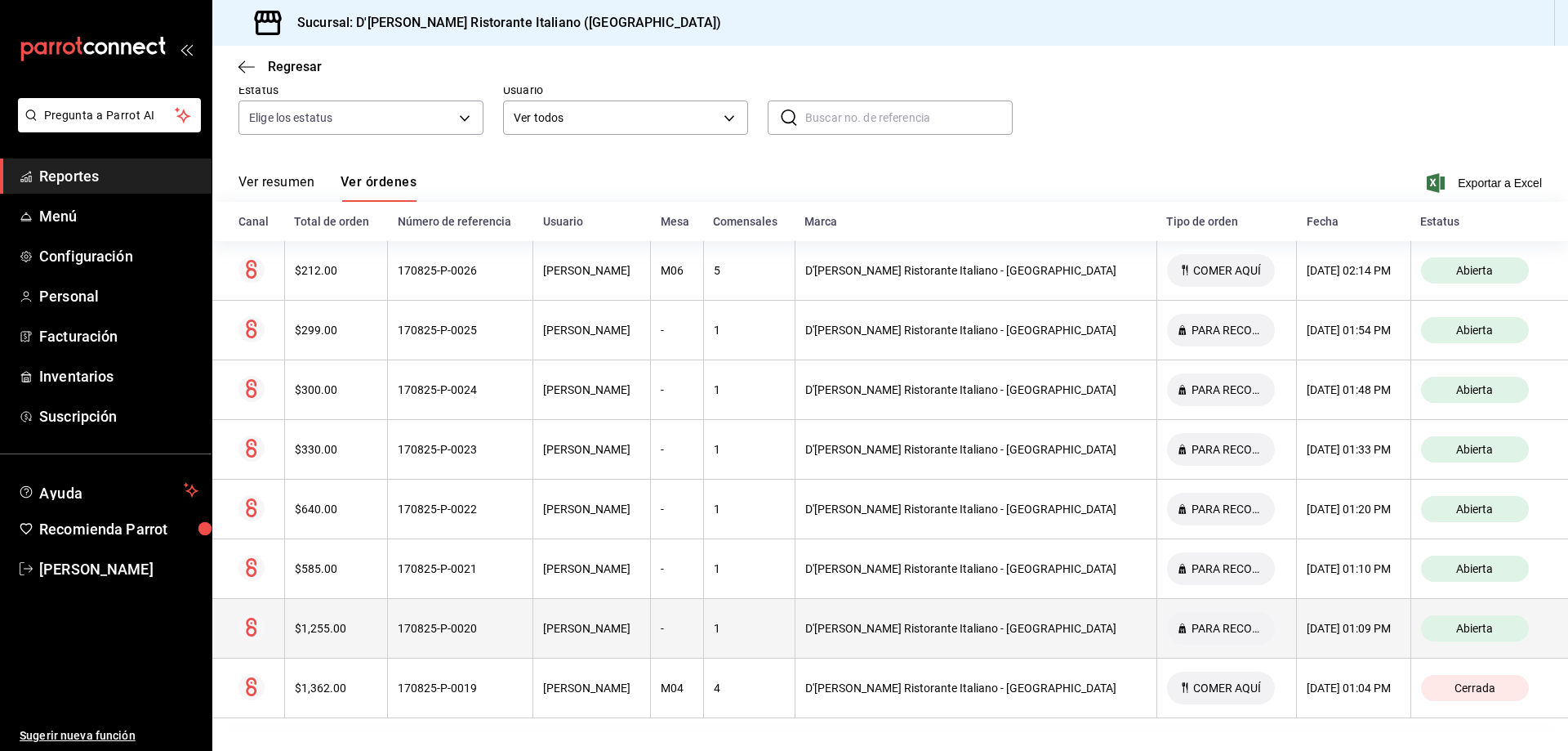
click at [641, 624] on div "[PERSON_NAME]" at bounding box center [592, 628] width 97 height 13
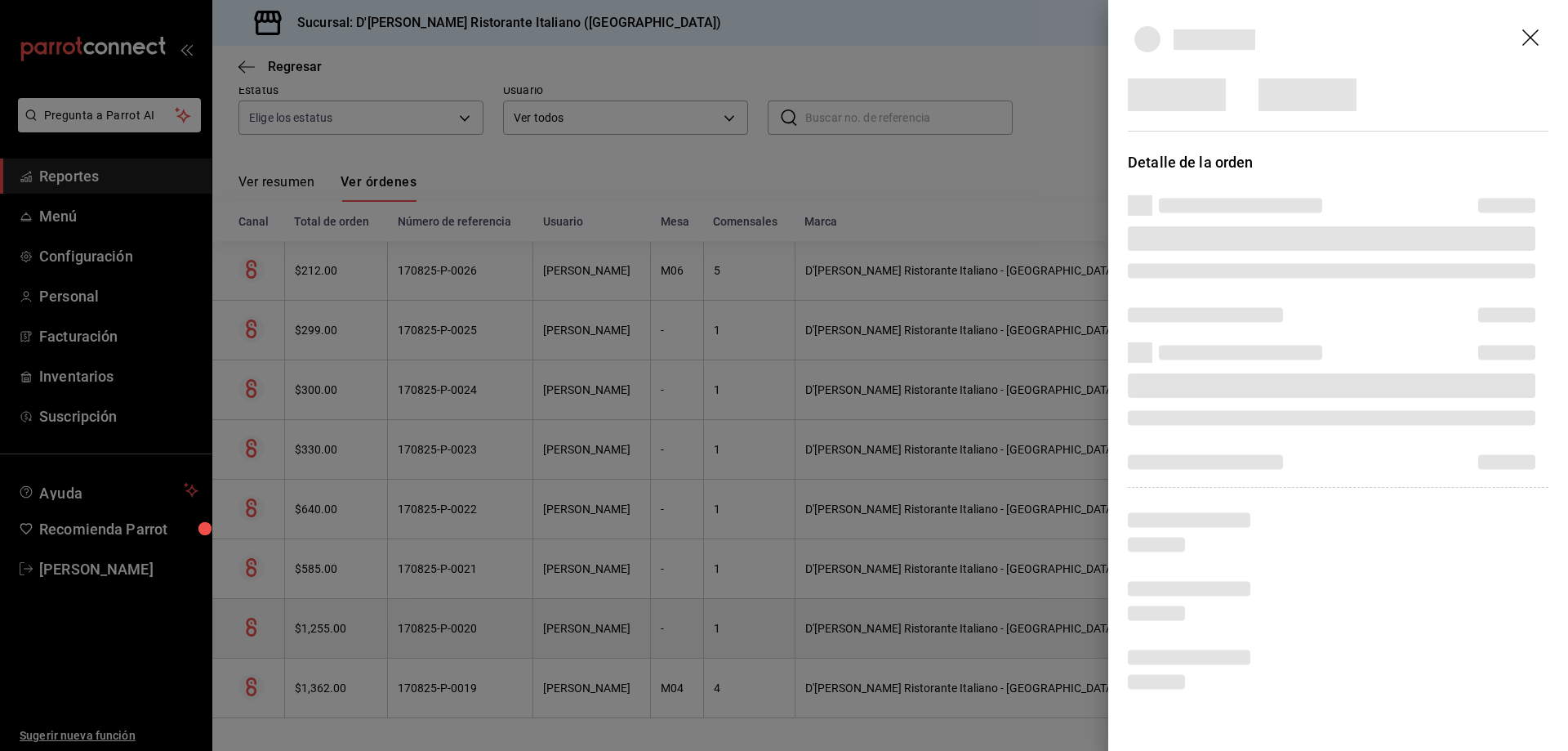
click at [641, 624] on div at bounding box center [784, 375] width 1568 height 751
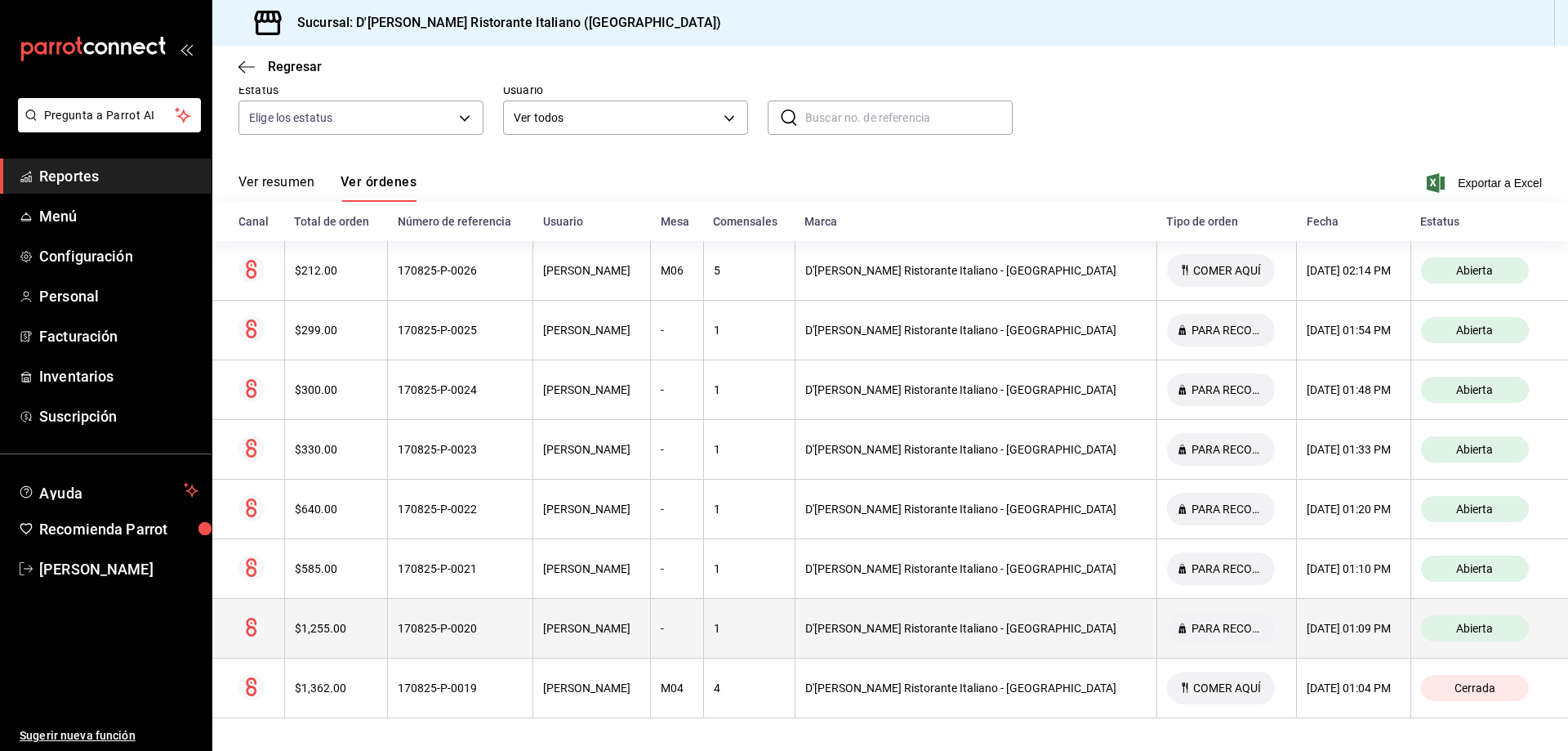
click at [641, 624] on div "[PERSON_NAME]" at bounding box center [592, 628] width 97 height 13
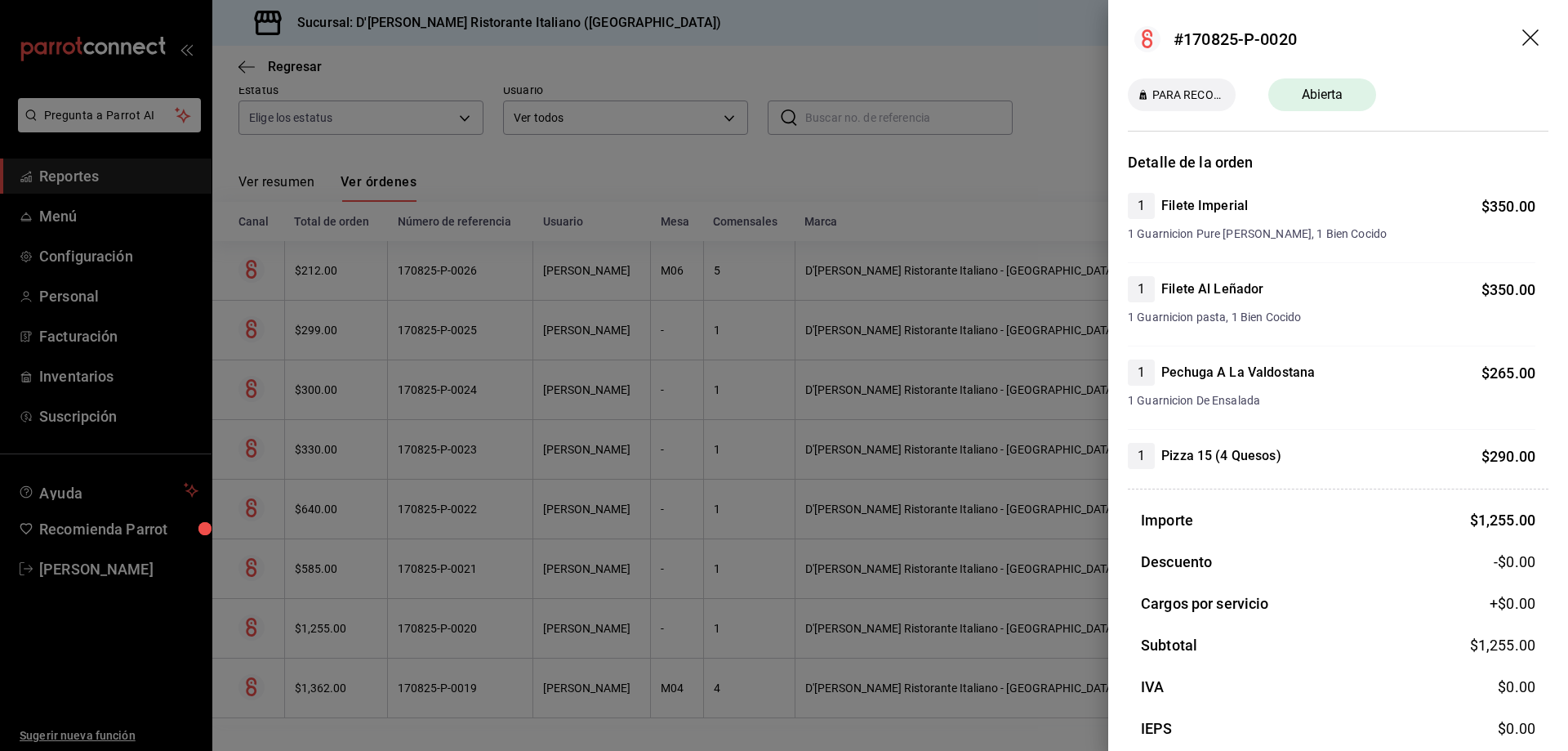
click at [641, 624] on div at bounding box center [784, 375] width 1568 height 751
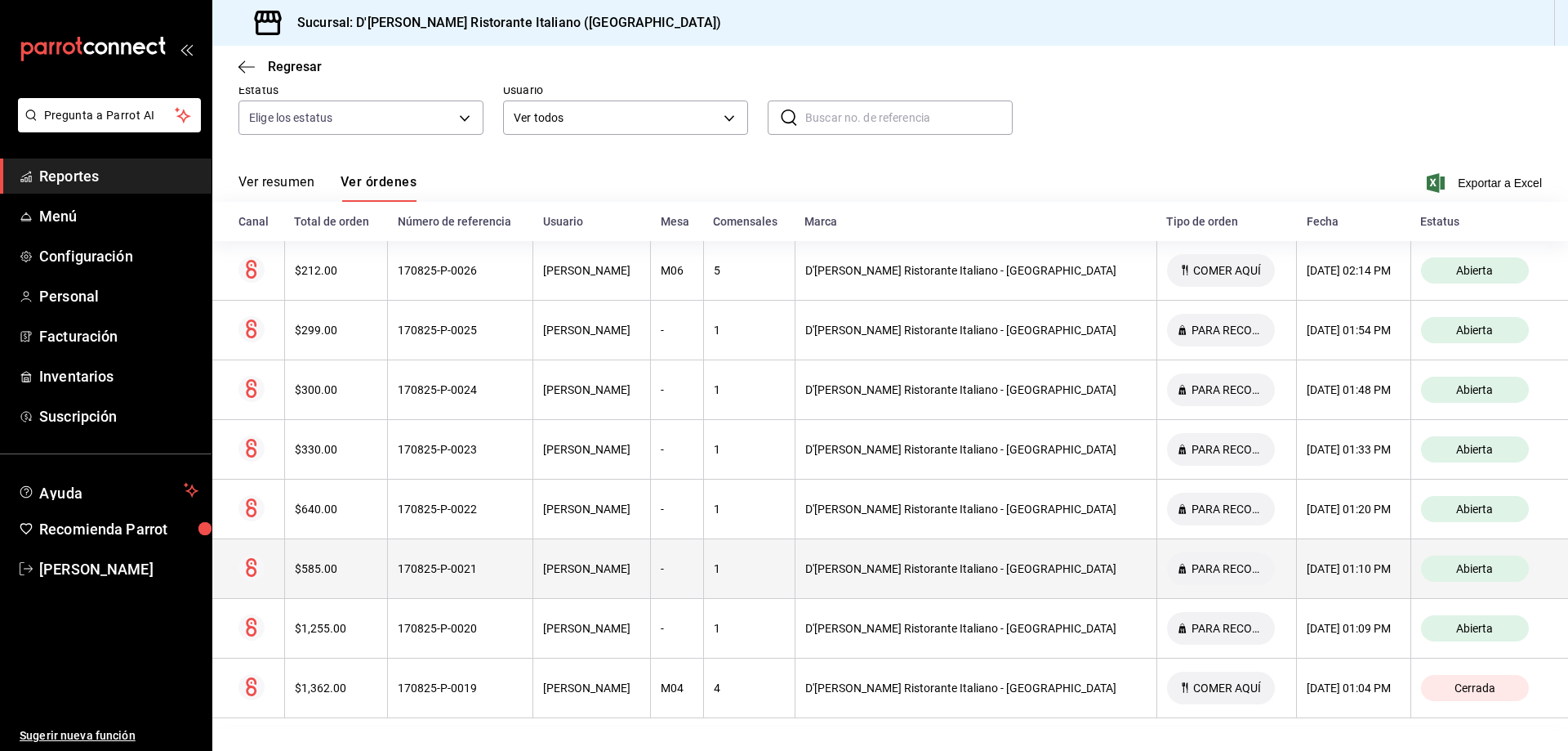
click at [631, 565] on div "[PERSON_NAME]" at bounding box center [592, 568] width 97 height 13
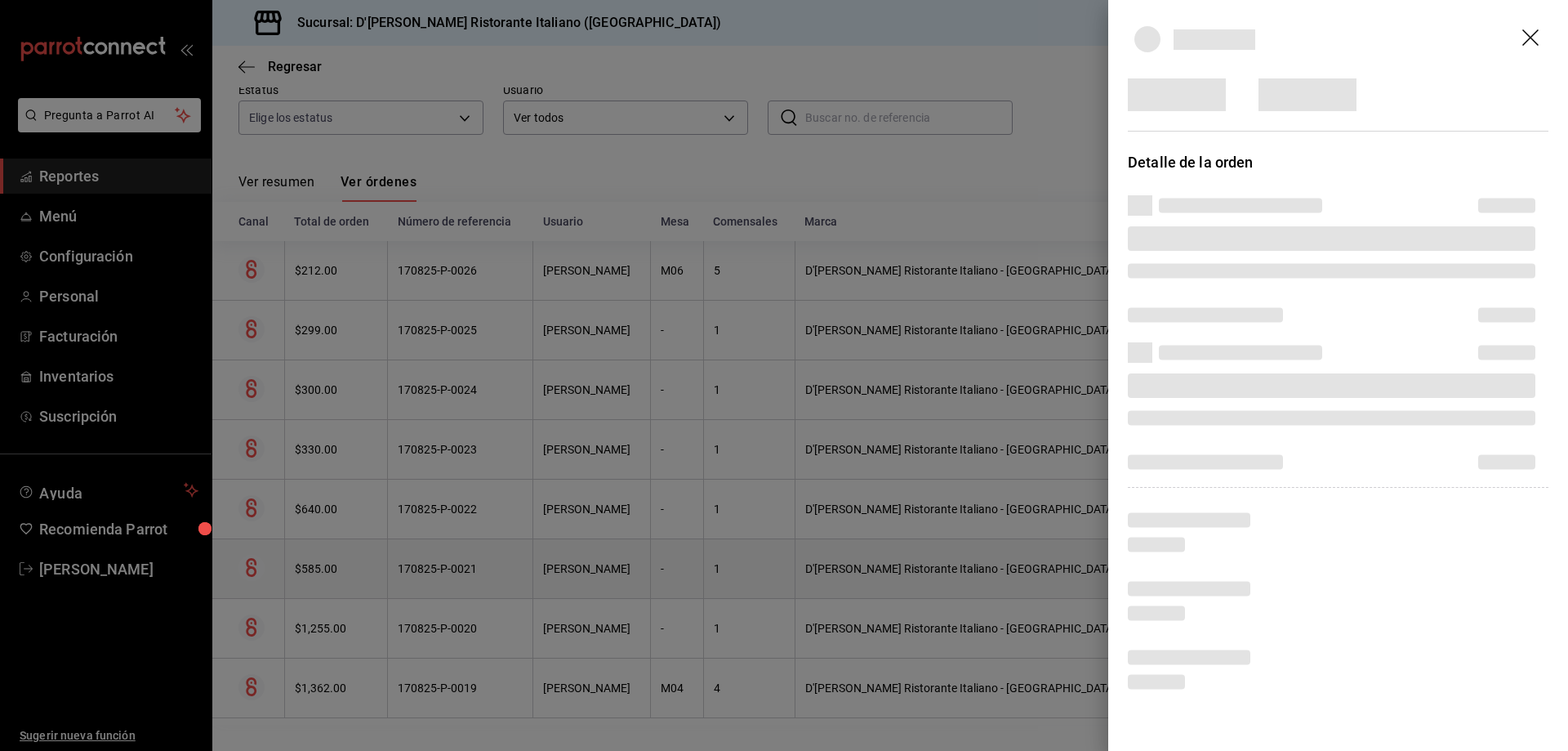
click at [631, 565] on div at bounding box center [784, 375] width 1568 height 751
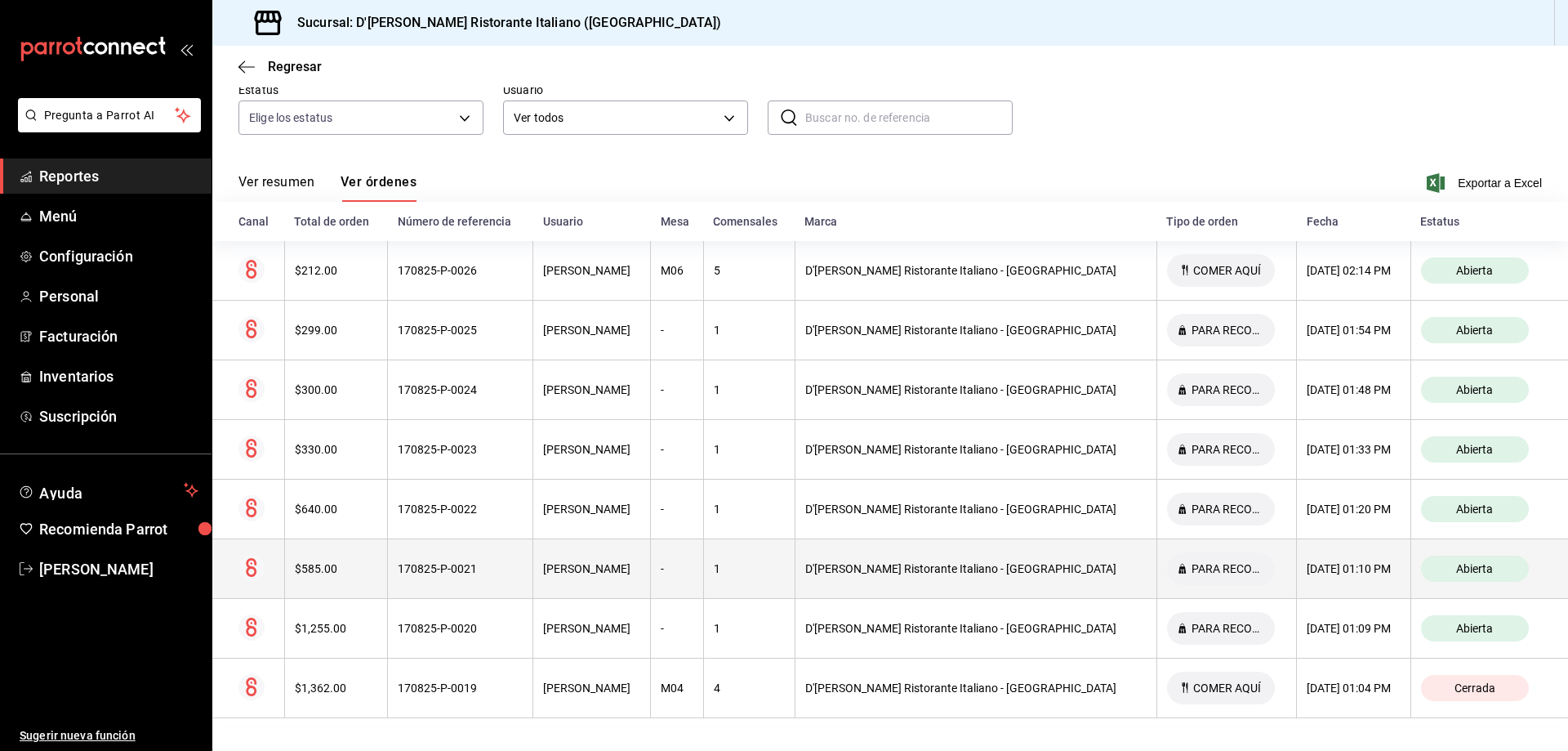
click at [631, 565] on div "[PERSON_NAME]" at bounding box center [592, 568] width 97 height 13
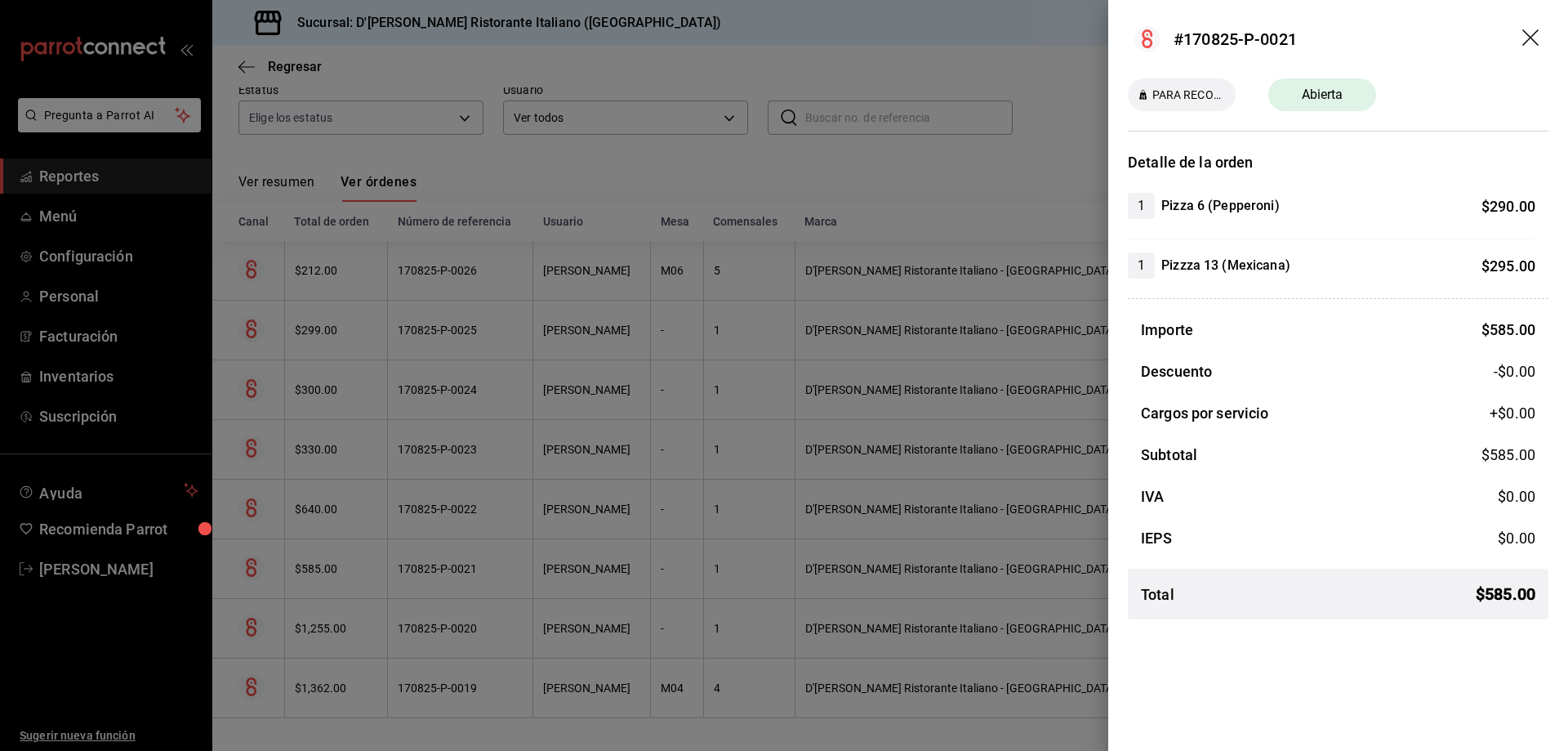
click at [631, 565] on div at bounding box center [784, 375] width 1568 height 751
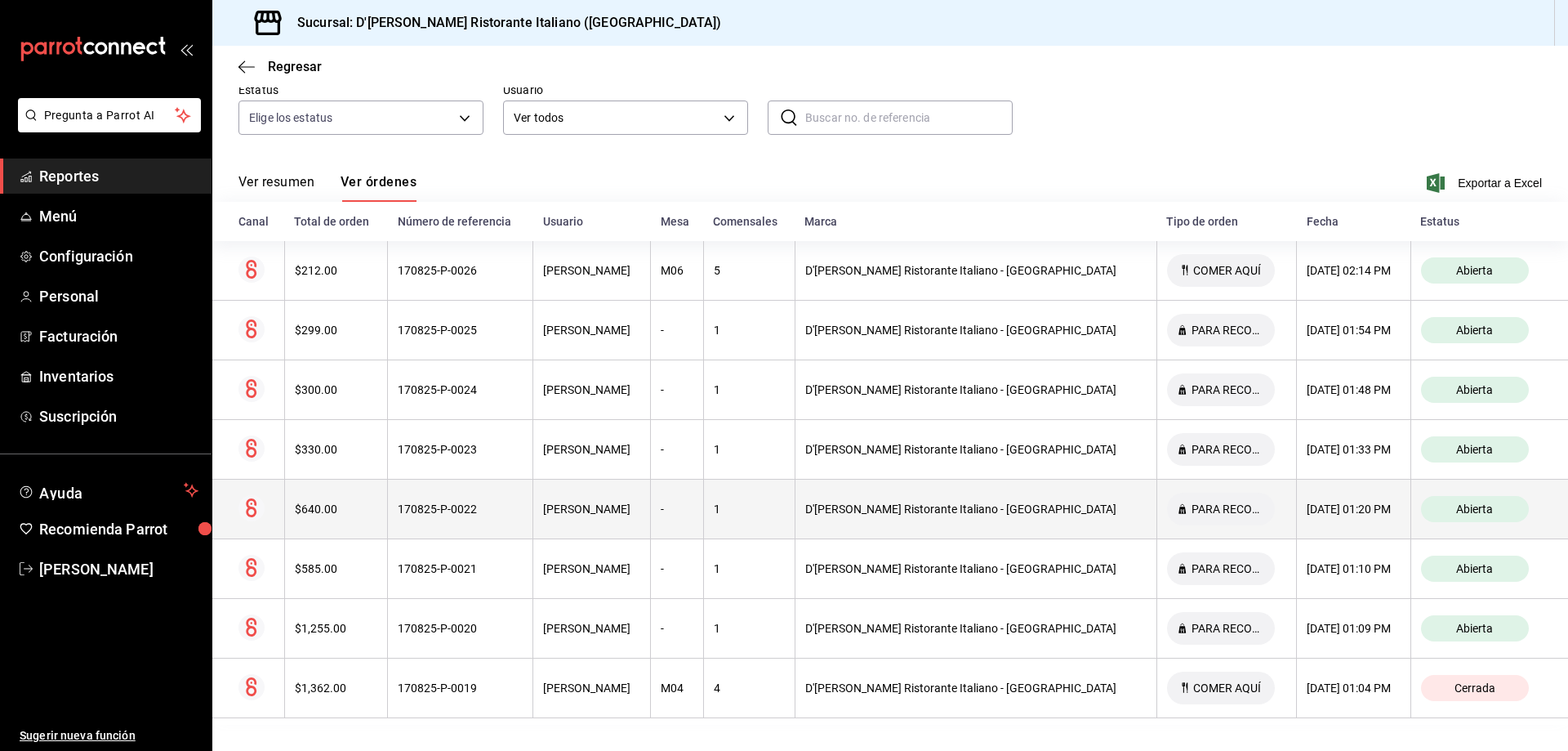
click at [635, 513] on div "[PERSON_NAME]" at bounding box center [592, 508] width 97 height 13
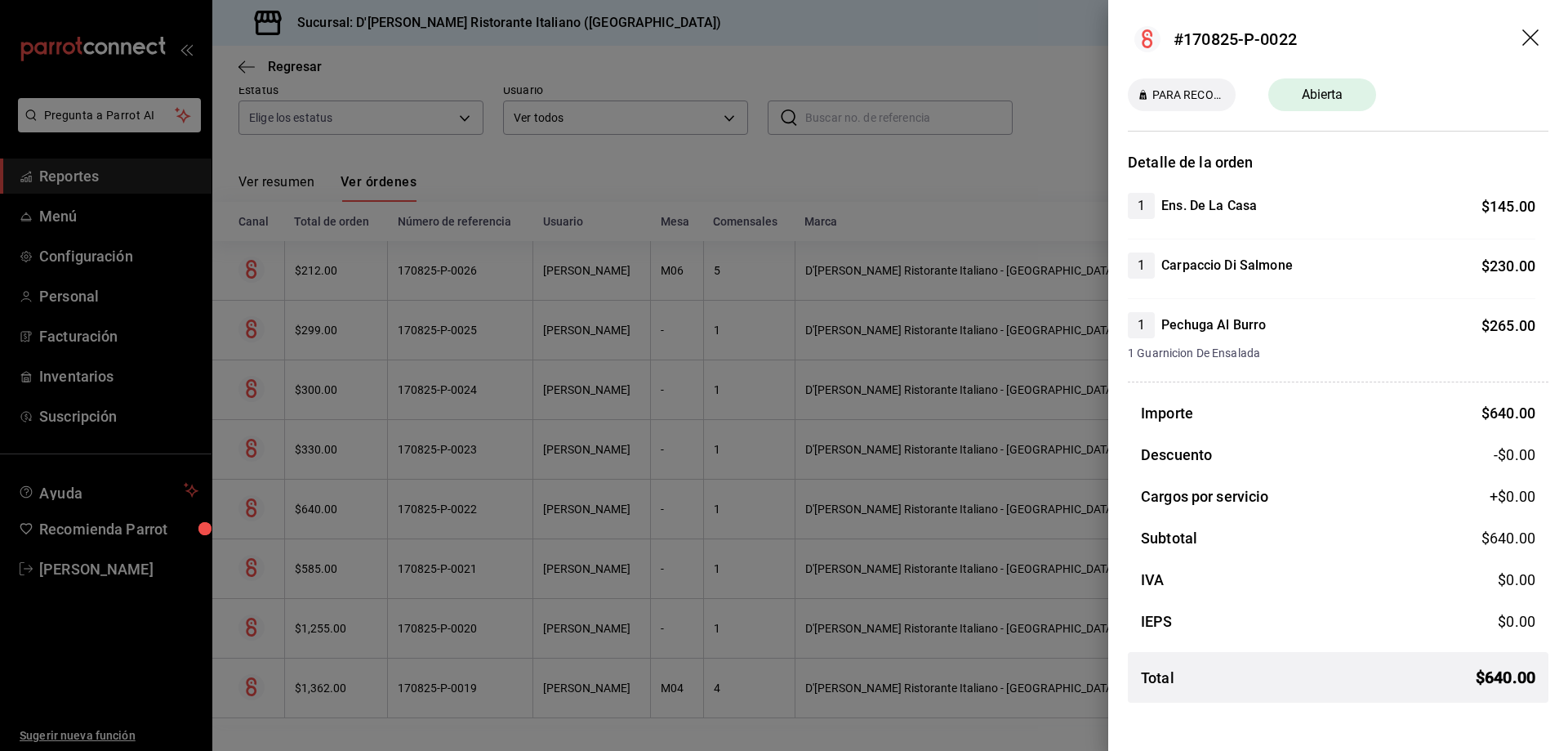
click at [635, 512] on div at bounding box center [784, 375] width 1568 height 751
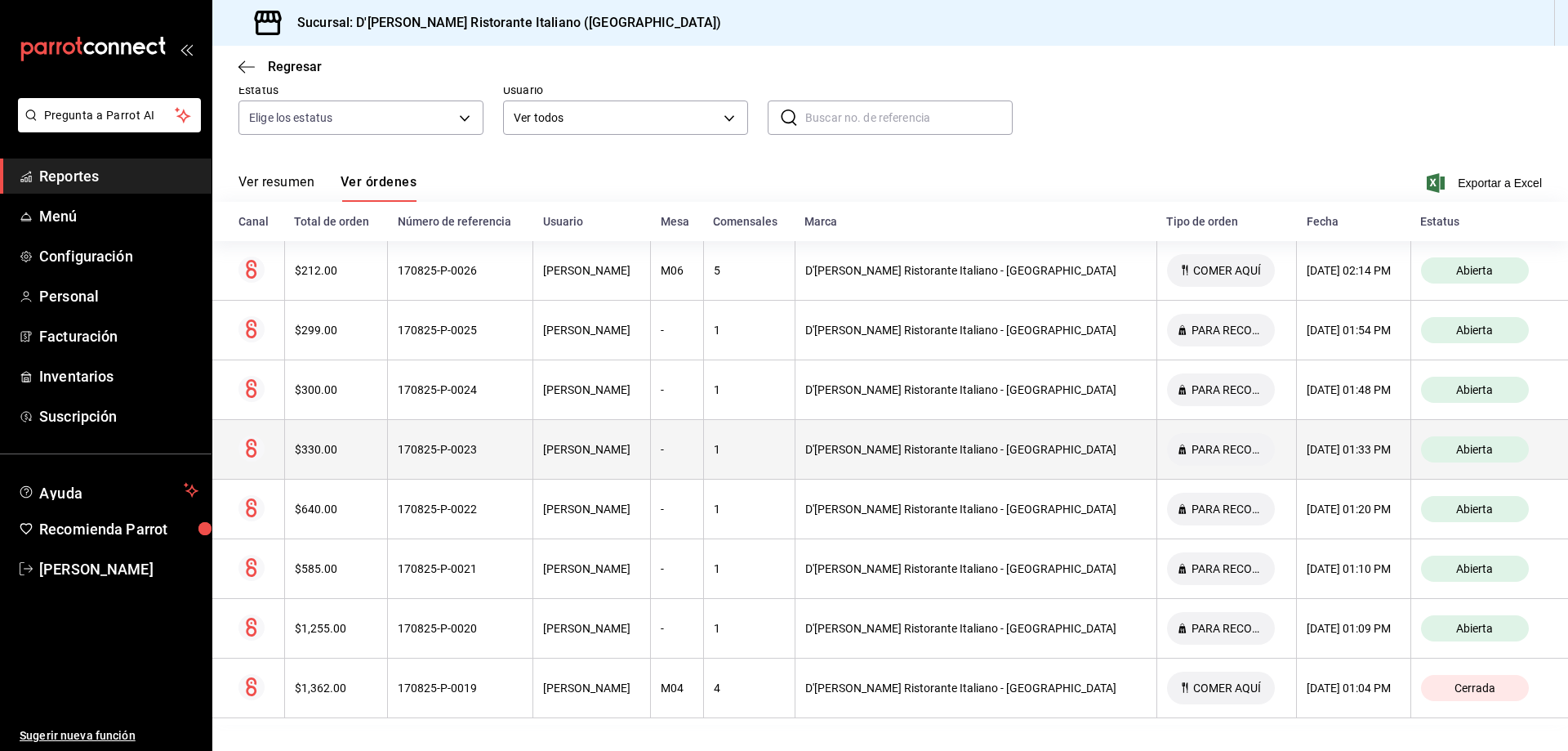
click at [635, 452] on div "[PERSON_NAME]" at bounding box center [592, 449] width 97 height 13
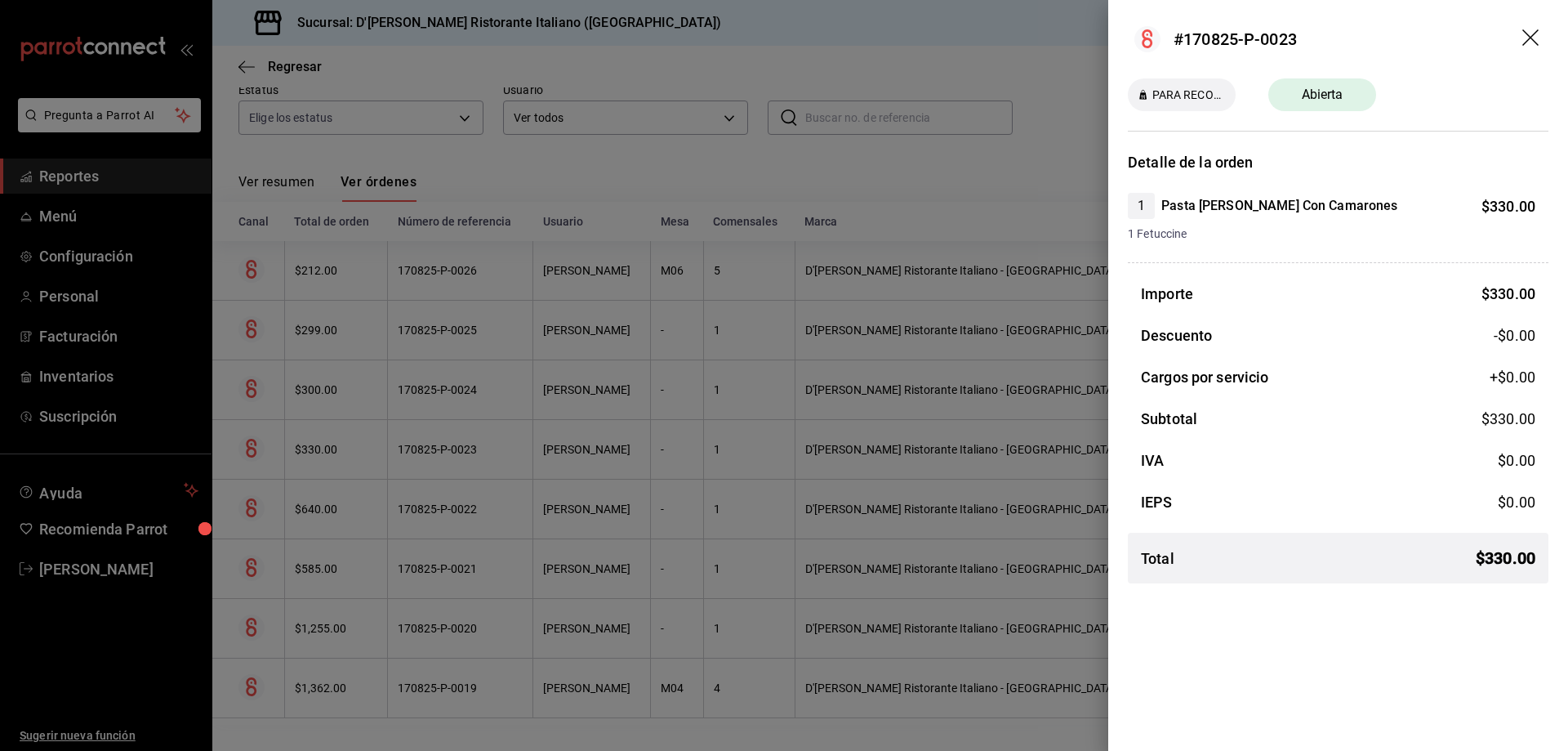
click at [635, 452] on div at bounding box center [784, 375] width 1568 height 751
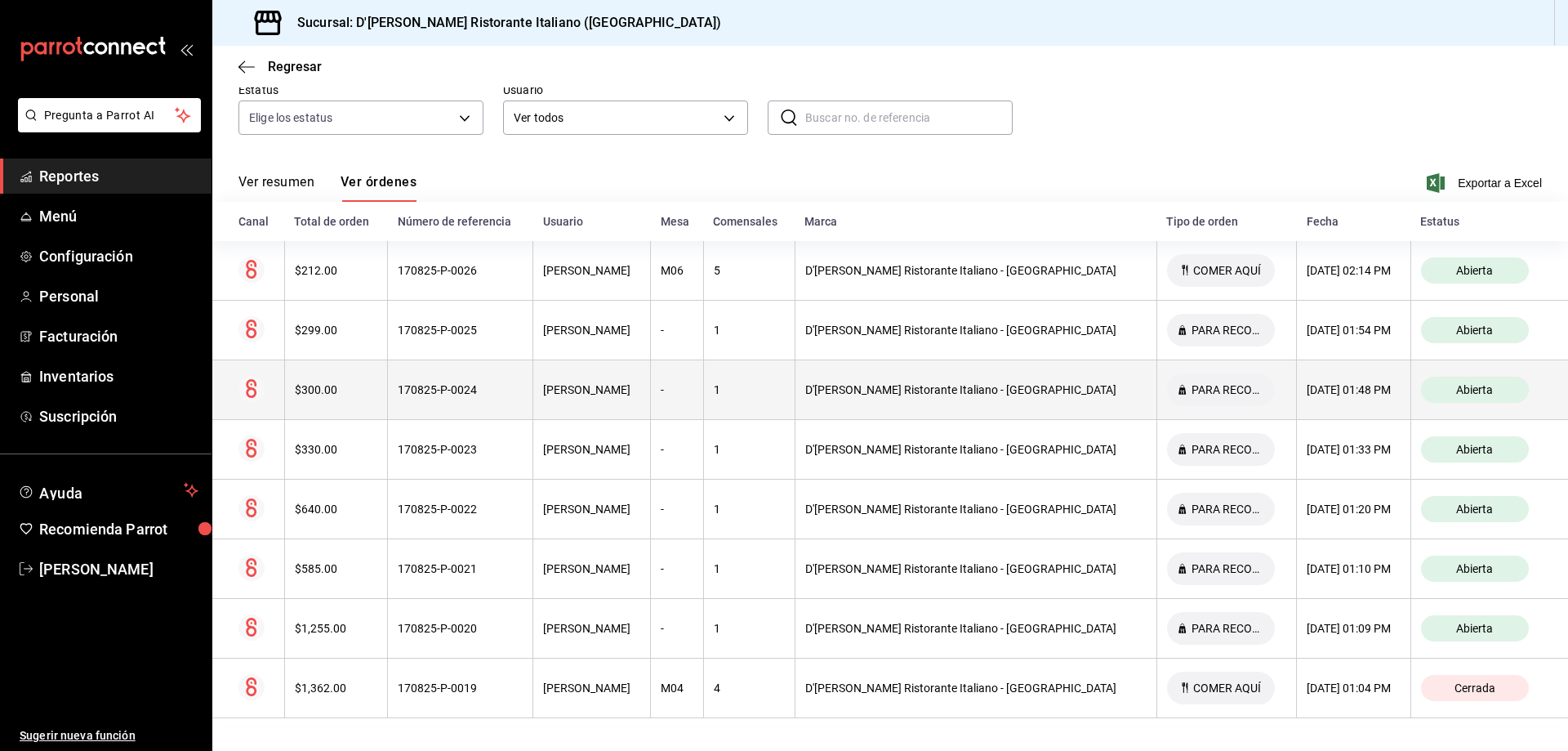
click at [641, 392] on div "[PERSON_NAME]" at bounding box center [592, 389] width 97 height 13
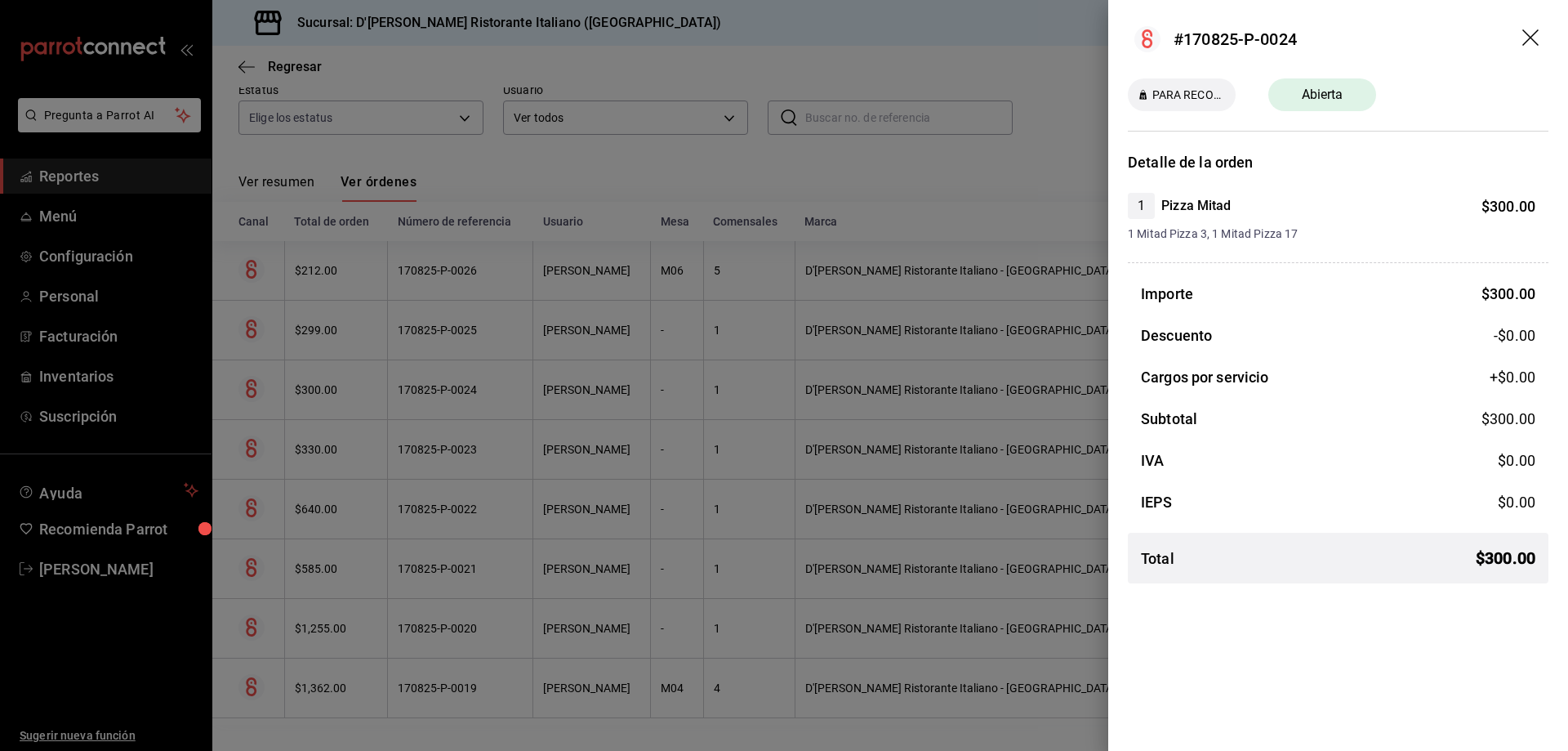
click at [641, 392] on div at bounding box center [784, 375] width 1568 height 751
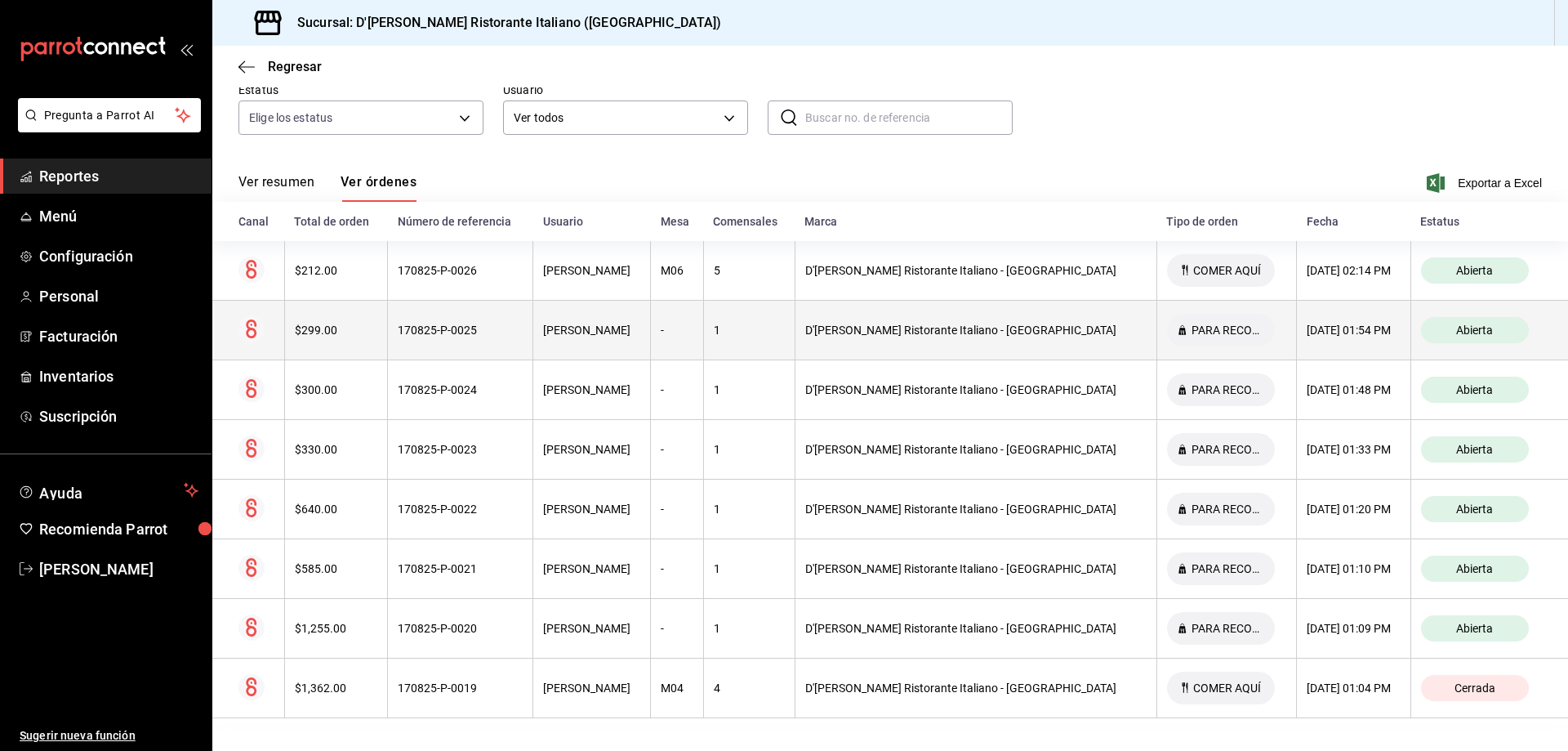
click at [636, 330] on div "[PERSON_NAME]" at bounding box center [592, 330] width 97 height 13
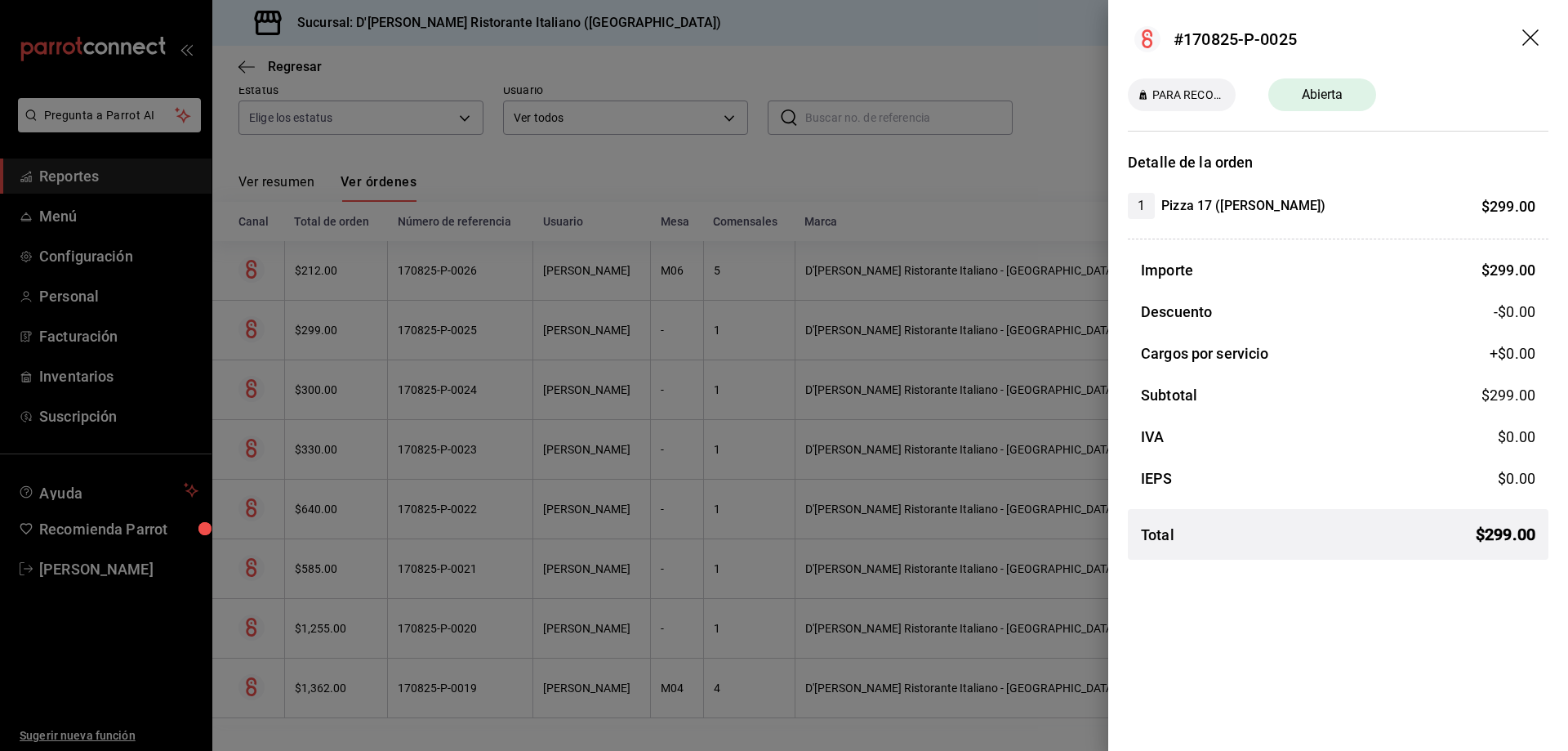
click at [636, 330] on div at bounding box center [784, 375] width 1568 height 751
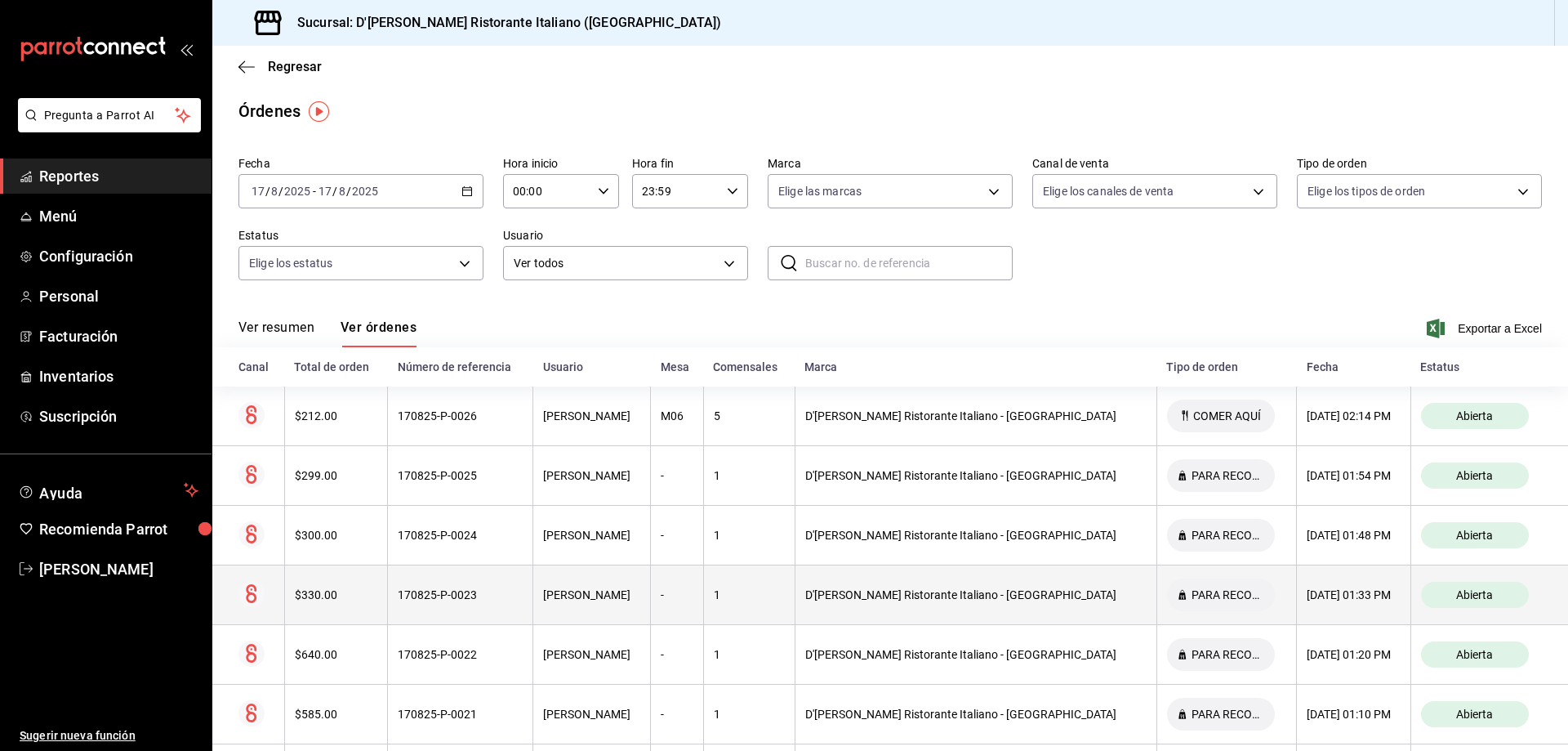
scroll to position [0, 0]
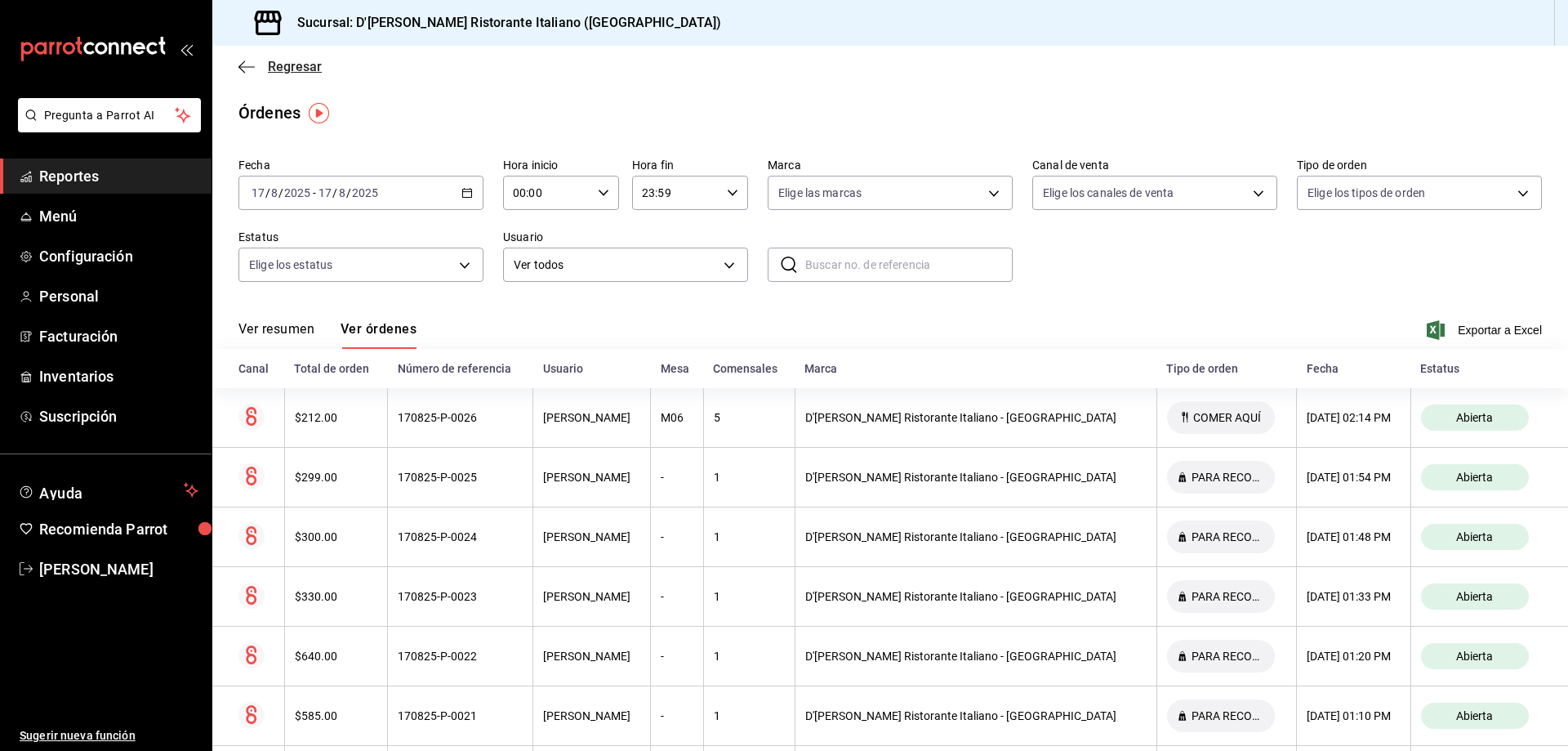
click at [280, 65] on span "Regresar" at bounding box center [295, 67] width 54 height 15
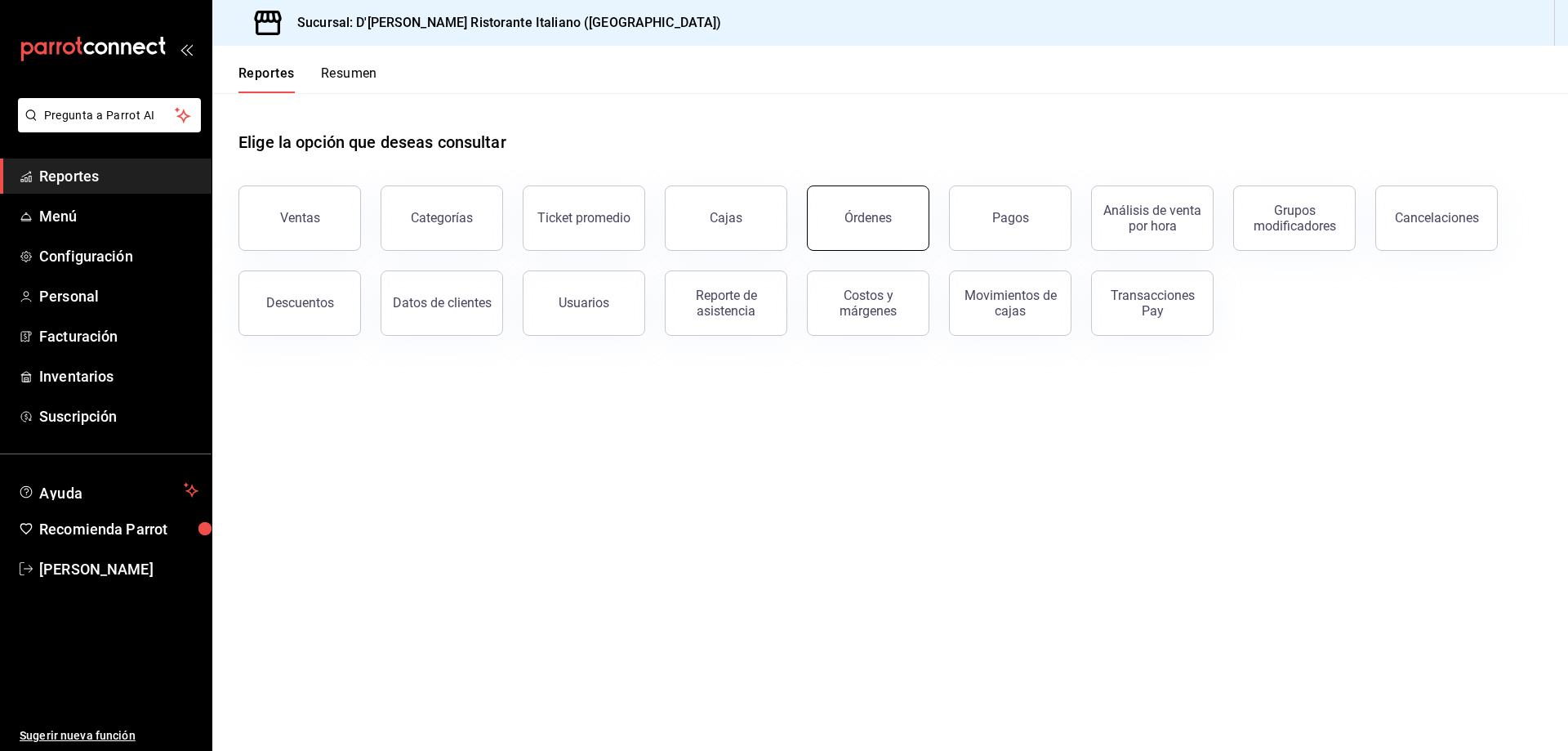
click at [855, 214] on div "Órdenes" at bounding box center [868, 218] width 47 height 15
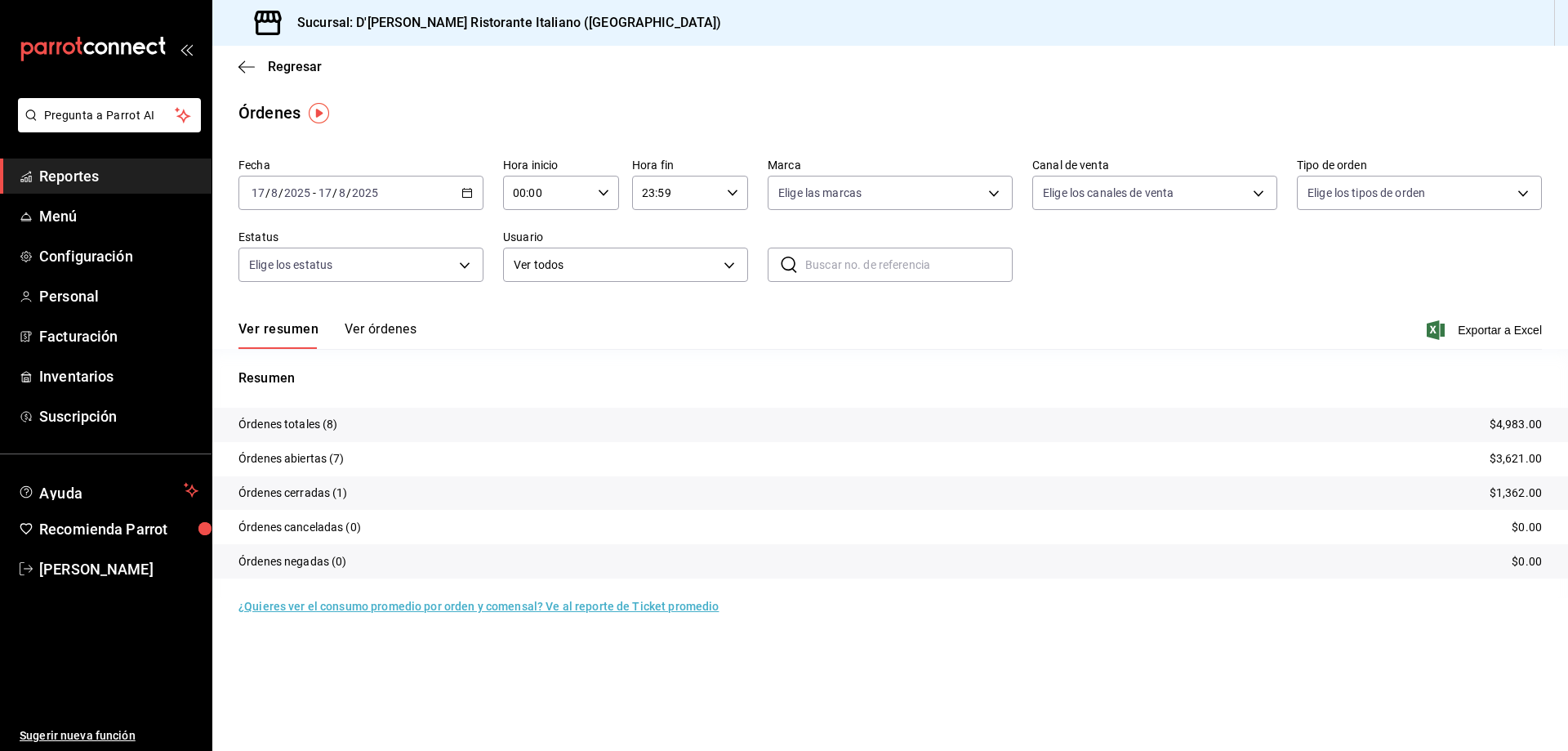
click at [404, 327] on button "Ver órdenes" at bounding box center [381, 335] width 72 height 28
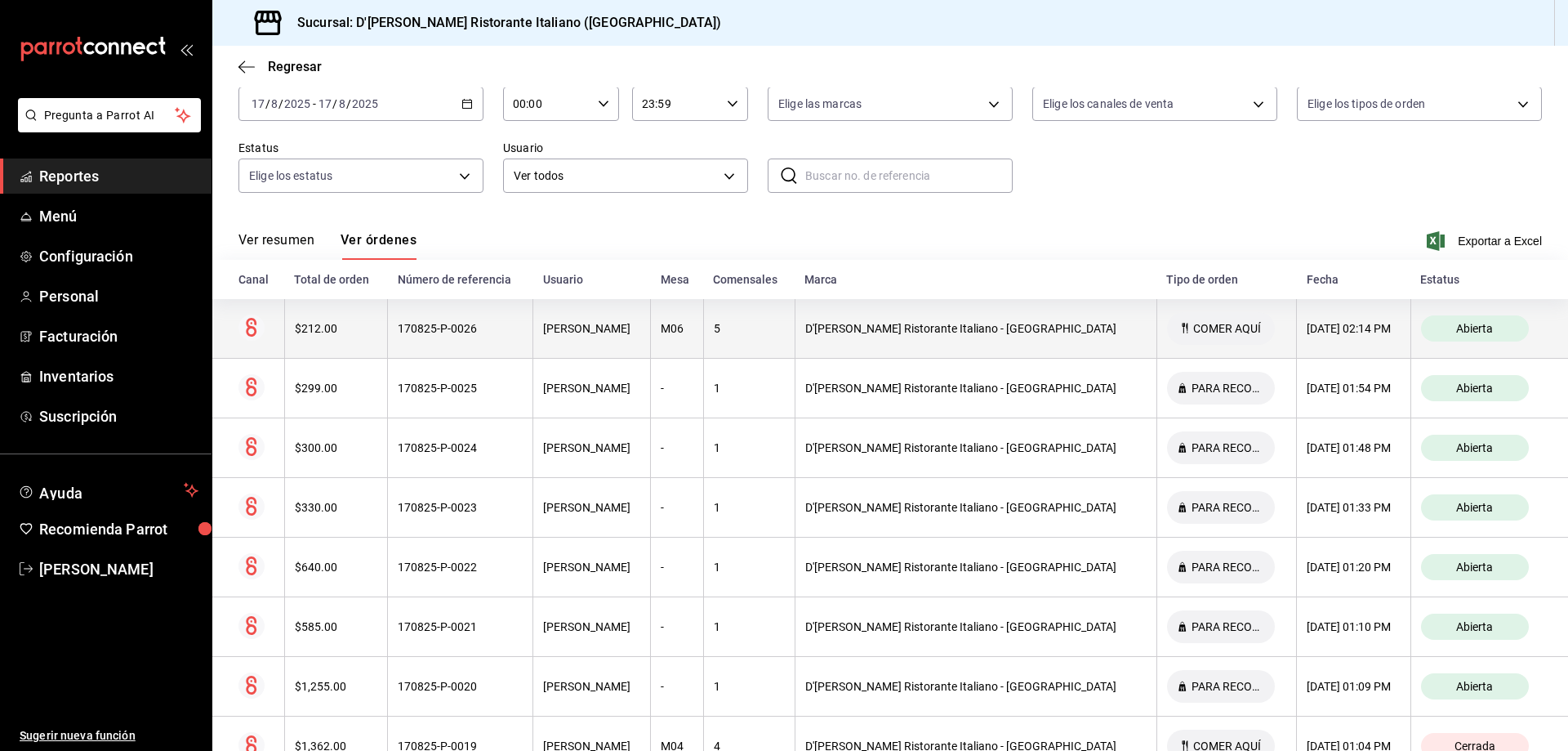
scroll to position [148, 0]
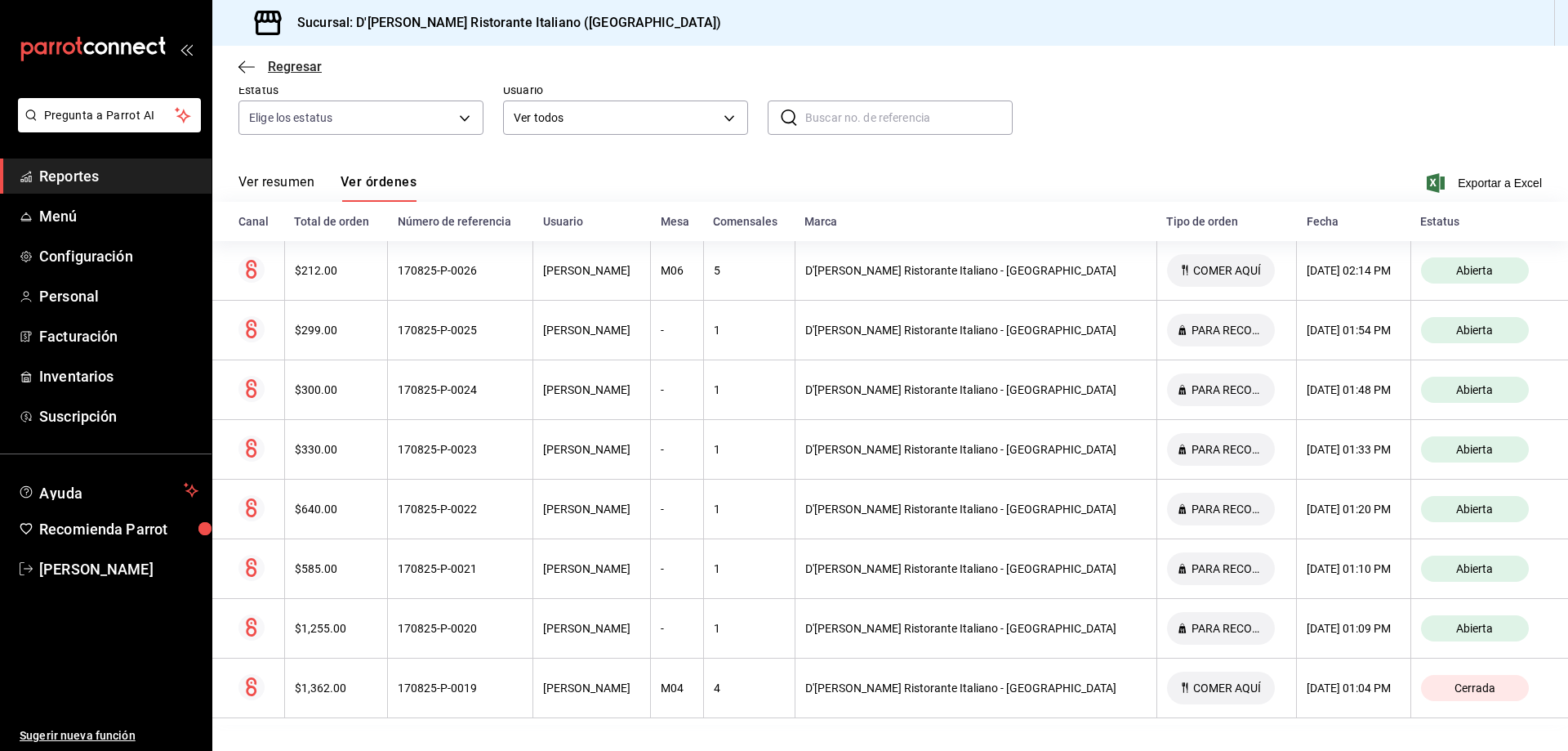
click at [254, 60] on icon "button" at bounding box center [246, 67] width 16 height 15
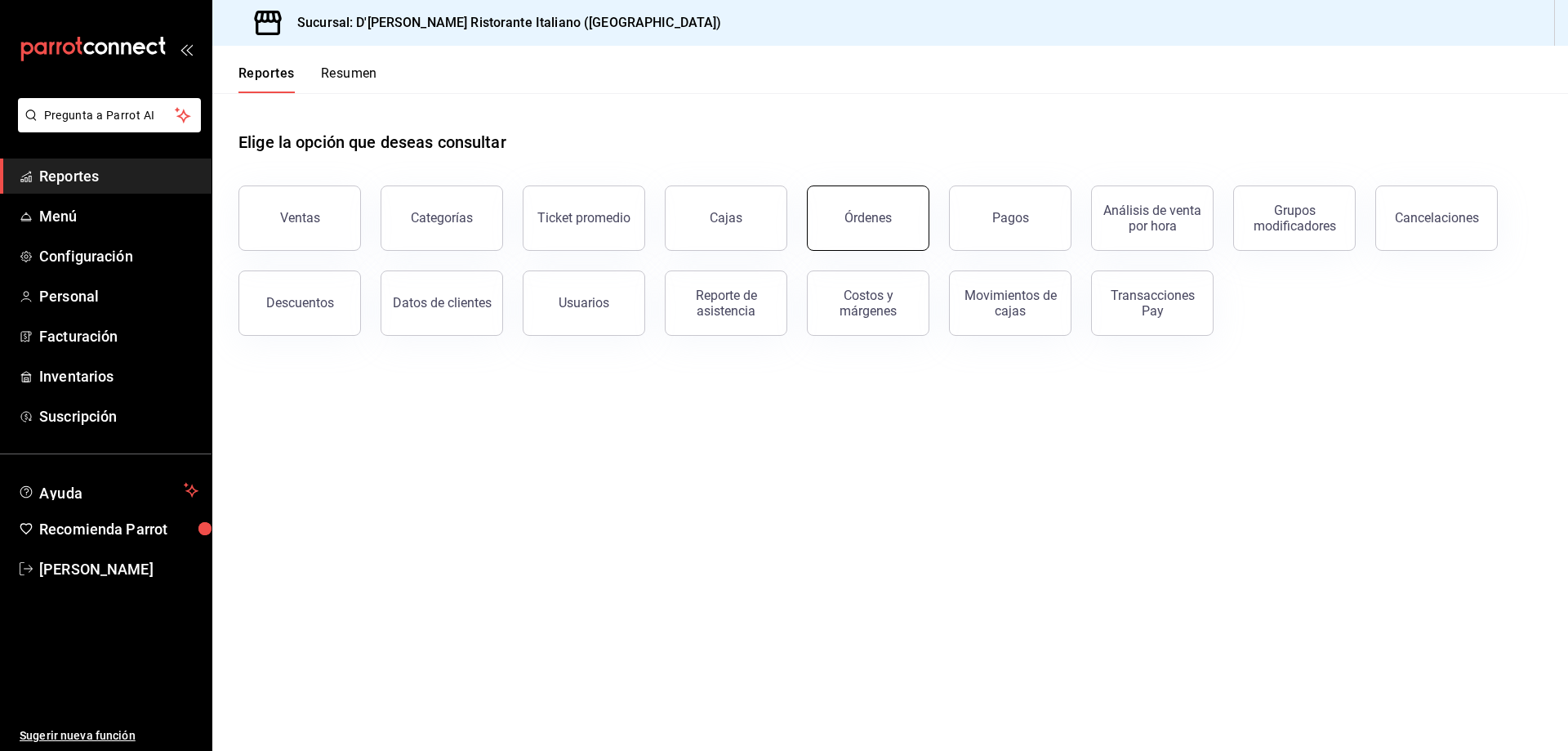
click at [834, 206] on button "Órdenes" at bounding box center [868, 218] width 122 height 65
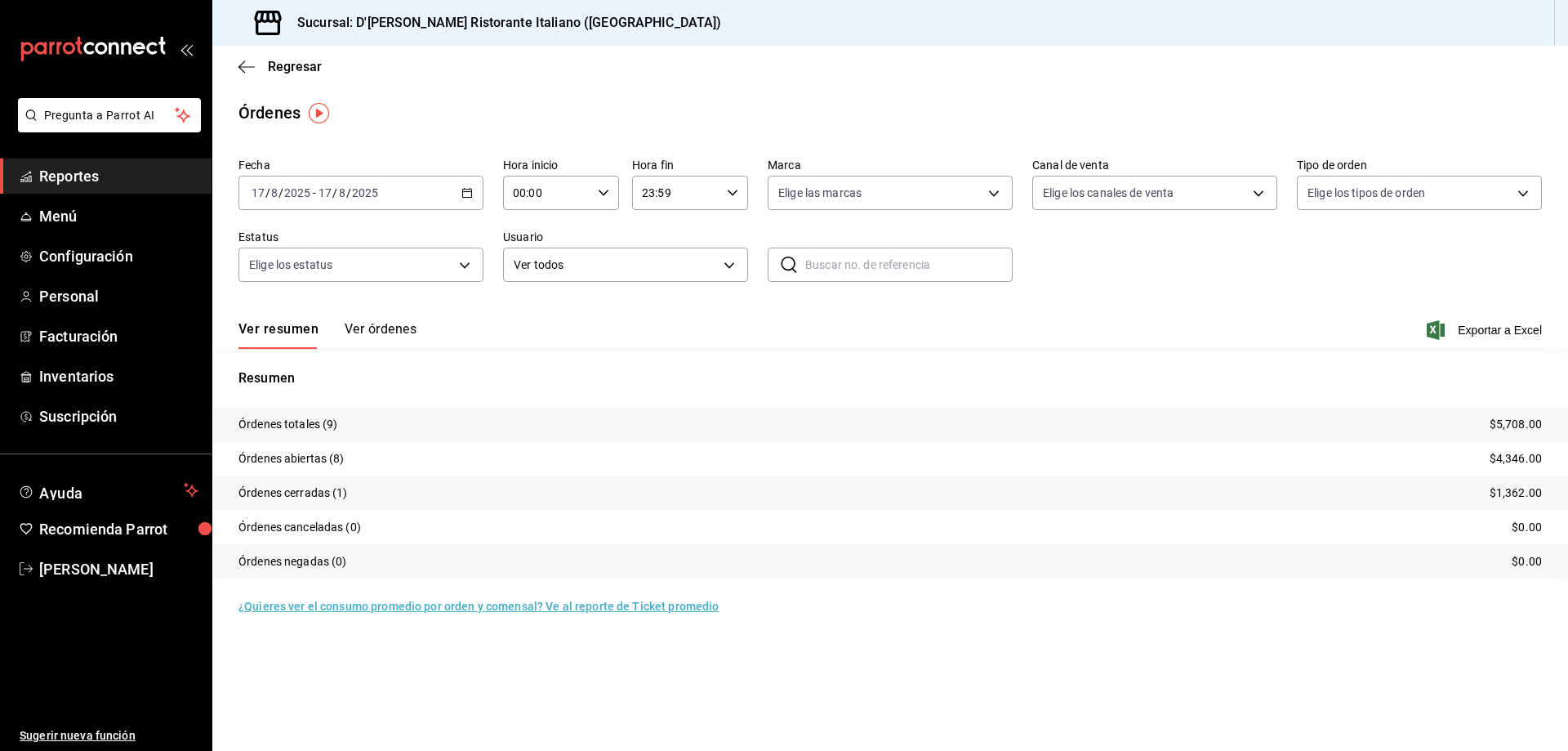
click at [396, 327] on button "Ver órdenes" at bounding box center [381, 335] width 72 height 28
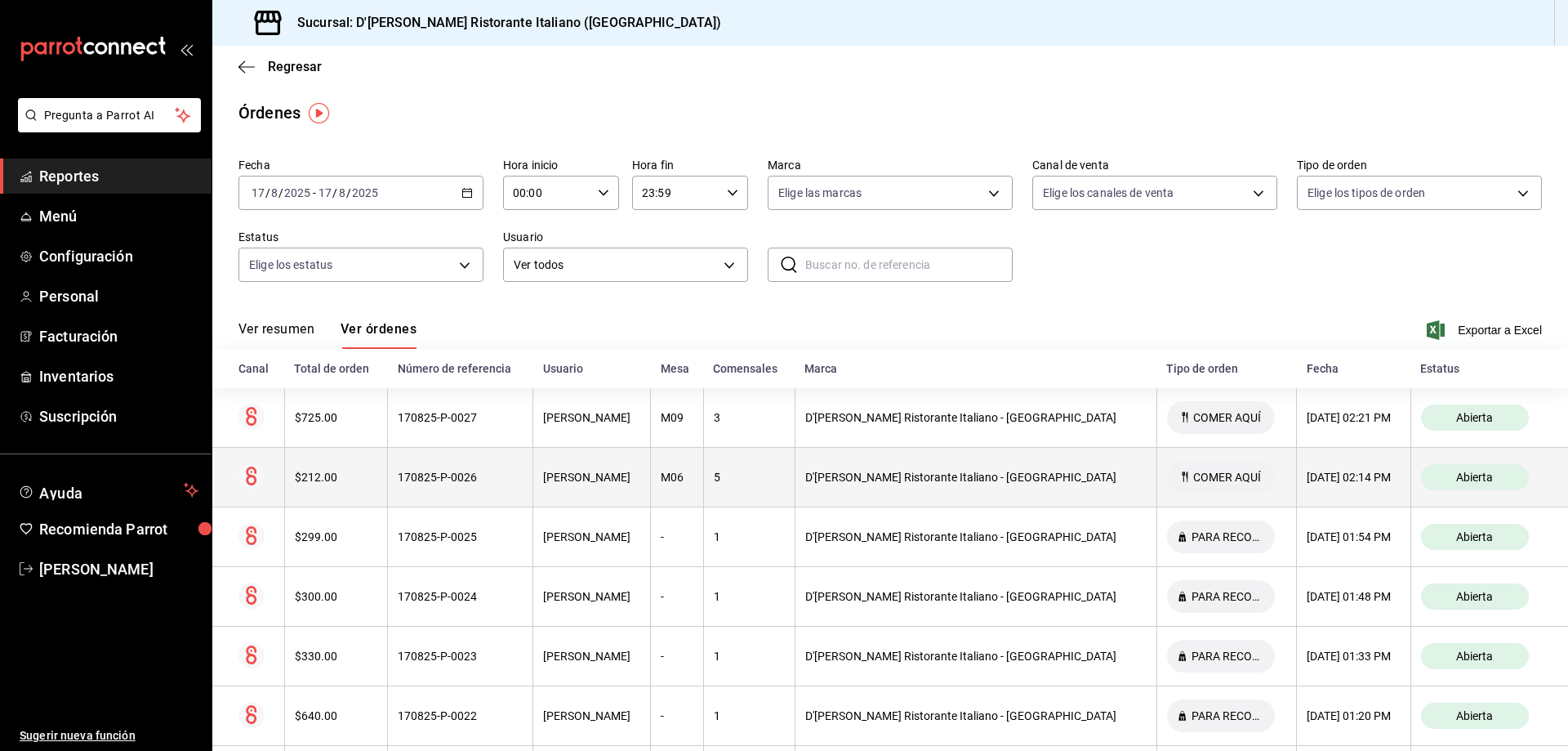
click at [641, 478] on div "[PERSON_NAME]" at bounding box center [592, 477] width 97 height 13
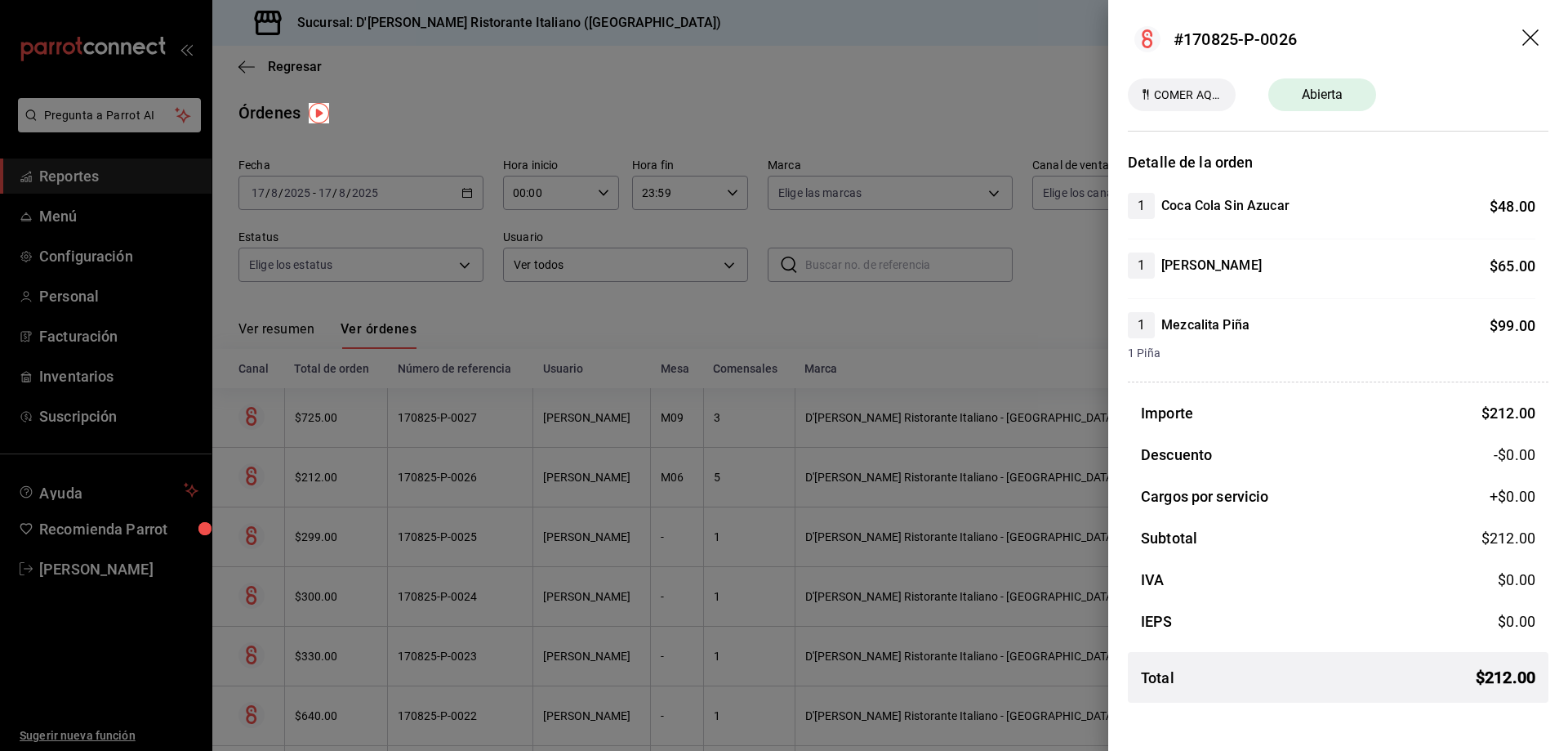
click at [1536, 30] on icon "drag" at bounding box center [1531, 38] width 20 height 20
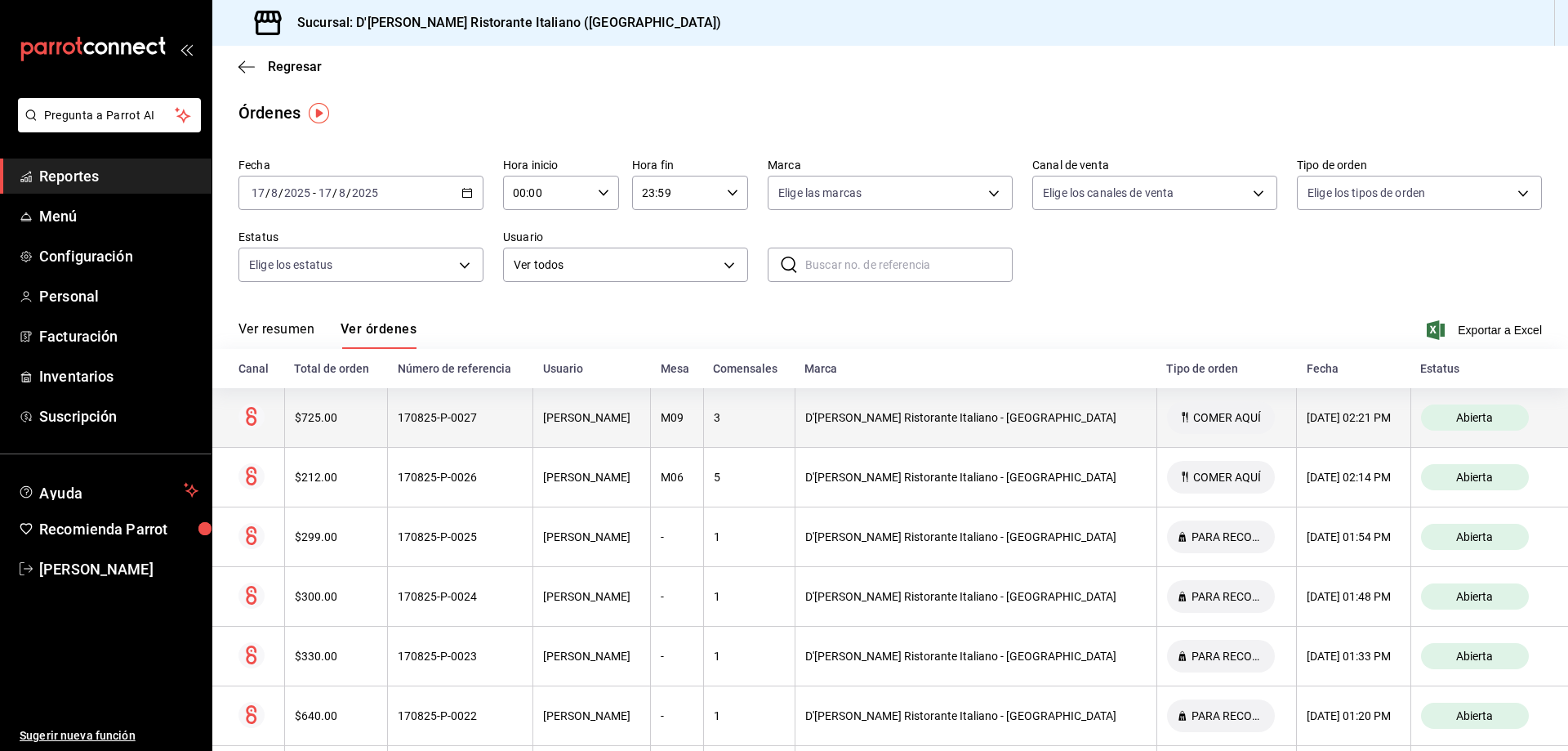
click at [628, 422] on div "[PERSON_NAME]" at bounding box center [592, 417] width 97 height 13
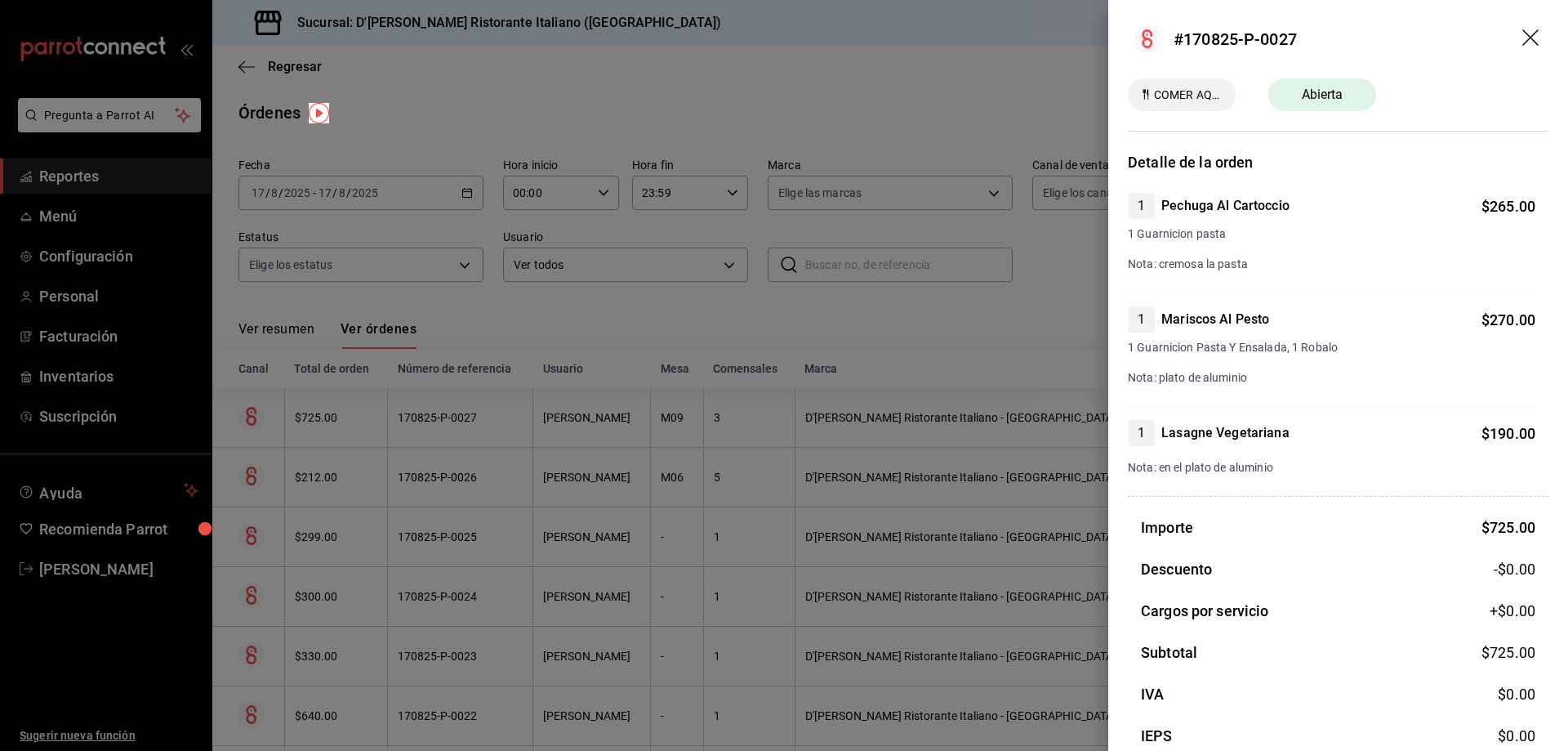
click at [1522, 41] on icon "drag" at bounding box center [1531, 38] width 20 height 20
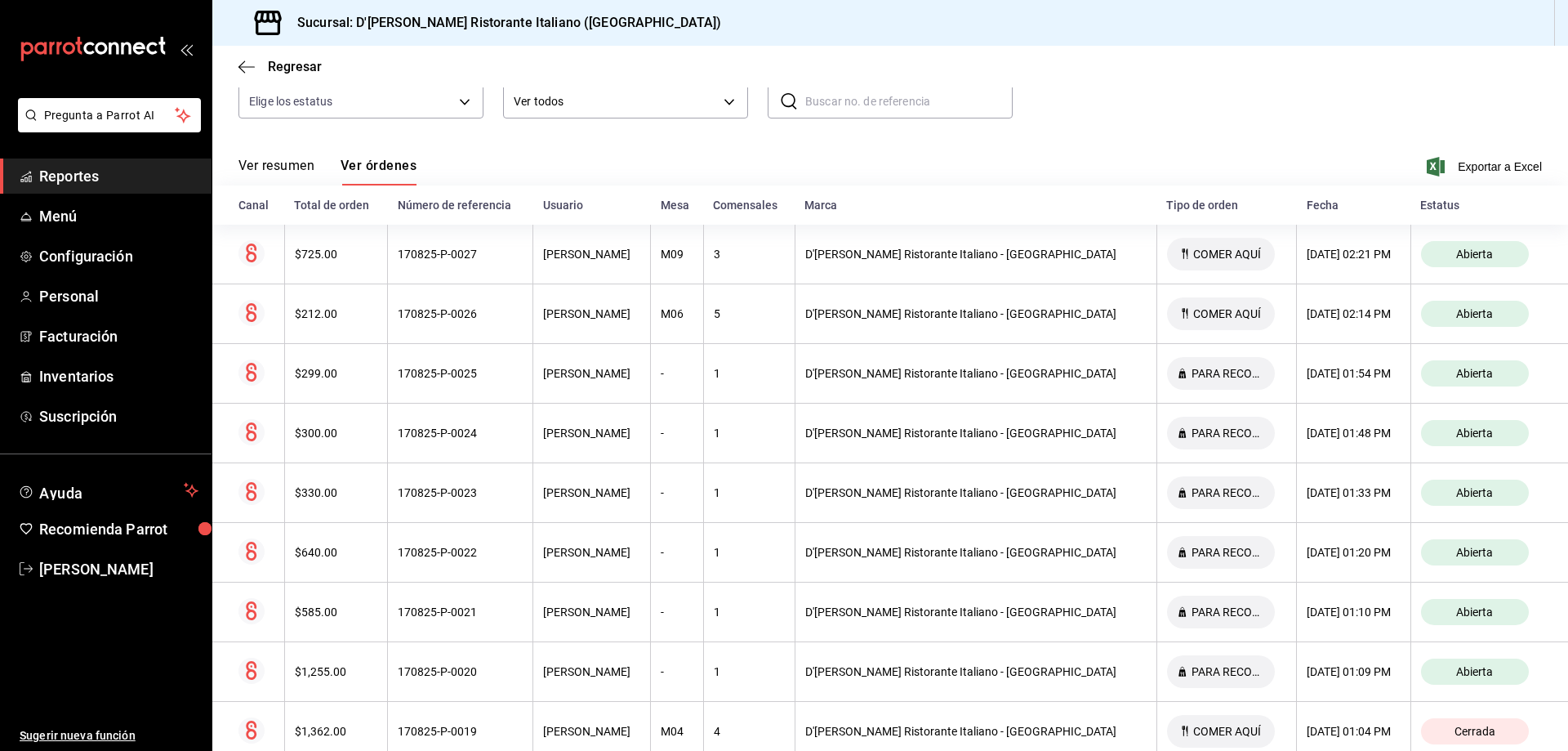
scroll to position [208, 0]
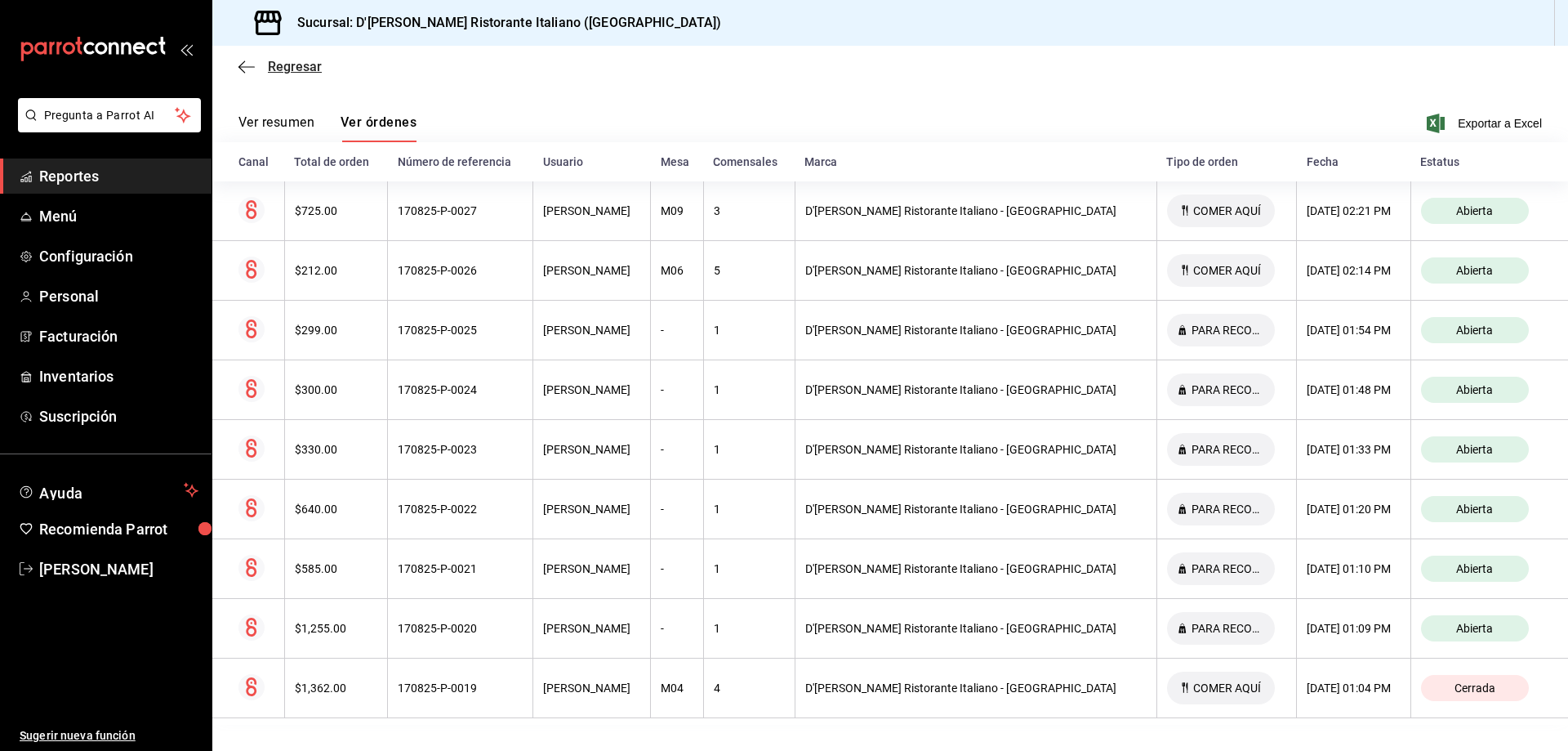
click at [284, 65] on span "Regresar" at bounding box center [295, 67] width 54 height 15
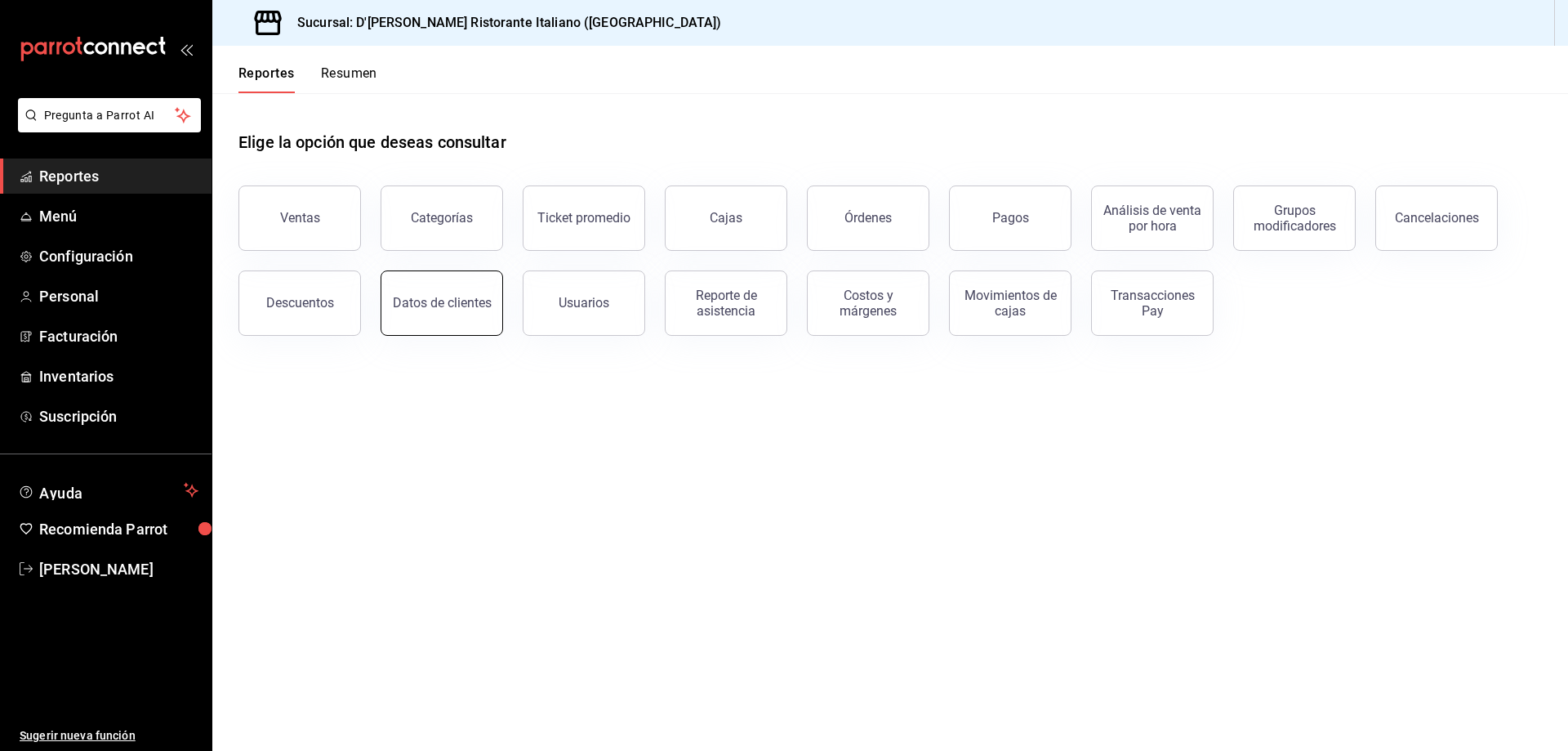
click at [457, 309] on div "Datos de clientes" at bounding box center [442, 302] width 99 height 15
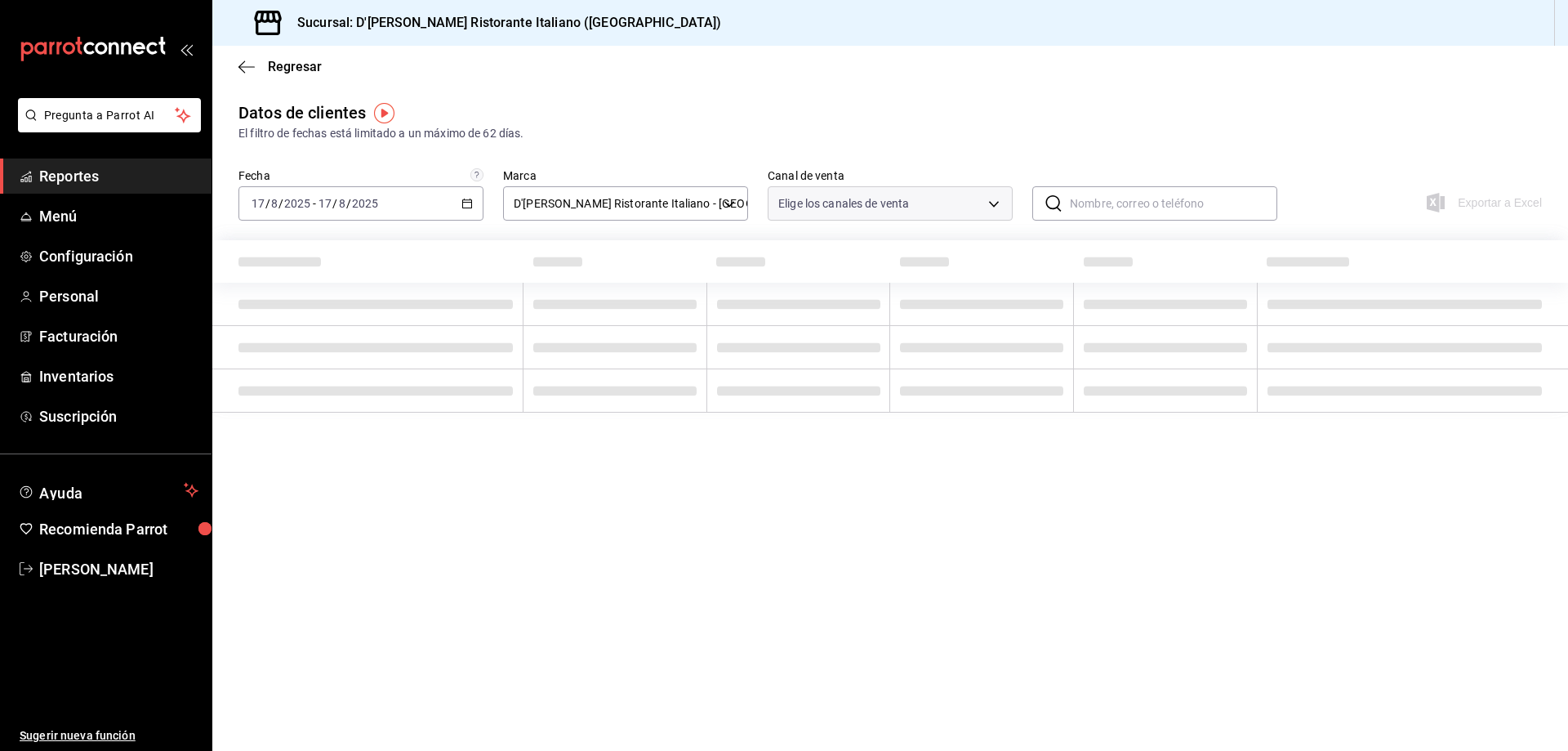
type input "PARROT,DIDI_FOOD,ONLINE"
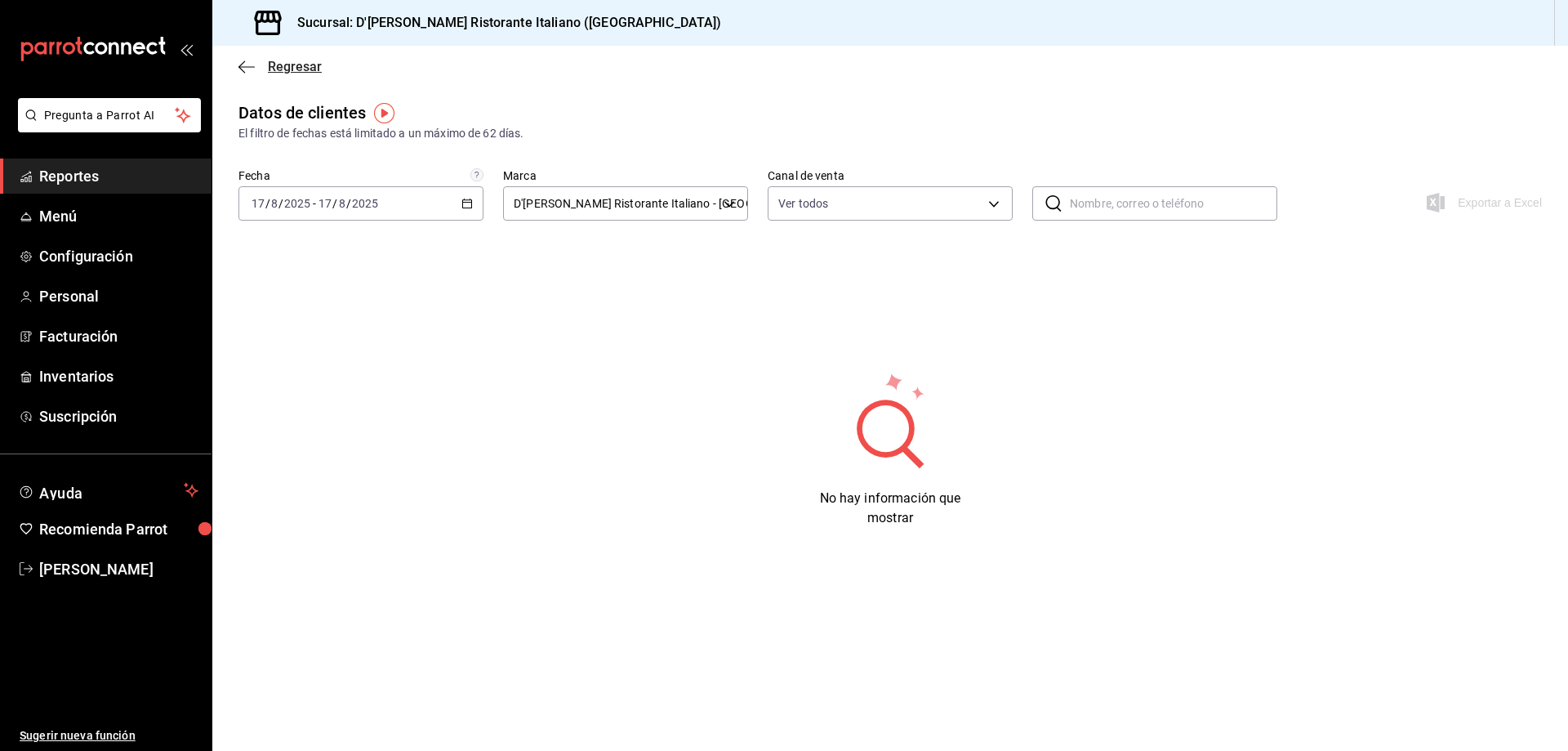
click at [285, 62] on span "Regresar" at bounding box center [295, 67] width 54 height 15
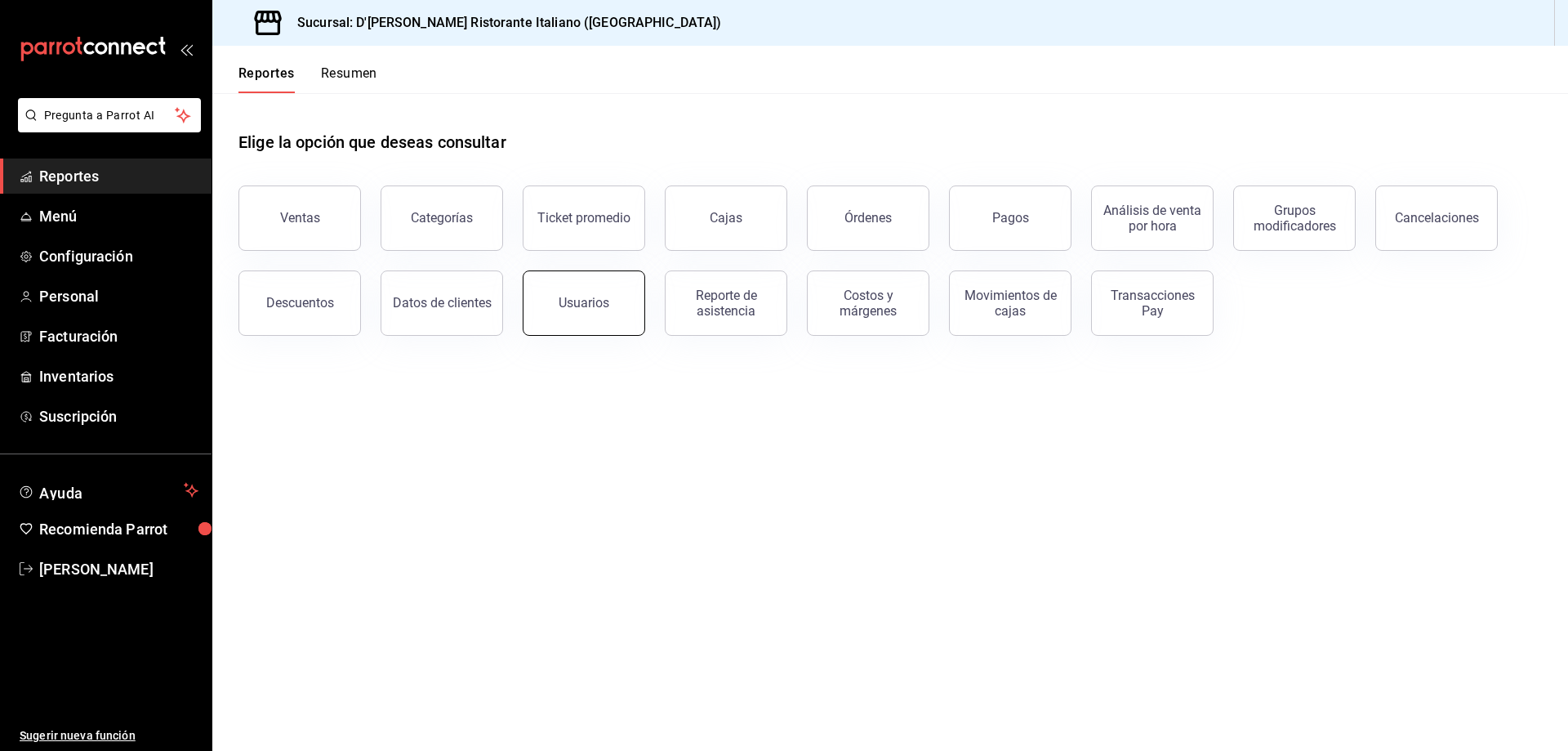
click at [595, 307] on div "Usuarios" at bounding box center [583, 302] width 50 height 15
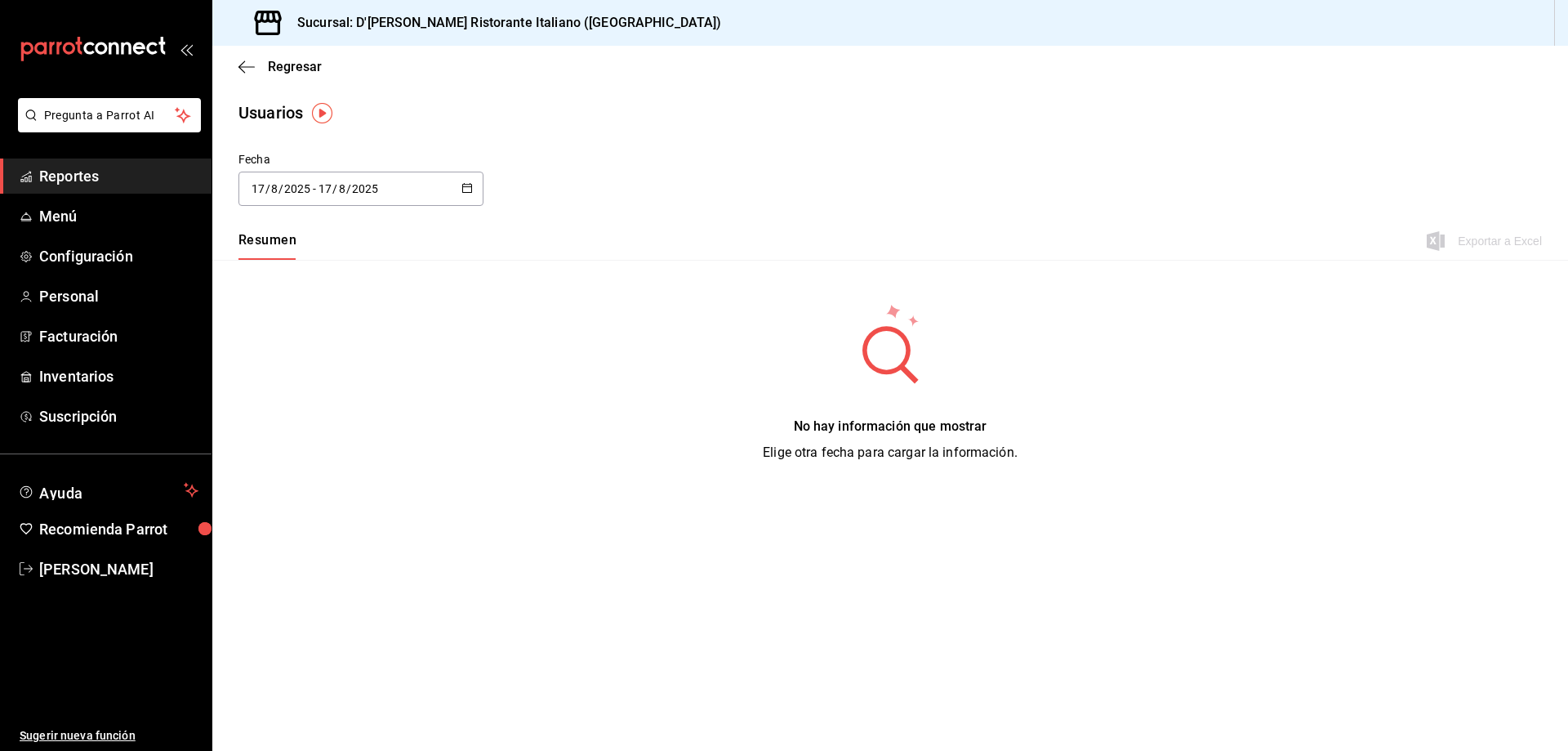
click at [469, 186] on \(Stroke\) "button" at bounding box center [467, 186] width 9 height 1
click at [340, 311] on li "Semana actual" at bounding box center [315, 314] width 155 height 37
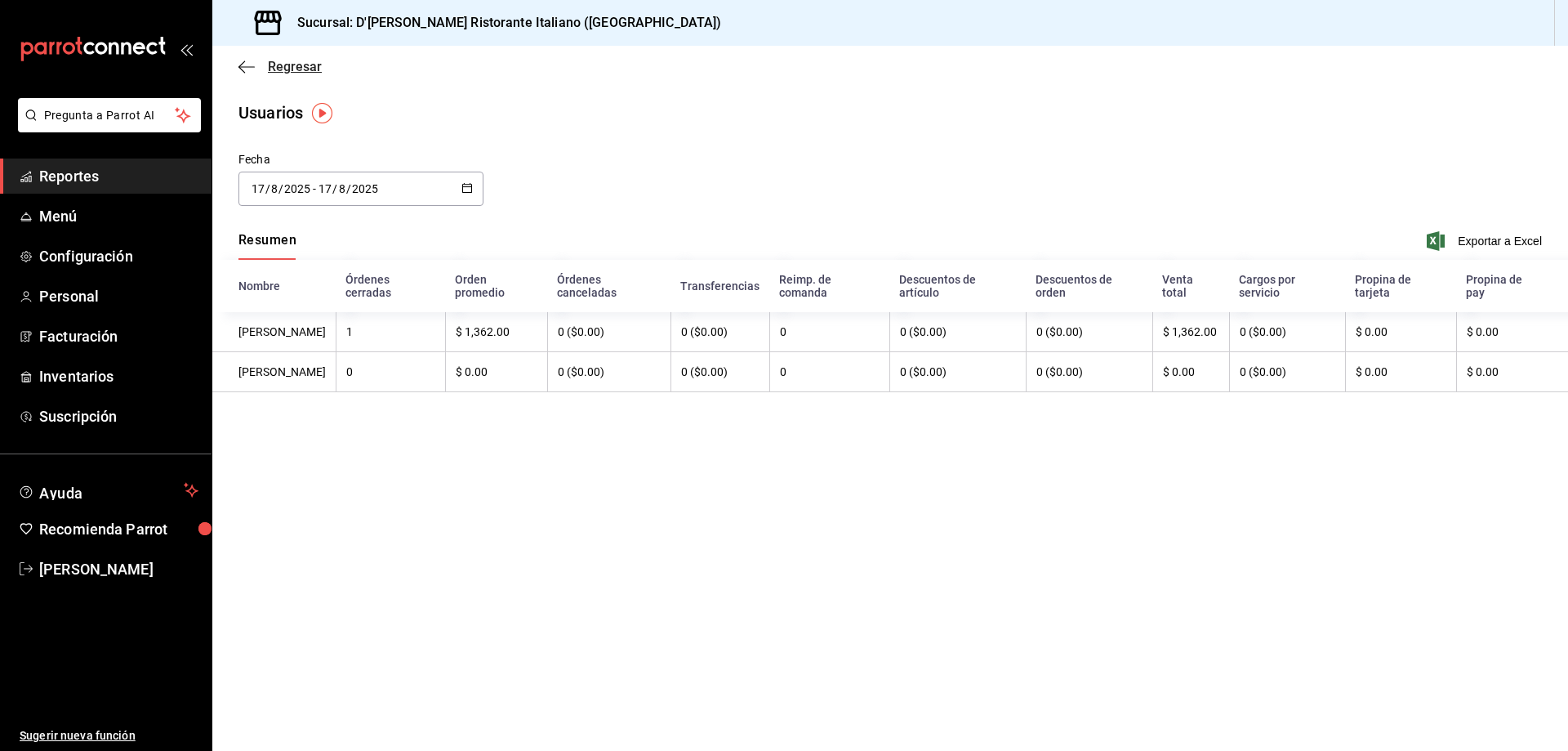
click at [272, 66] on span "Regresar" at bounding box center [295, 67] width 54 height 15
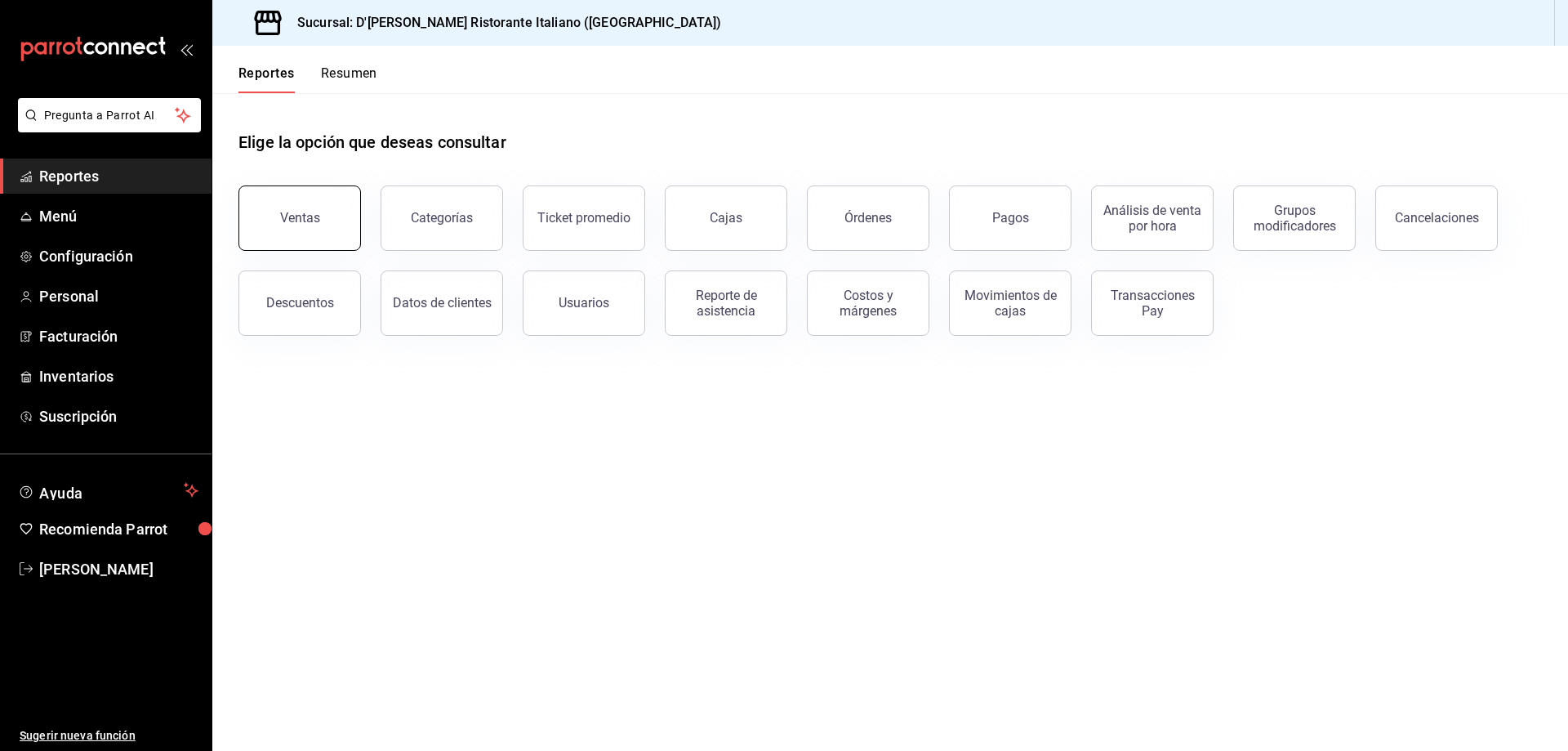
click at [312, 220] on div "Ventas" at bounding box center [300, 218] width 40 height 15
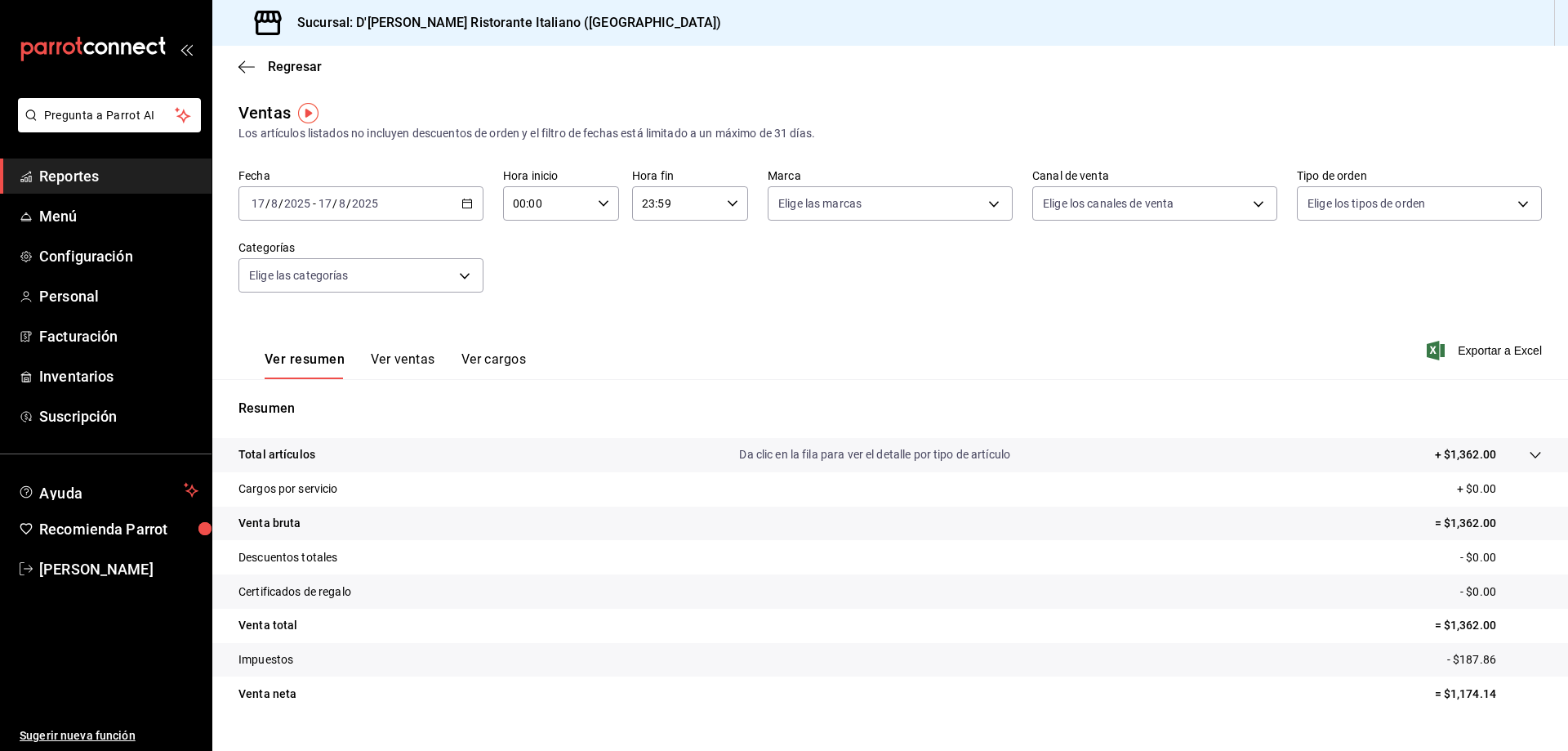
click at [418, 359] on button "Ver ventas" at bounding box center [403, 365] width 65 height 28
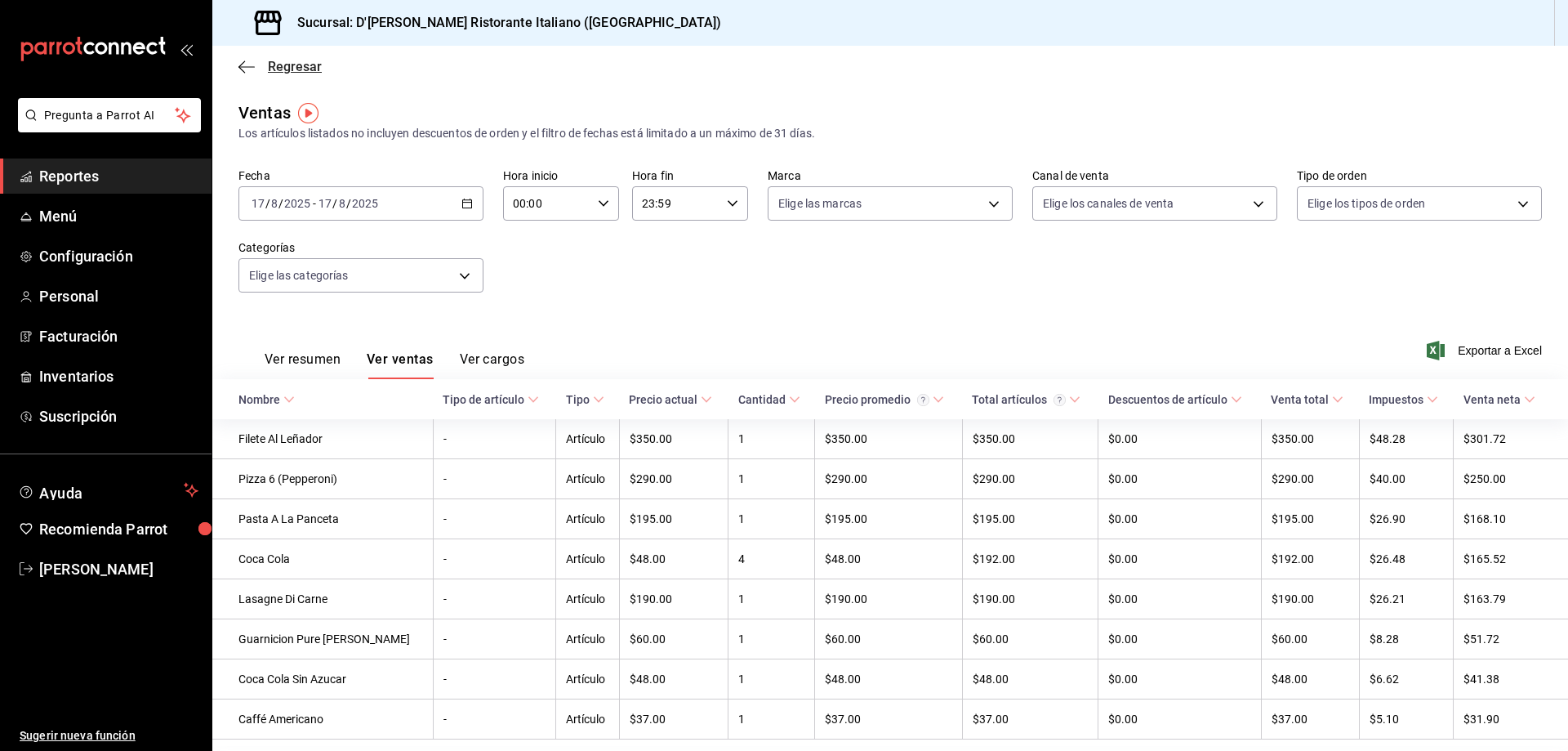
click at [281, 67] on span "Regresar" at bounding box center [295, 67] width 54 height 15
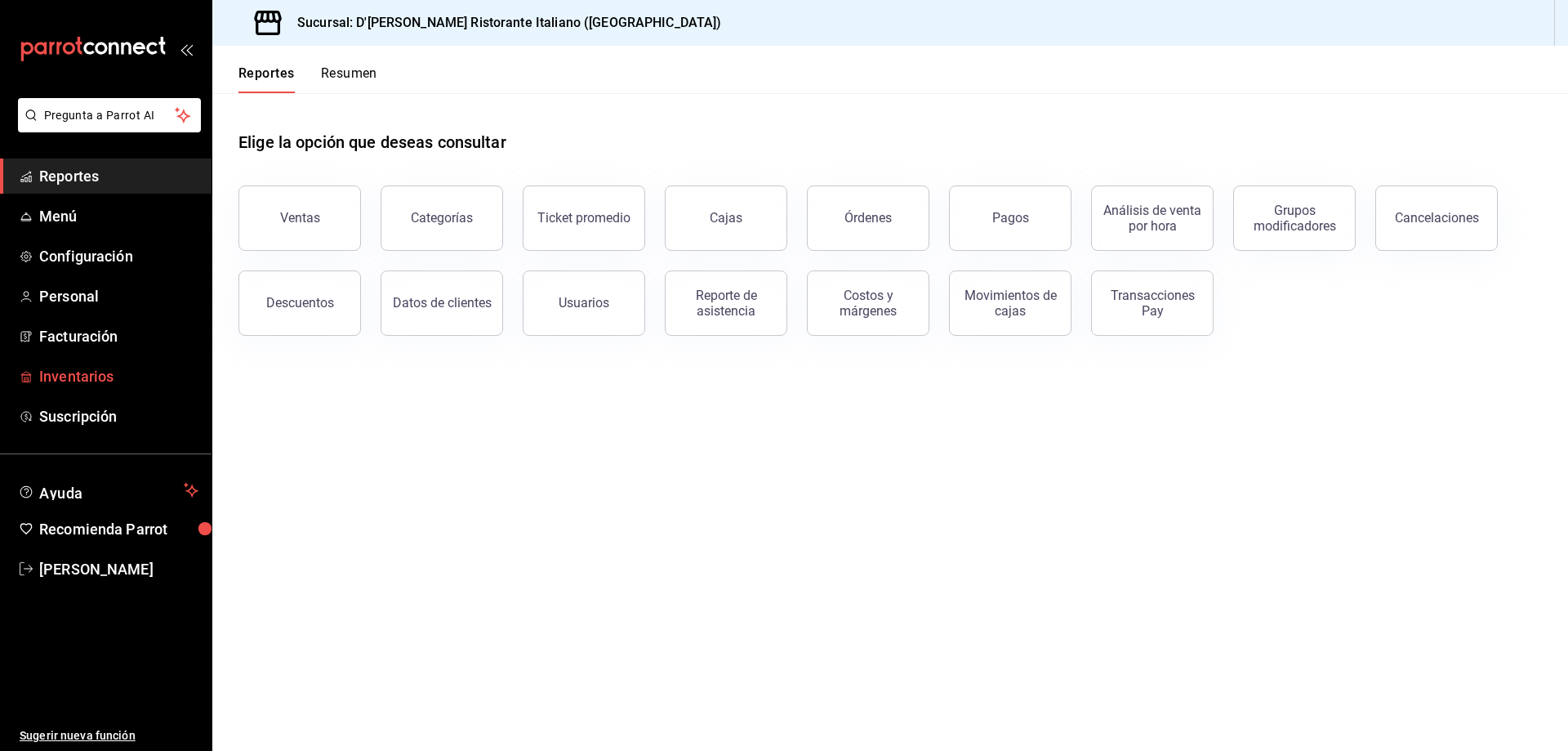
click at [115, 372] on span "Inventarios" at bounding box center [119, 376] width 159 height 22
